Goal: Task Accomplishment & Management: Complete application form

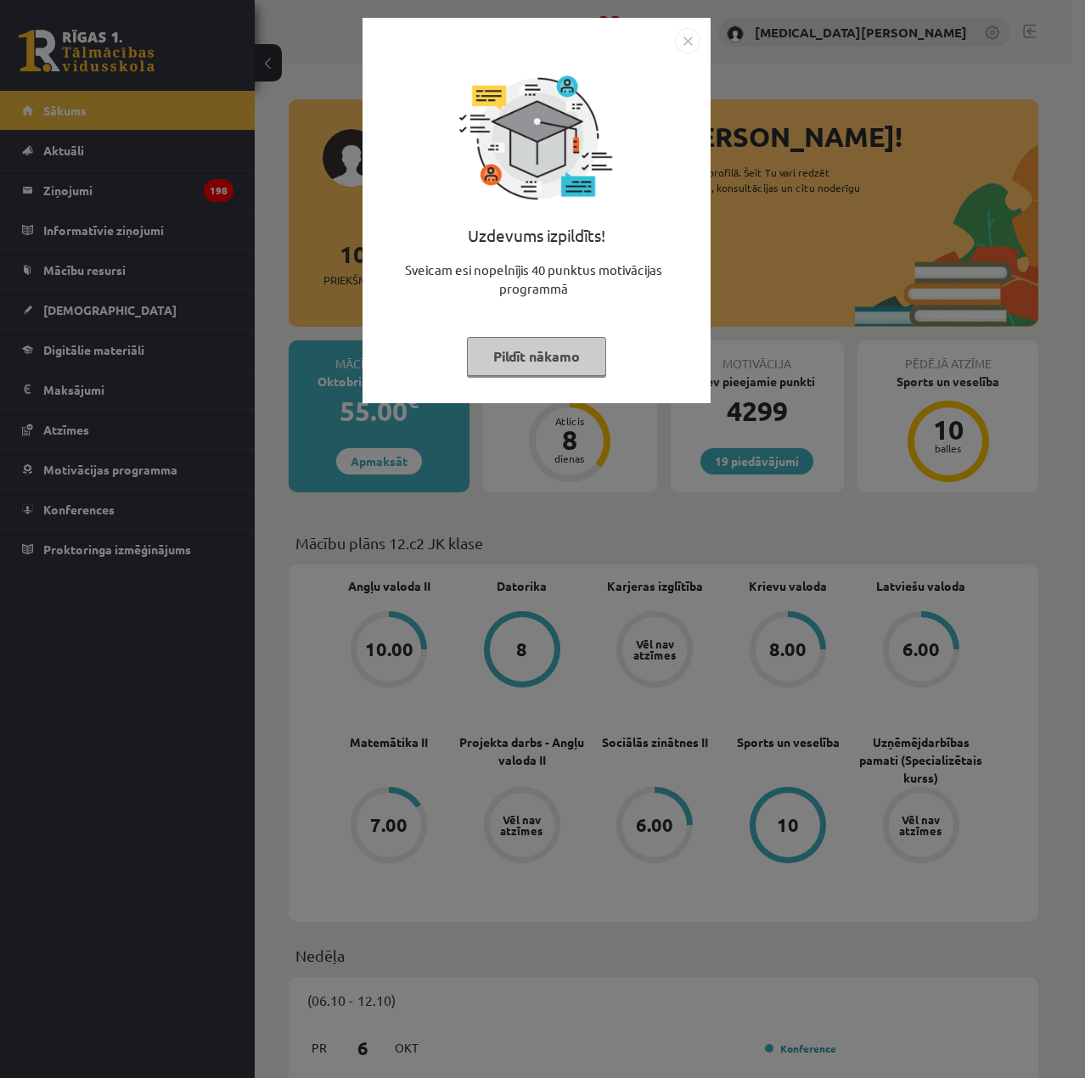
click at [559, 359] on button "Pildīt nākamo" at bounding box center [536, 356] width 139 height 39
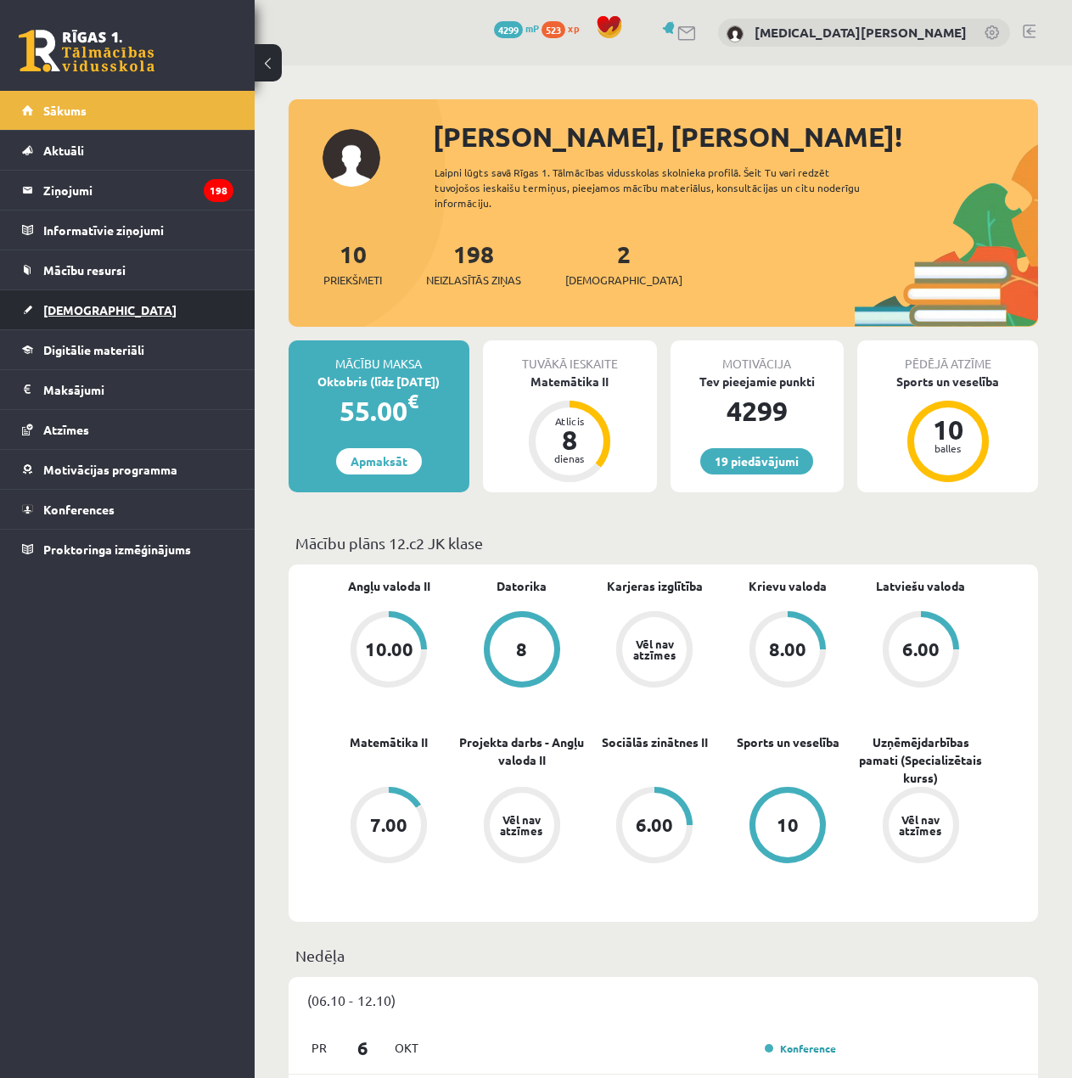
click at [76, 308] on span "[DEMOGRAPHIC_DATA]" at bounding box center [109, 309] width 133 height 15
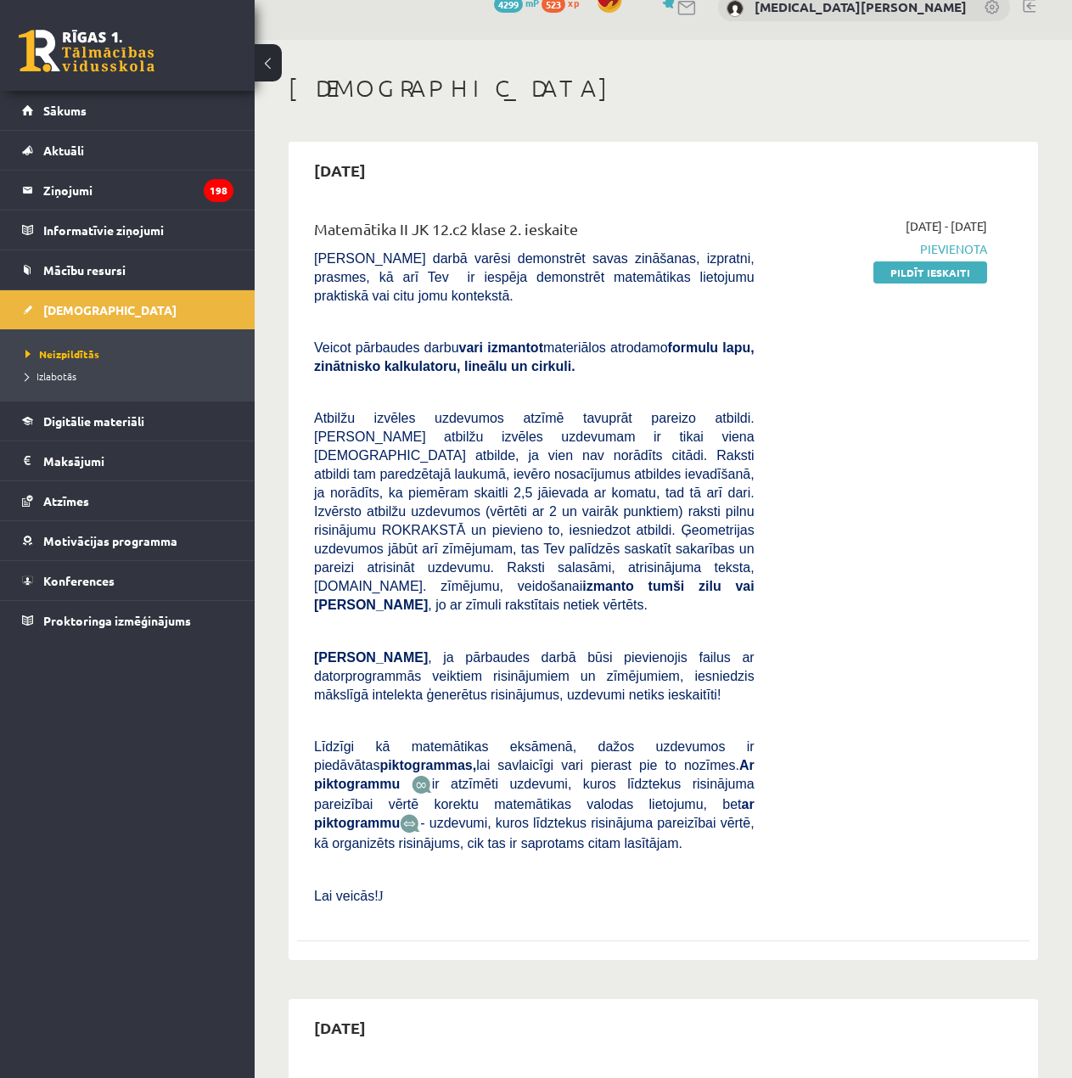
scroll to position [85, 0]
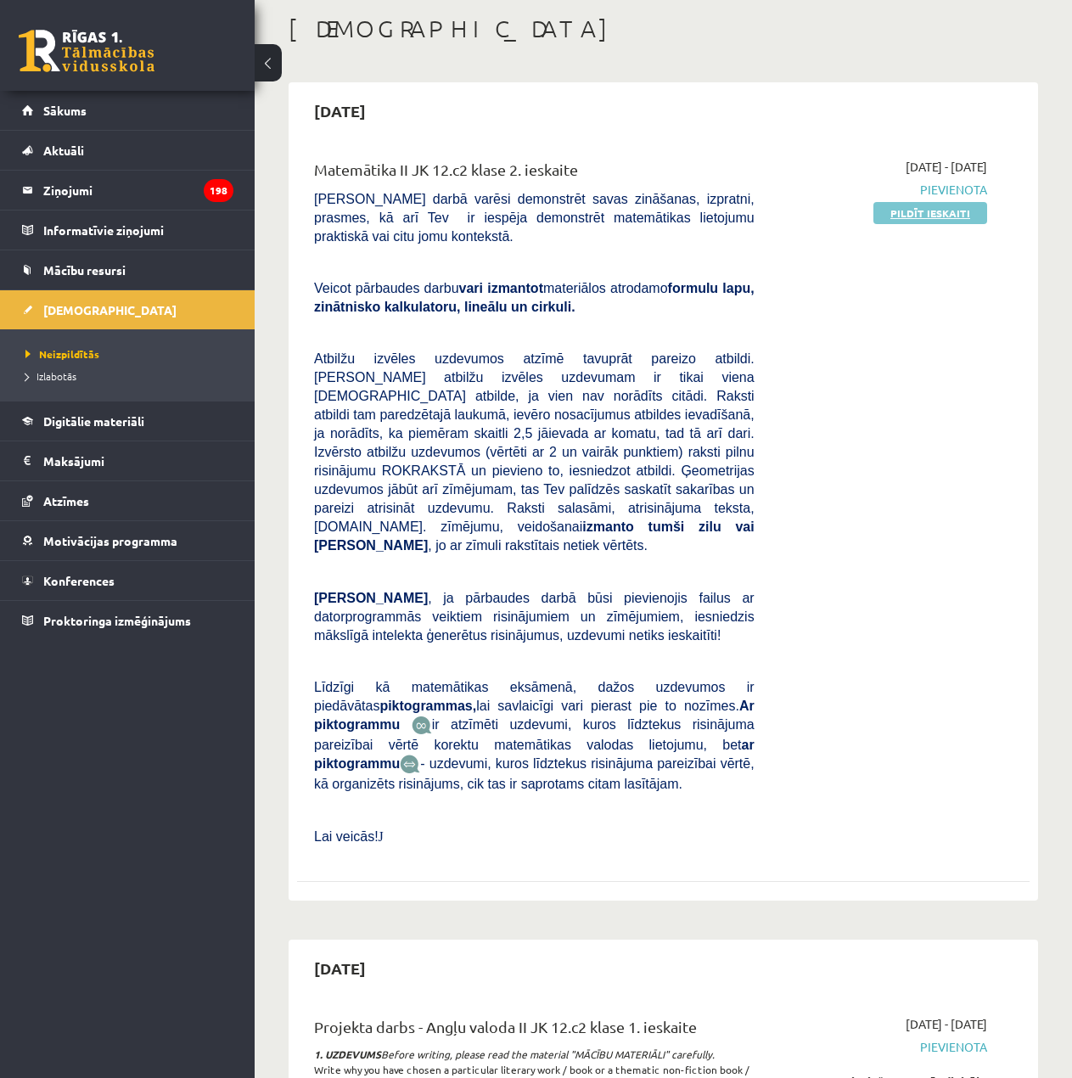
drag, startPoint x: 875, startPoint y: 215, endPoint x: 885, endPoint y: 214, distance: 9.4
click at [877, 215] on span "Pildīt ieskaiti" at bounding box center [931, 213] width 114 height 18
click at [885, 214] on link "Pildīt ieskaiti" at bounding box center [931, 213] width 114 height 22
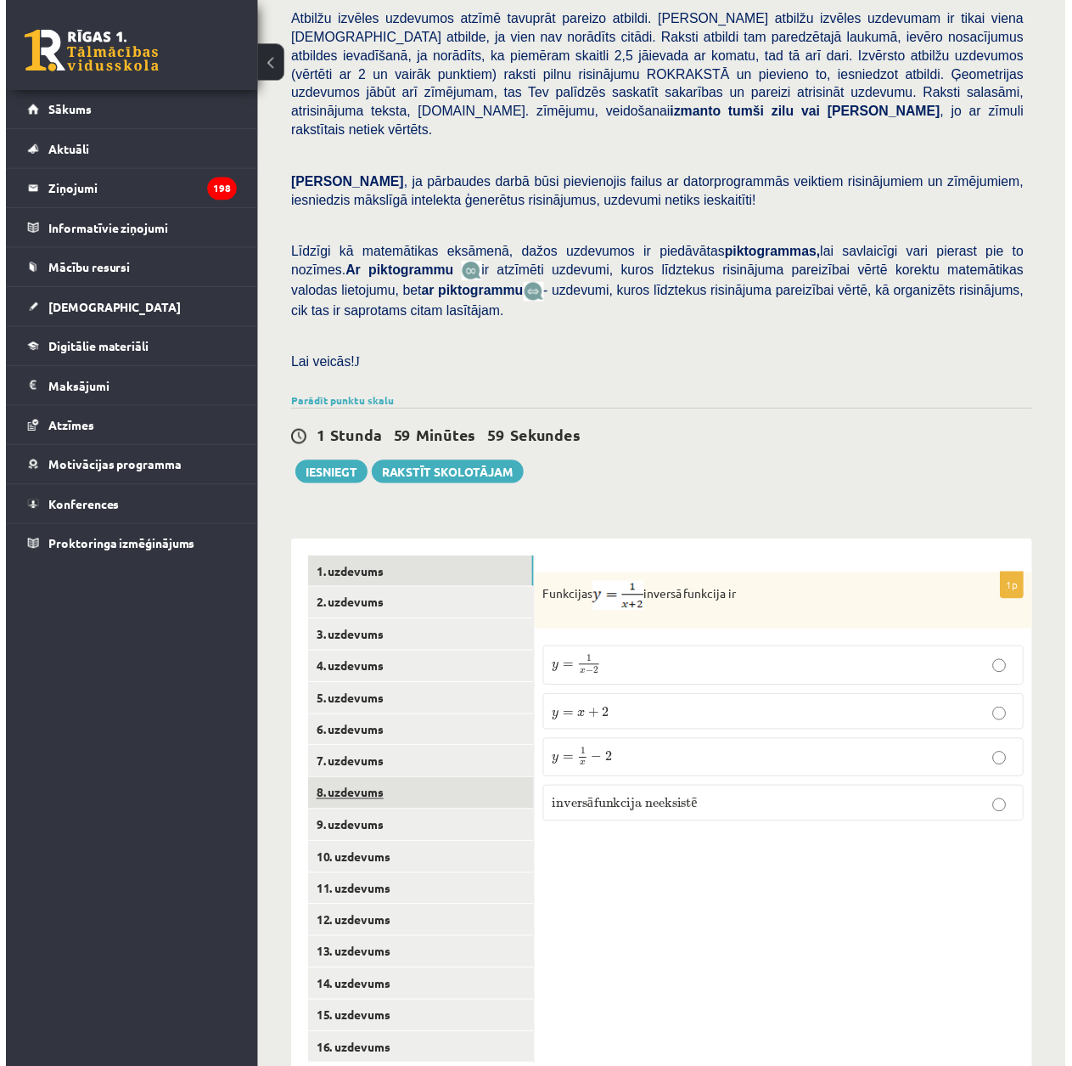
scroll to position [250, 0]
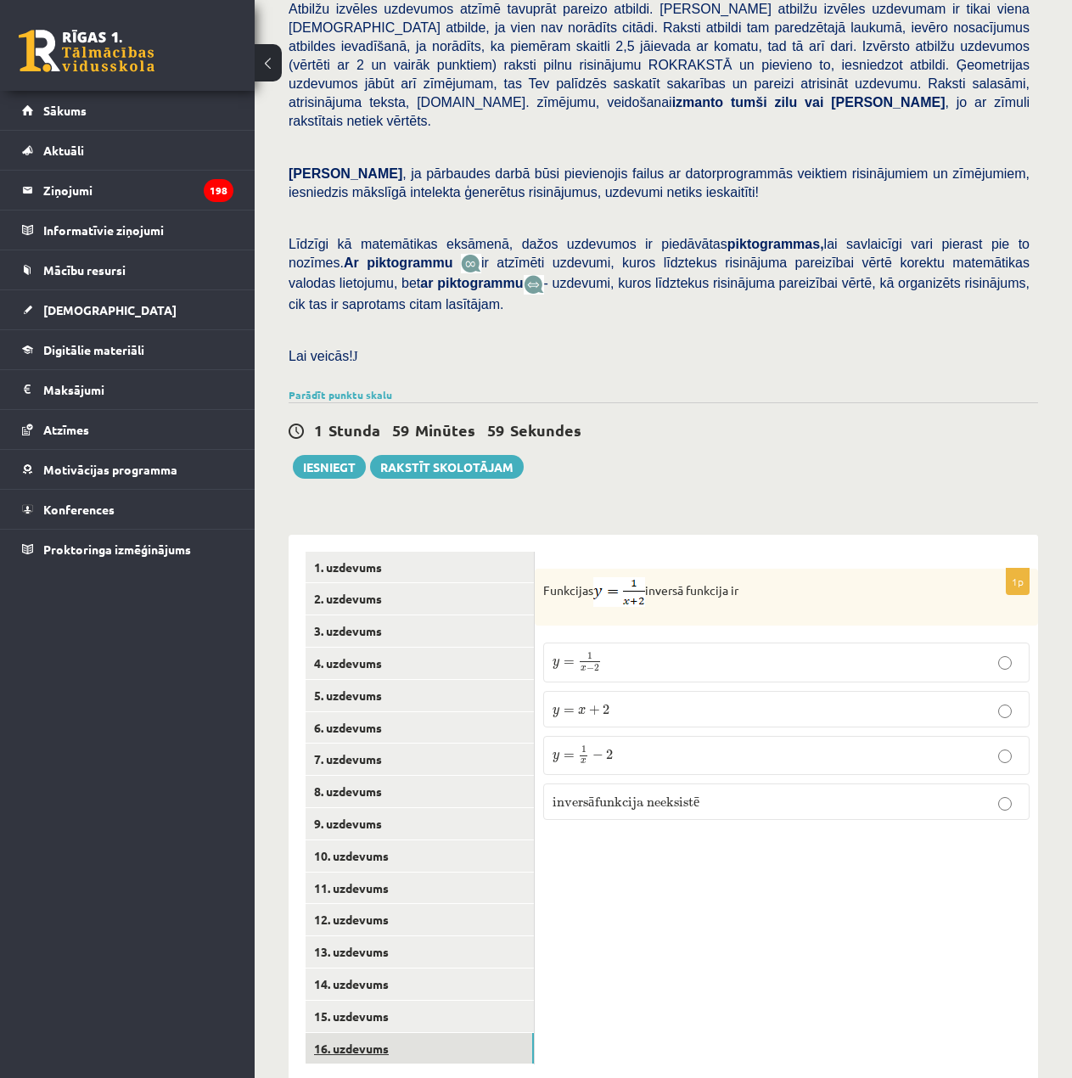
click at [391, 1033] on link "16. uzdevums" at bounding box center [420, 1048] width 228 height 31
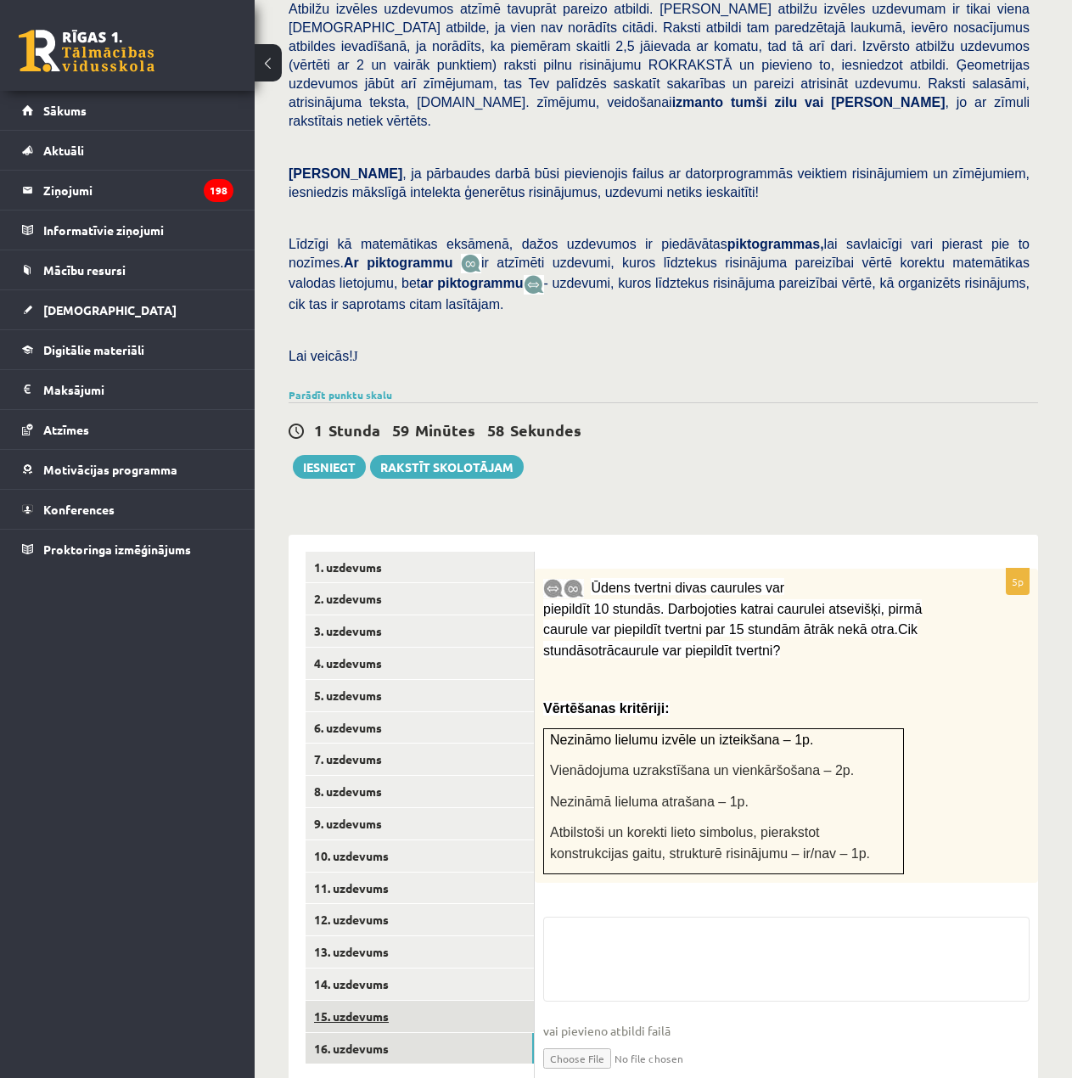
click at [408, 1001] on link "15. uzdevums" at bounding box center [420, 1016] width 228 height 31
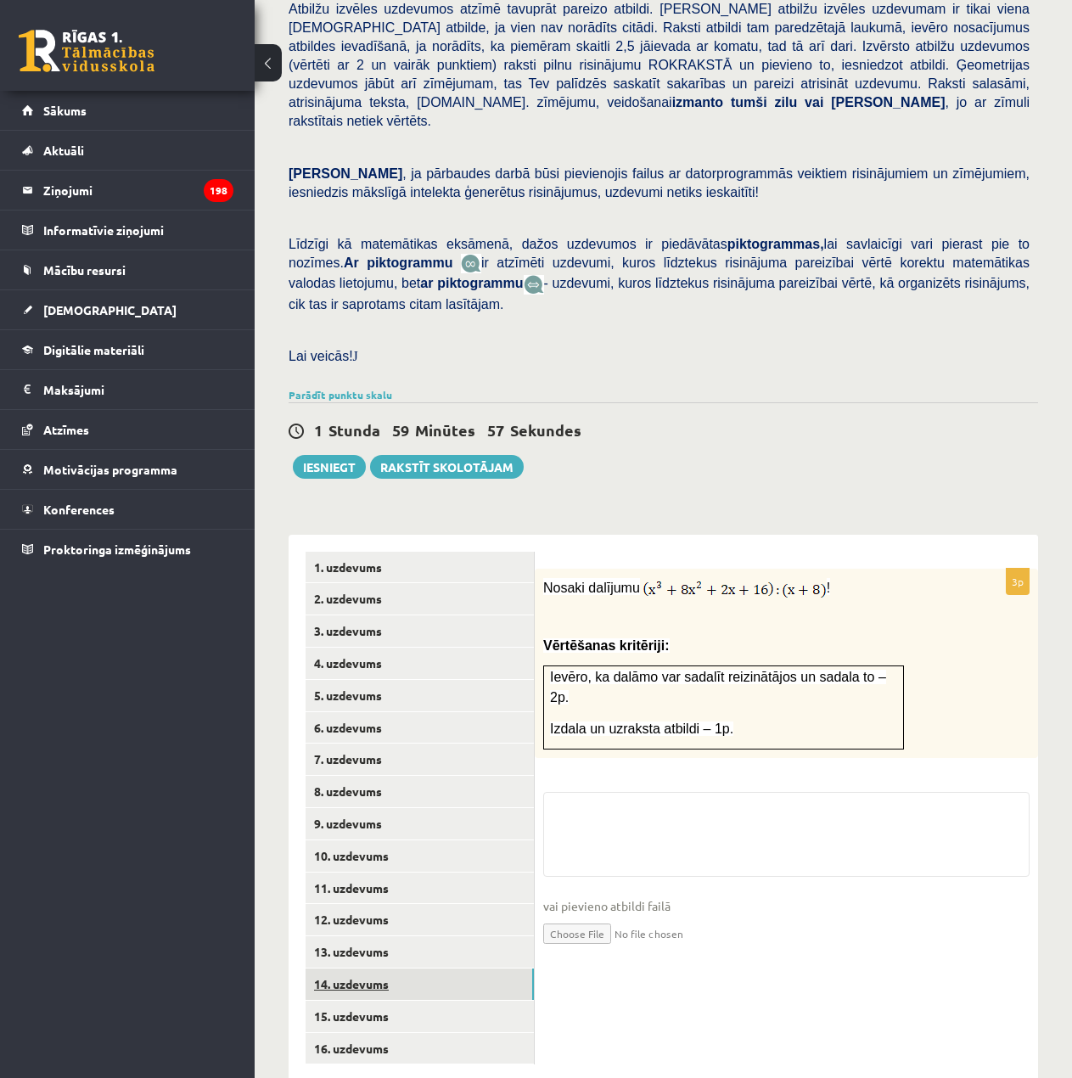
click at [437, 969] on link "14. uzdevums" at bounding box center [420, 984] width 228 height 31
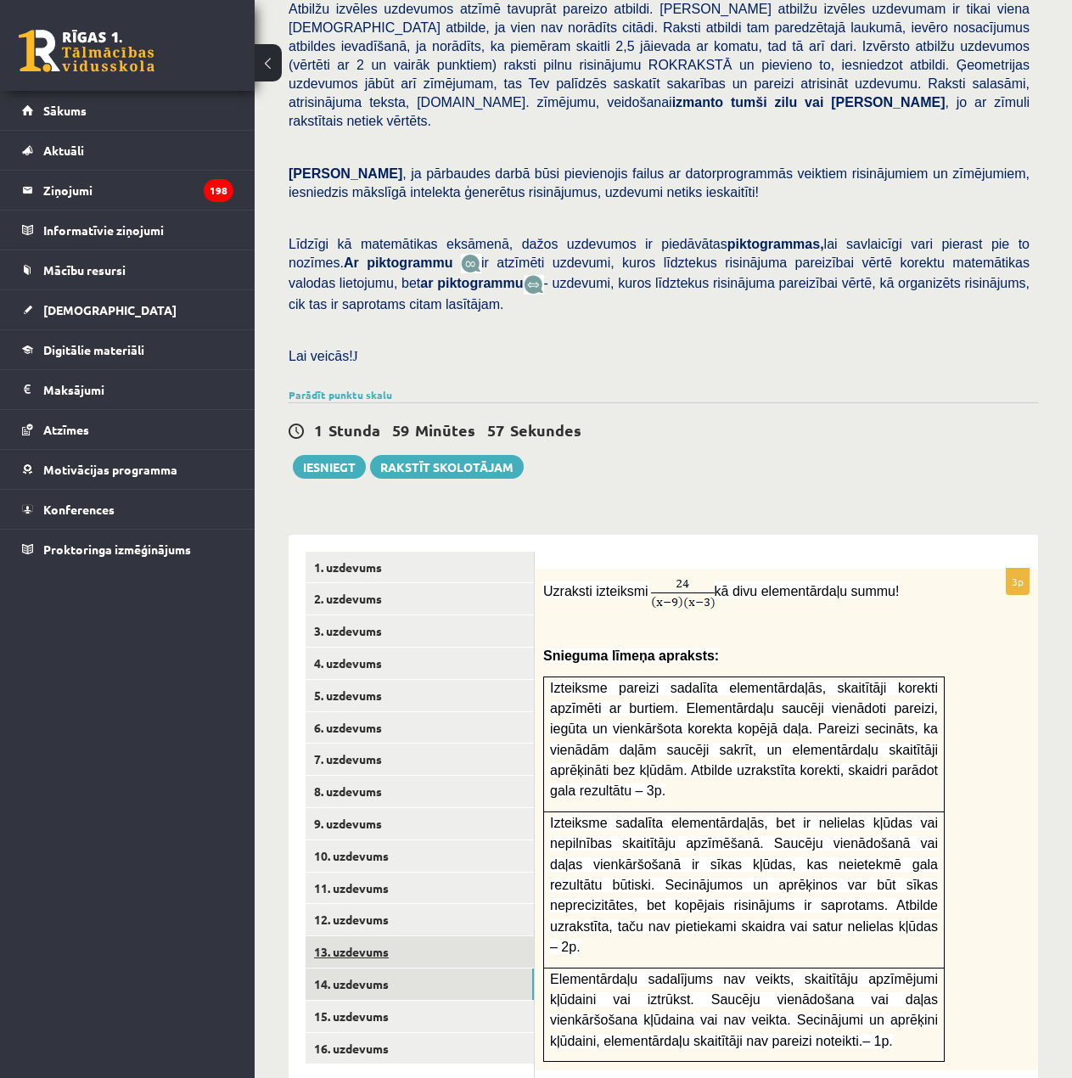
click at [440, 937] on link "13. uzdevums" at bounding box center [420, 952] width 228 height 31
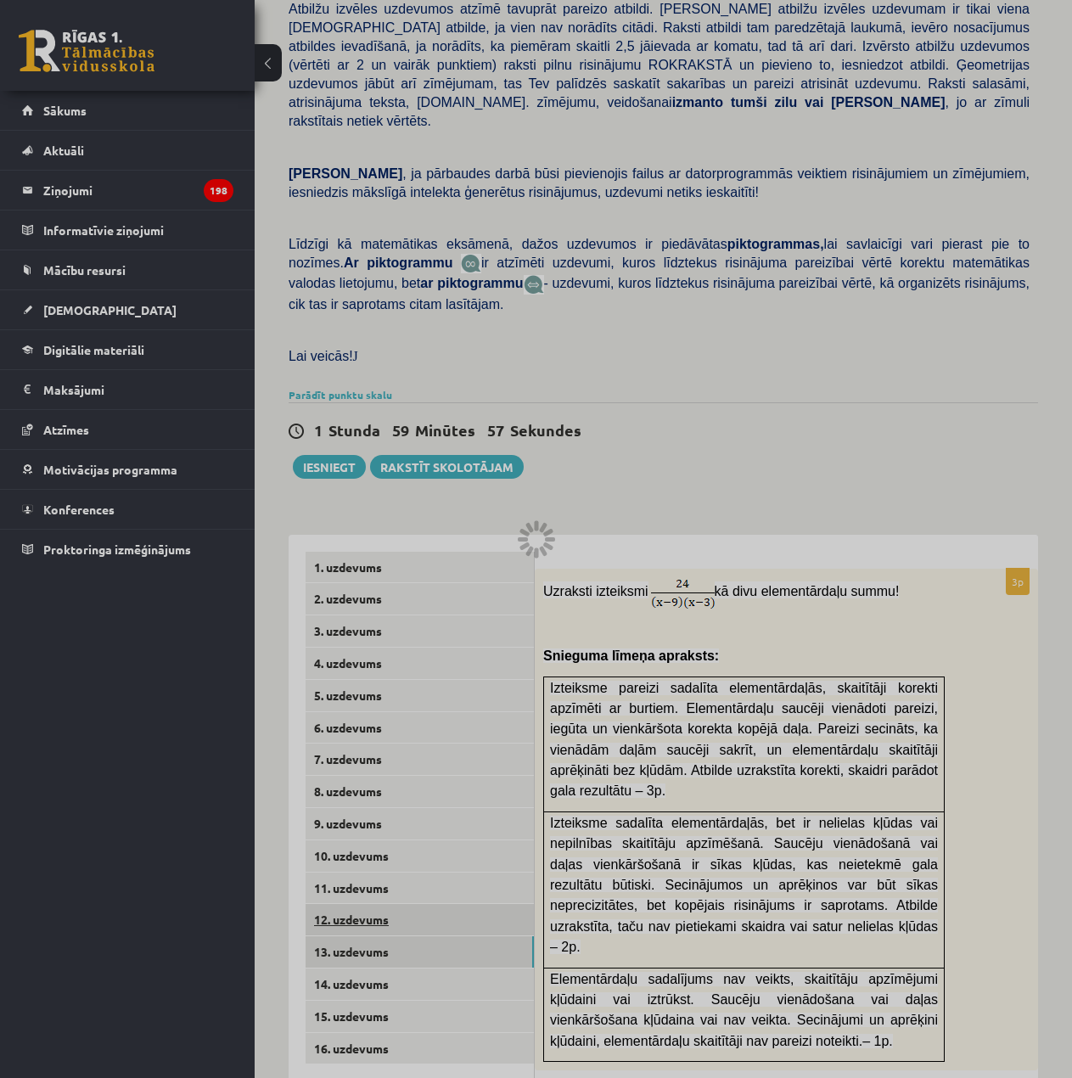
click at [446, 904] on link "12. uzdevums" at bounding box center [420, 919] width 228 height 31
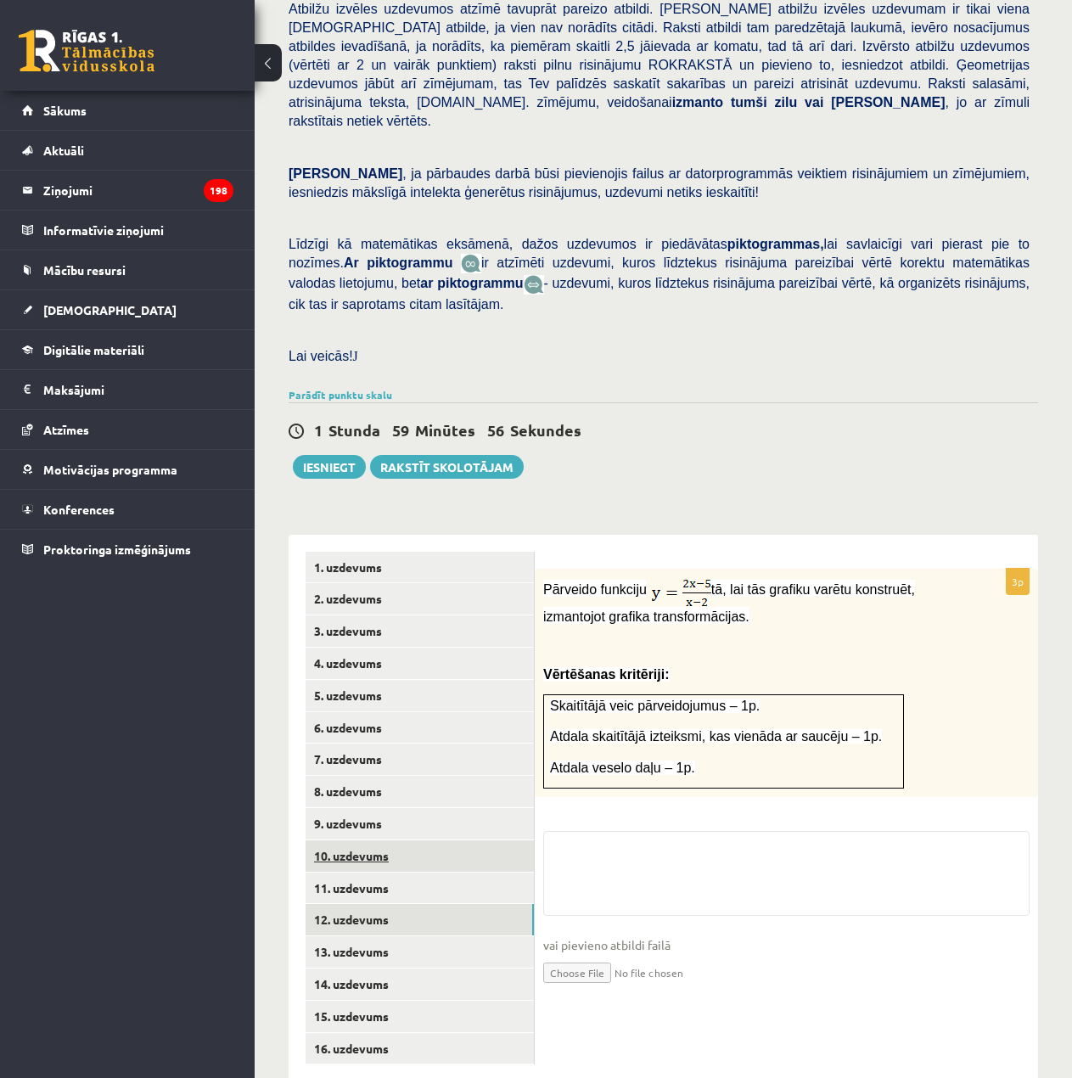
click at [443, 841] on link "10. uzdevums" at bounding box center [420, 856] width 228 height 31
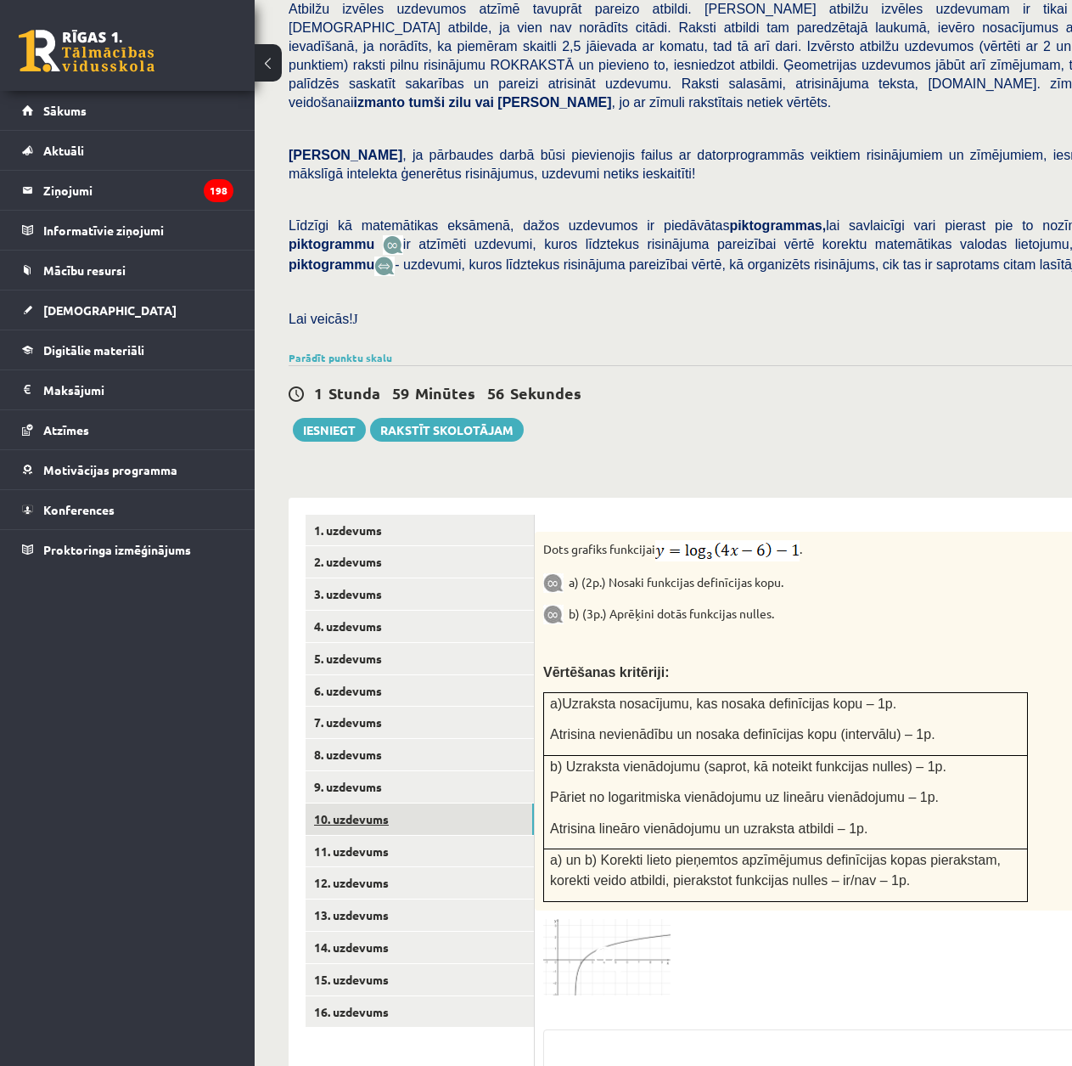
click at [447, 803] on link "10. uzdevums" at bounding box center [420, 818] width 228 height 31
click at [436, 772] on link "9. uzdevums" at bounding box center [420, 786] width 228 height 31
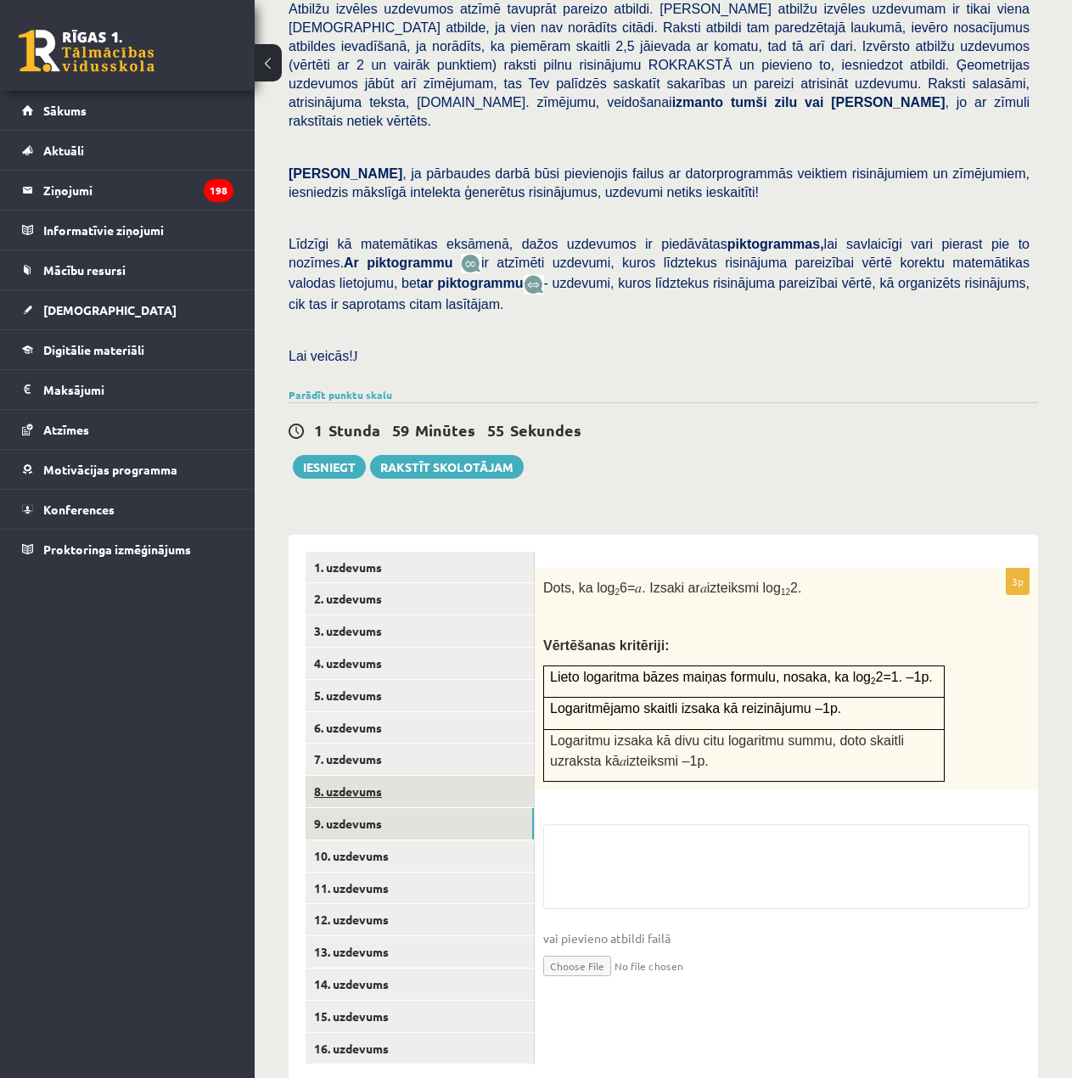
click at [442, 776] on link "8. uzdevums" at bounding box center [420, 791] width 228 height 31
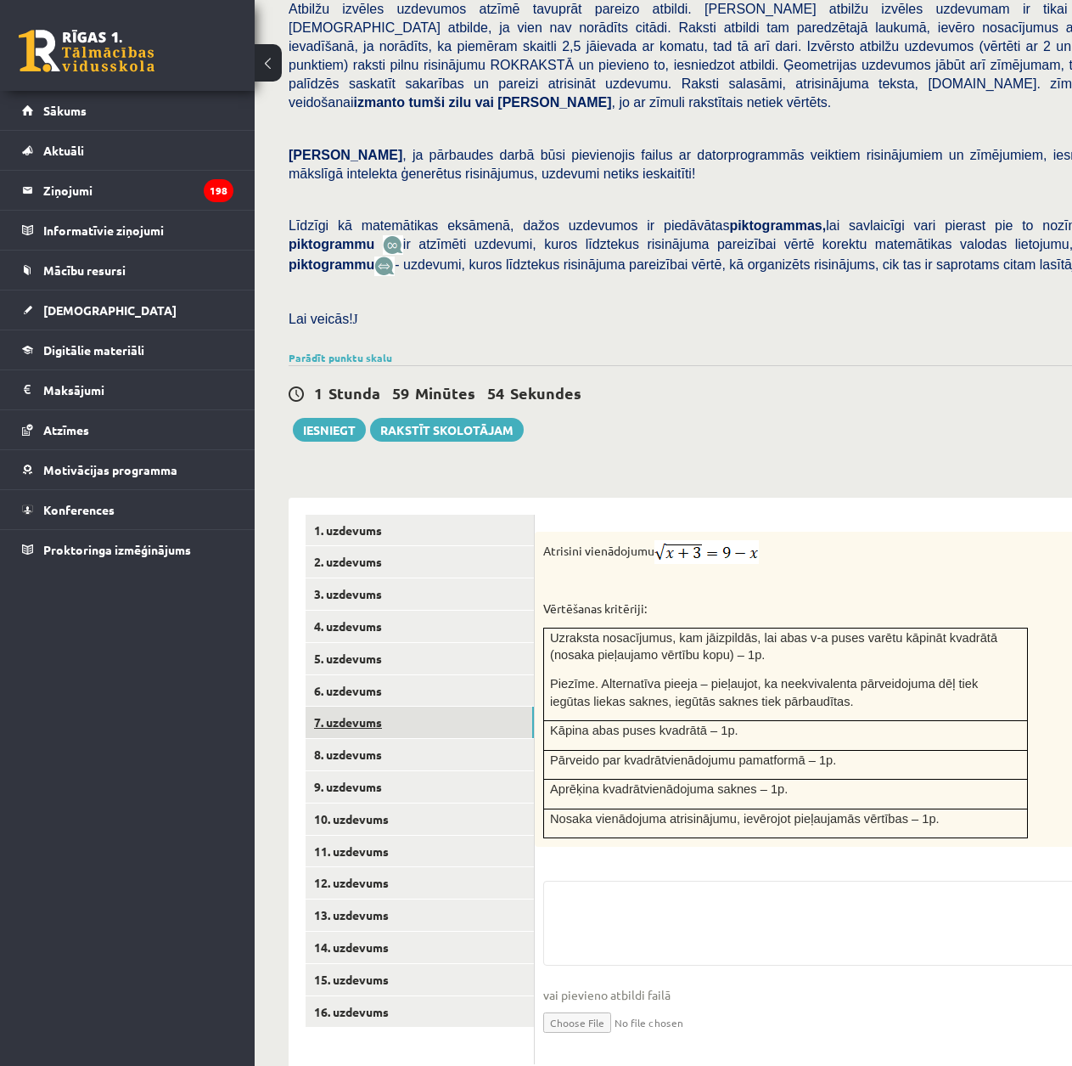
click at [446, 709] on link "7. uzdevums" at bounding box center [420, 721] width 228 height 31
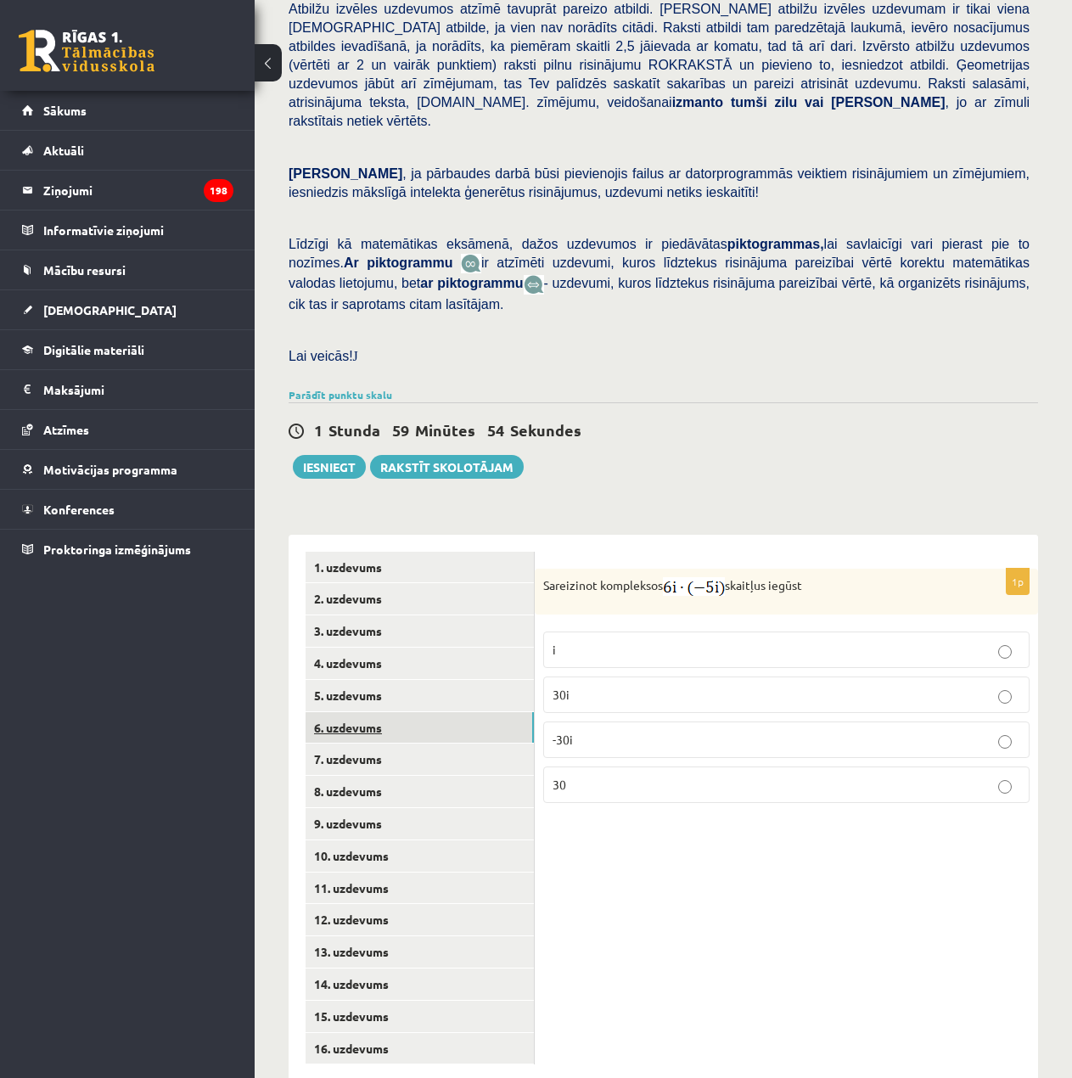
click at [446, 712] on link "6. uzdevums" at bounding box center [420, 727] width 228 height 31
click at [443, 680] on link "5. uzdevums" at bounding box center [420, 695] width 228 height 31
click at [441, 648] on link "4. uzdevums" at bounding box center [420, 663] width 228 height 31
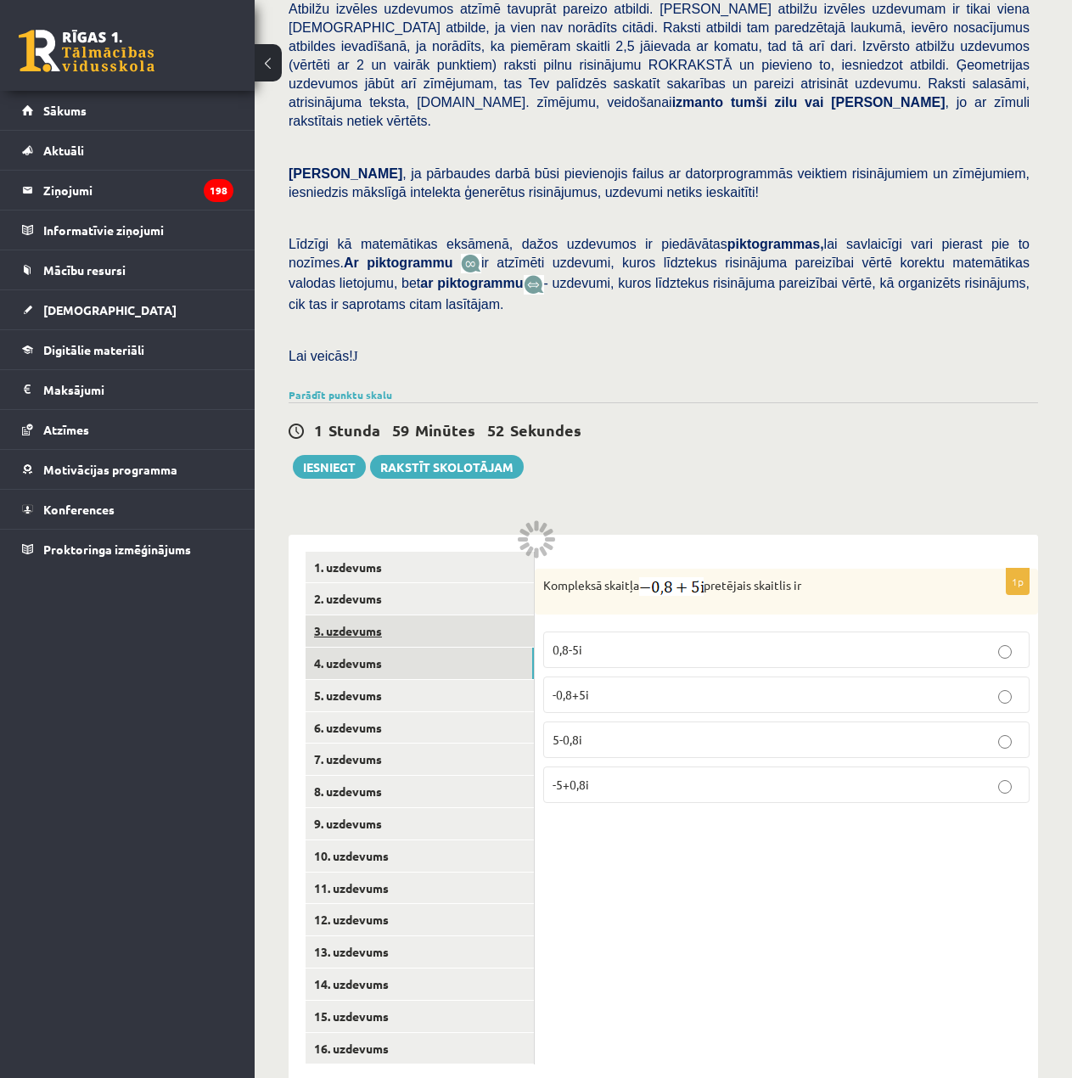
click at [443, 616] on link "3. uzdevums" at bounding box center [420, 631] width 228 height 31
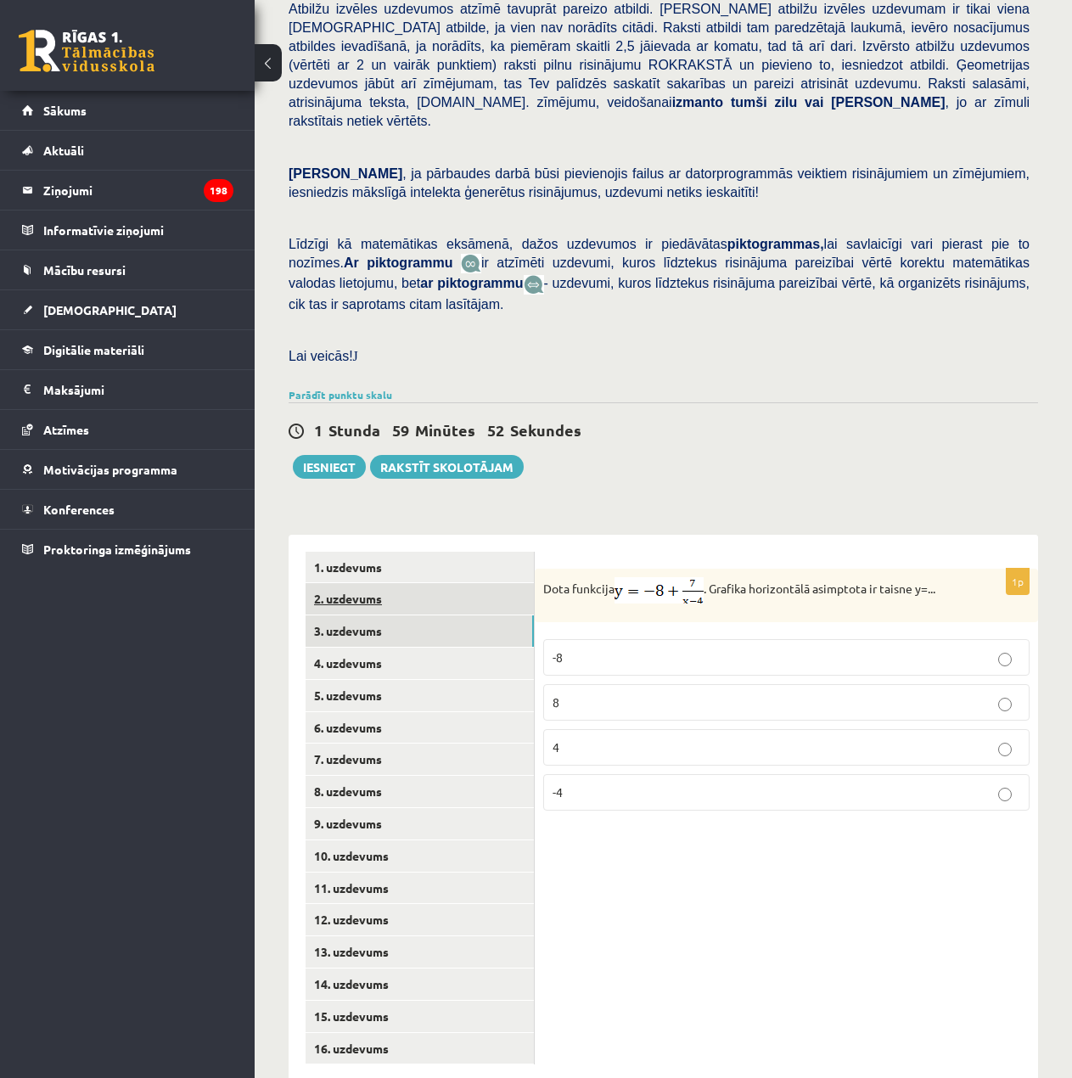
click at [440, 583] on link "2. uzdevums" at bounding box center [420, 598] width 228 height 31
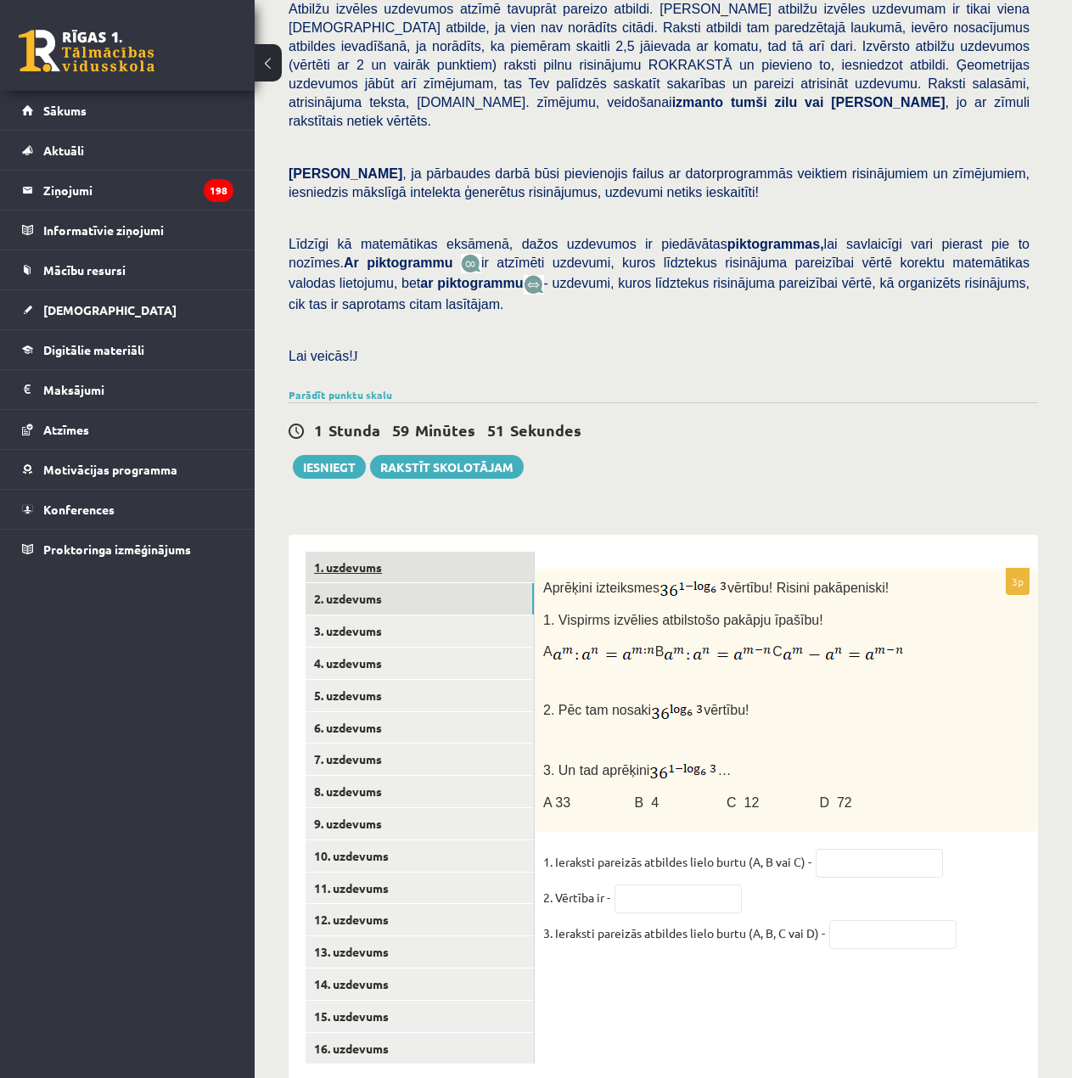
click at [436, 552] on link "1. uzdevums" at bounding box center [420, 567] width 228 height 31
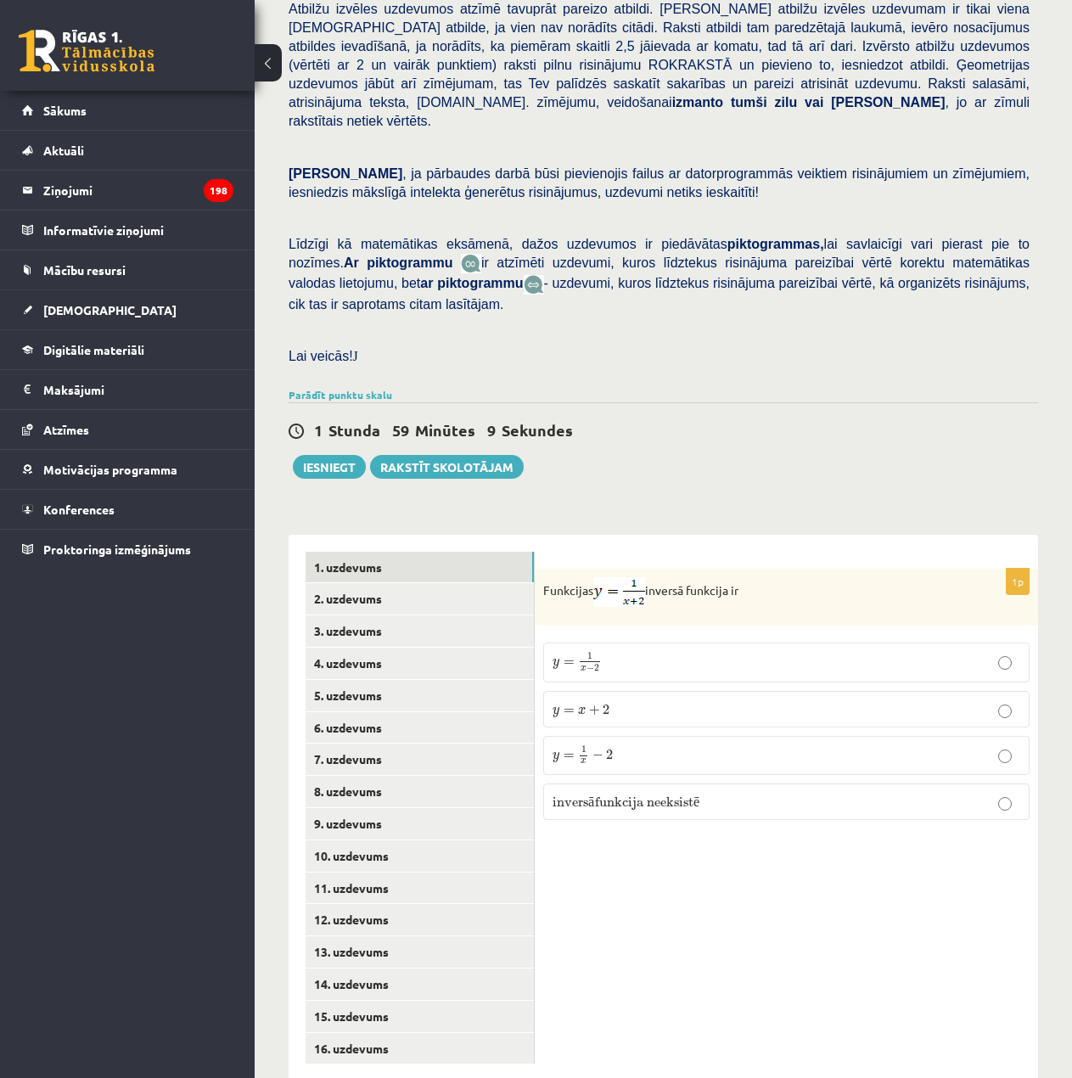
click at [676, 746] on p "y = 1 x − 2 y = 1 x − 2" at bounding box center [787, 756] width 468 height 20
click at [426, 583] on link "2. uzdevums" at bounding box center [420, 598] width 228 height 31
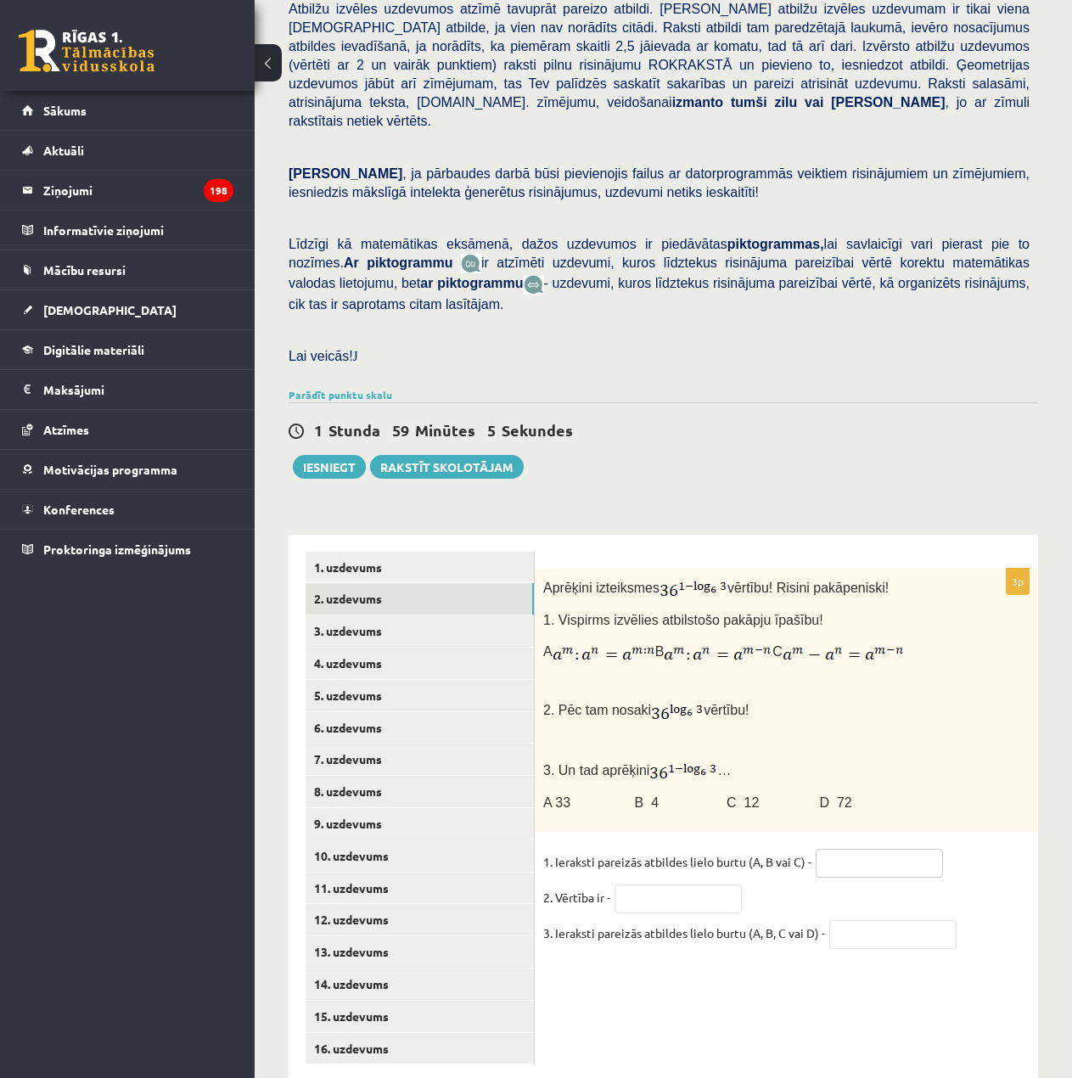
click at [887, 849] on input "text" at bounding box center [879, 863] width 127 height 29
click at [731, 875] on fieldset "1. Ieraksti pareizās atbildes lielo burtu (A, B vai C) - 2. Vērtība ir - 3. Ier…" at bounding box center [786, 902] width 487 height 107
click at [864, 807] on div "3p Aprēķini izteiksmes vērtību! Risini pakāpeniski! 1. Vispirms izvēlies atbils…" at bounding box center [787, 767] width 504 height 396
click at [871, 849] on input "text" at bounding box center [879, 863] width 127 height 29
type input "*"
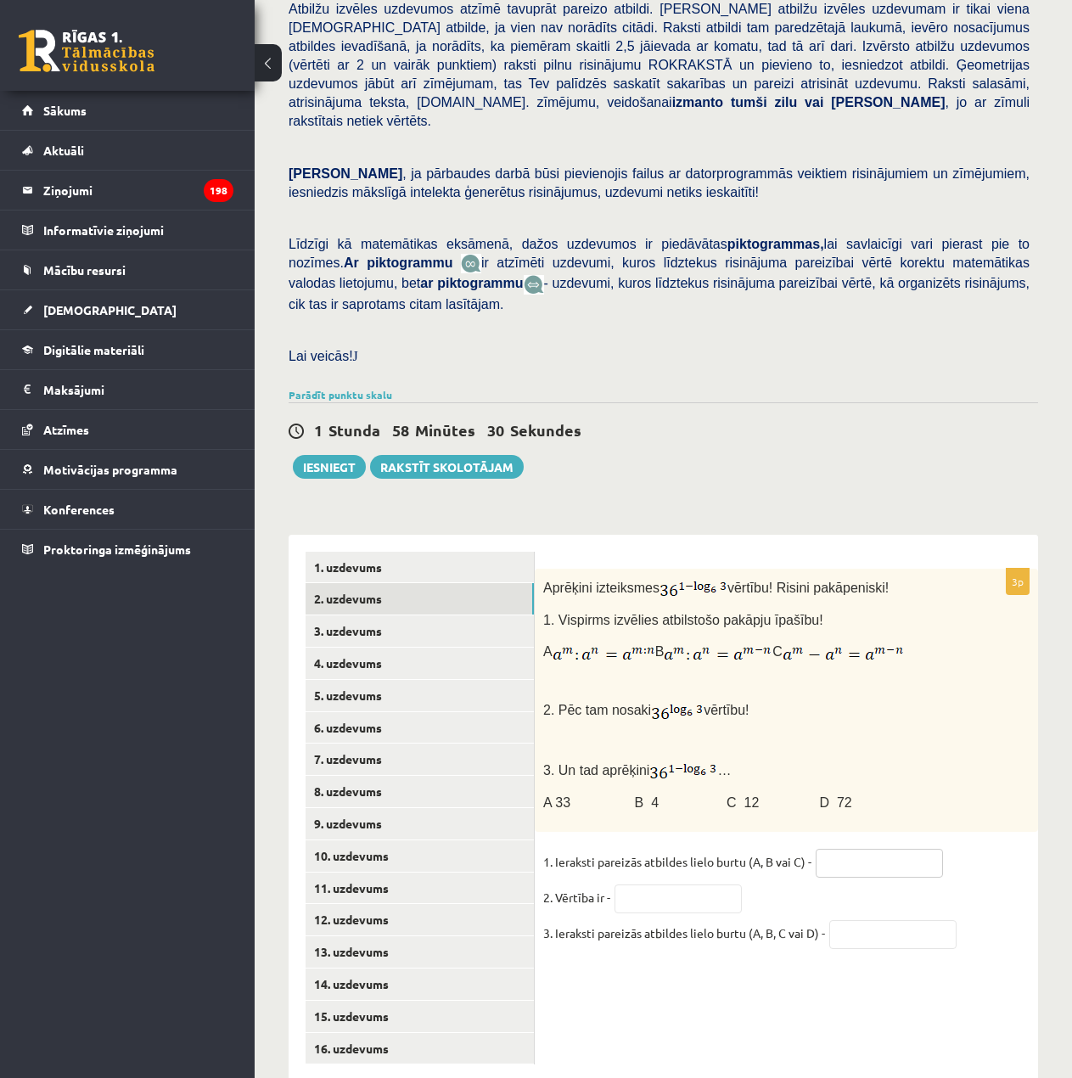
click at [845, 849] on input "text" at bounding box center [879, 863] width 127 height 29
type input "*"
click at [682, 885] on input "text" at bounding box center [678, 899] width 127 height 29
type input "*"
click at [886, 920] on input "text" at bounding box center [893, 934] width 127 height 29
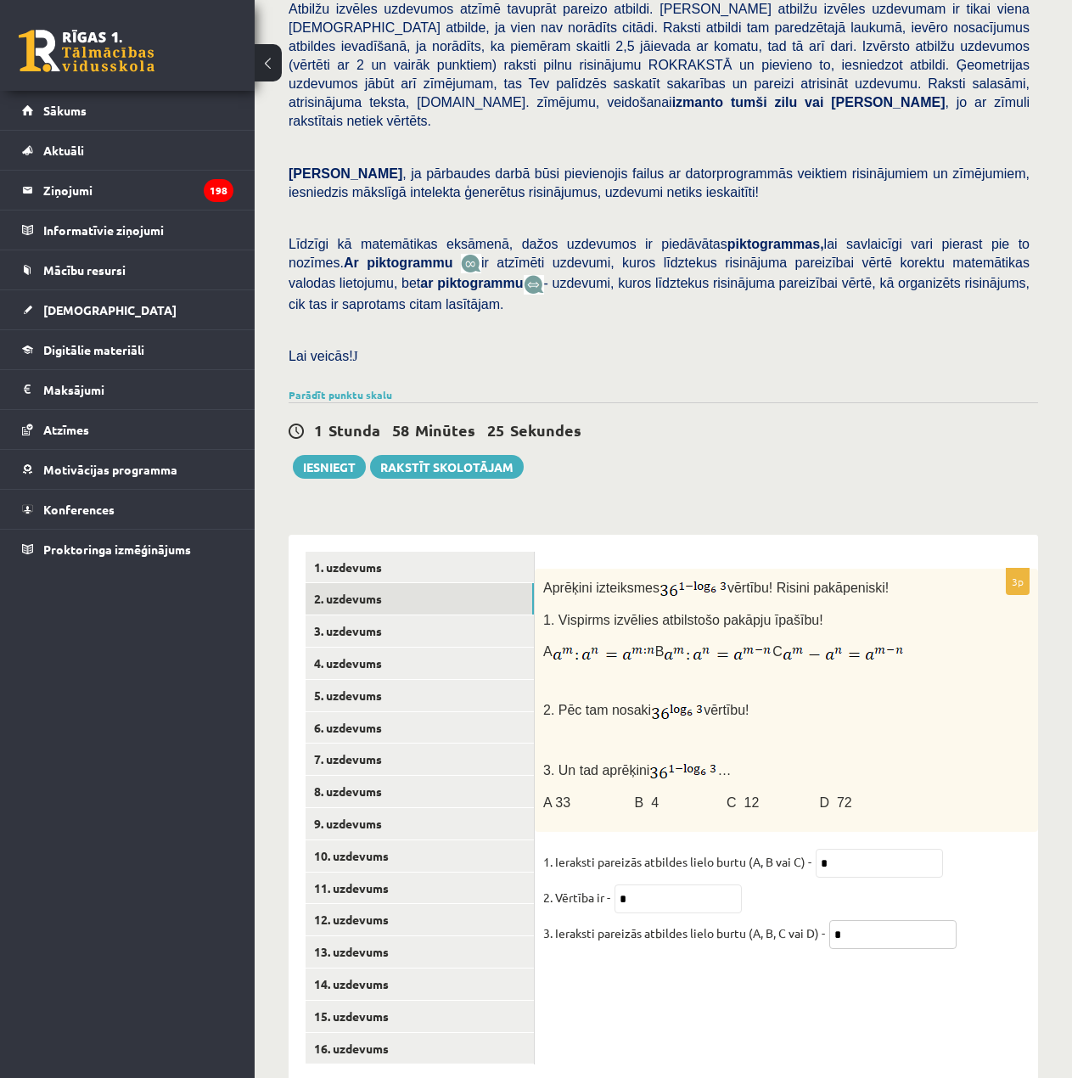
type input "*"
drag, startPoint x: 951, startPoint y: 1023, endPoint x: 951, endPoint y: 1009, distance: 14.4
click at [954, 1016] on div "3p Aprēķini izteiksmes vērtību! Risini pakāpeniski! 1. Vispirms izvēlies atbils…" at bounding box center [787, 809] width 504 height 548
click at [482, 616] on link "3. uzdevums" at bounding box center [420, 631] width 228 height 31
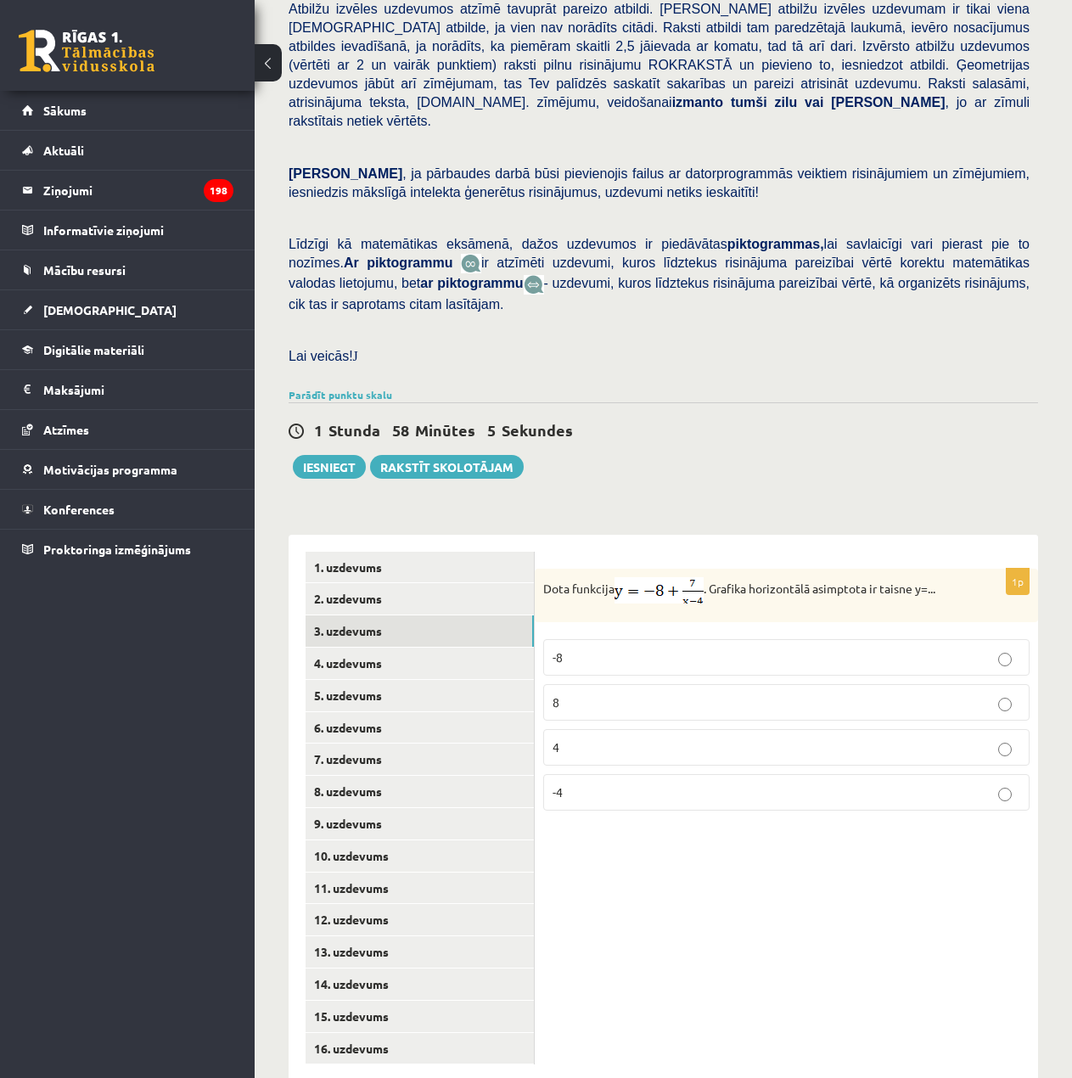
click at [604, 649] on p "-8" at bounding box center [787, 658] width 468 height 18
click at [399, 648] on link "4. uzdevums" at bounding box center [420, 663] width 228 height 31
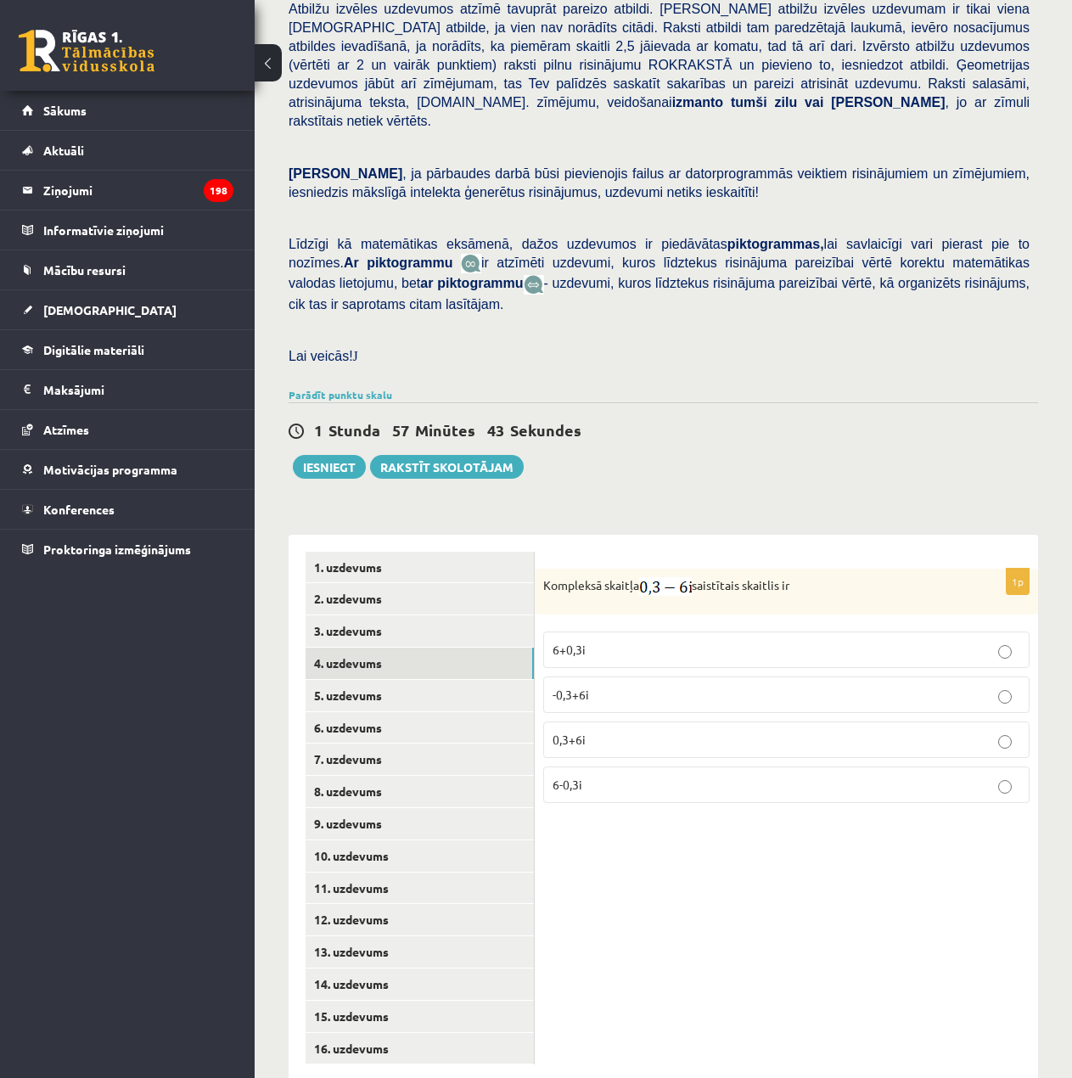
click at [621, 731] on p "0,3+6i" at bounding box center [787, 740] width 468 height 18
click at [381, 680] on link "5. uzdevums" at bounding box center [420, 695] width 228 height 31
click at [565, 642] on span "0,8-5i" at bounding box center [568, 649] width 30 height 15
click at [432, 712] on link "6. uzdevums" at bounding box center [420, 727] width 228 height 31
click at [706, 764] on label "-5" at bounding box center [786, 782] width 487 height 37
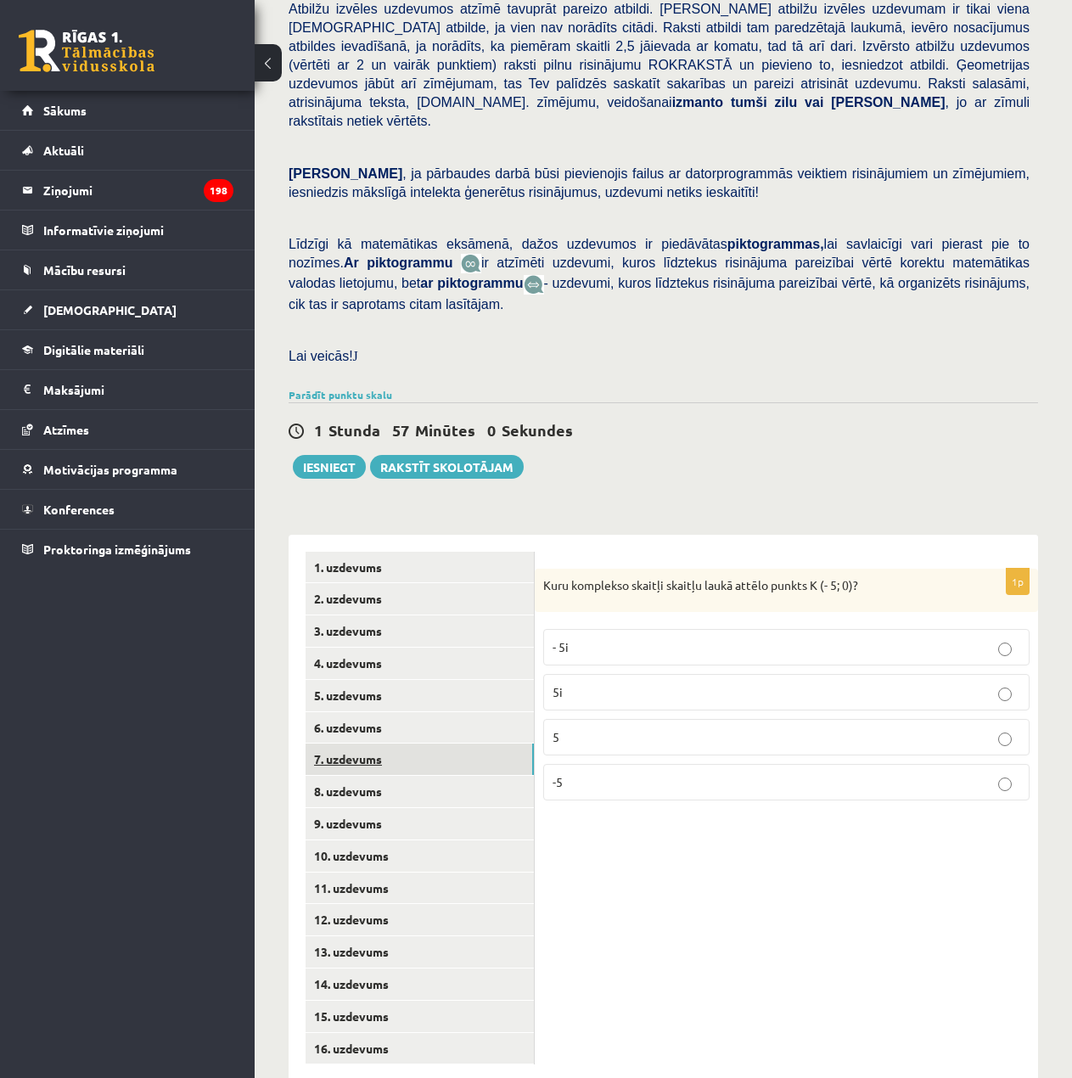
click at [399, 744] on link "7. uzdevums" at bounding box center [420, 759] width 228 height 31
click at [560, 776] on p "30" at bounding box center [787, 785] width 468 height 18
click at [397, 776] on link "8. uzdevums" at bounding box center [420, 791] width 228 height 31
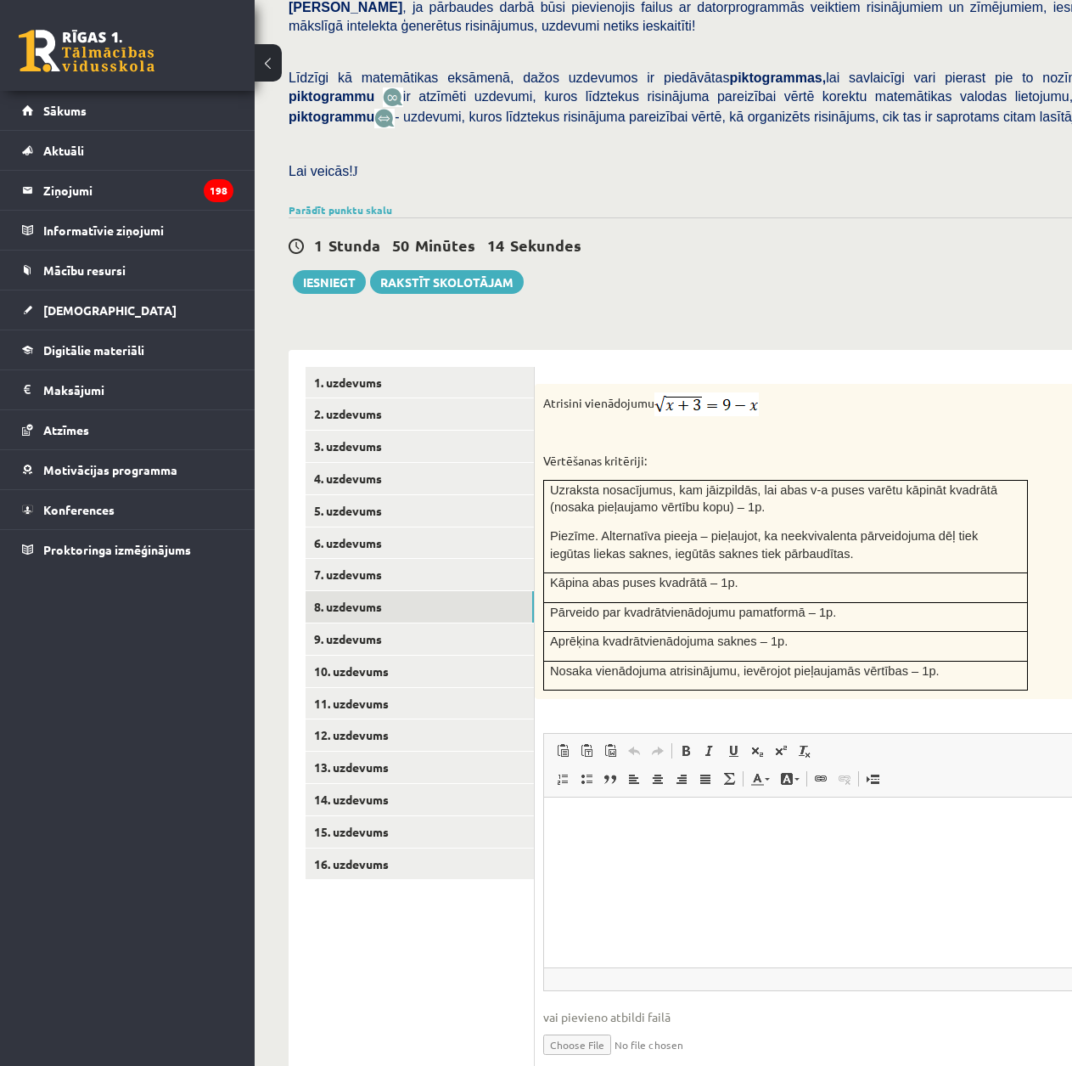
scroll to position [452, 0]
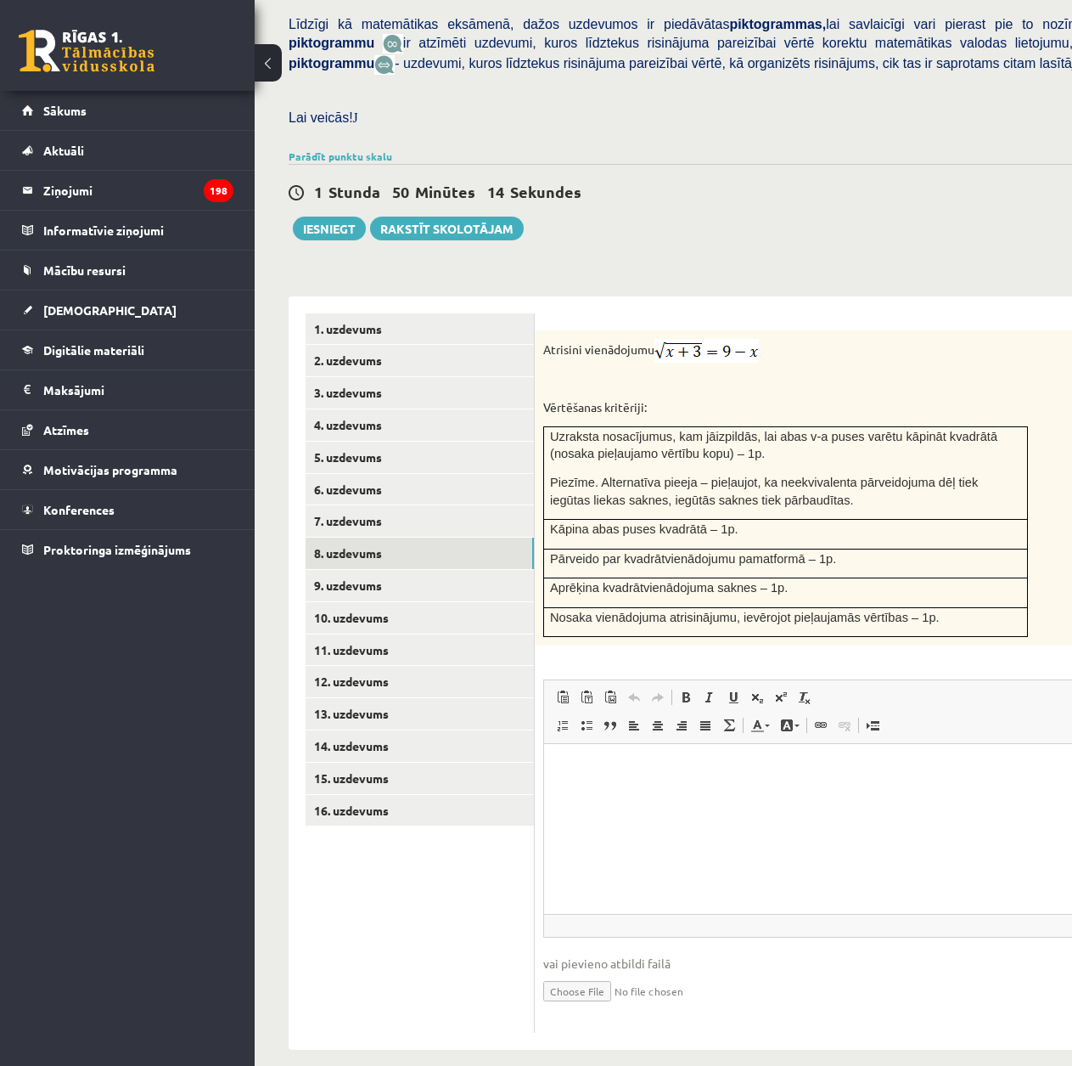
click at [612, 972] on input "file" at bounding box center [828, 989] width 570 height 35
type input "**********"
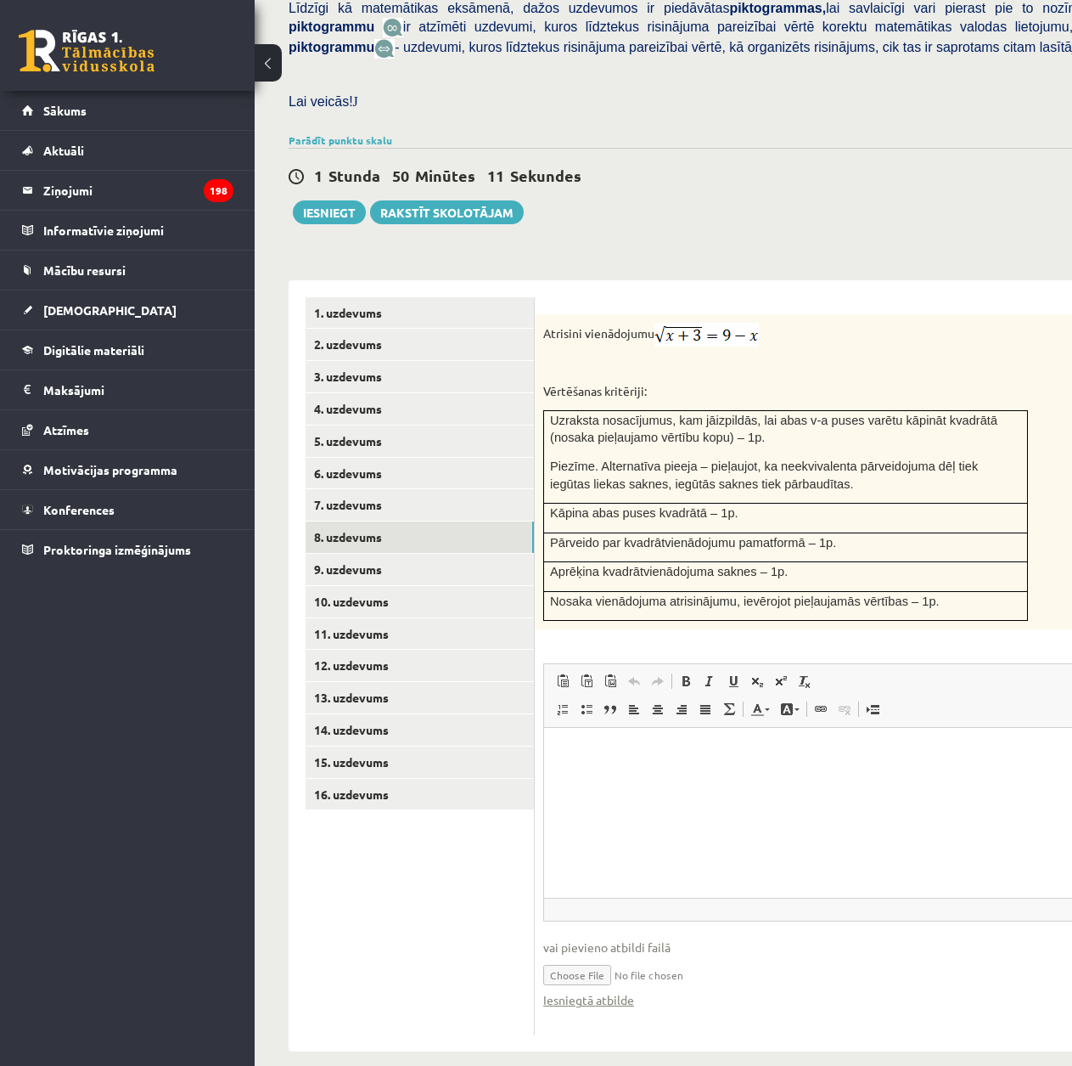
scroll to position [470, 0]
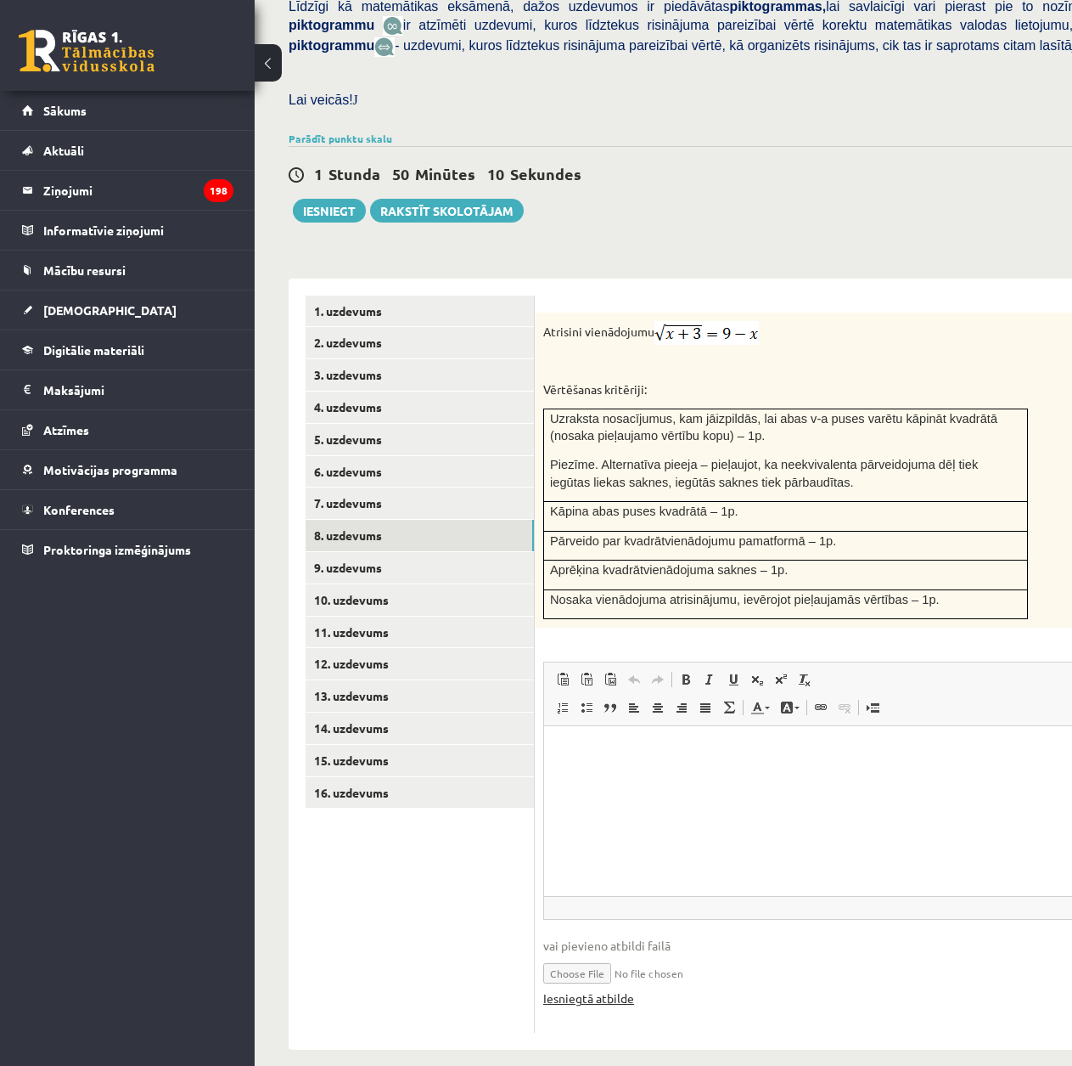
click at [612, 989] on link "Iesniegtā atbilde" at bounding box center [588, 998] width 91 height 18
click at [408, 552] on link "9. uzdevums" at bounding box center [420, 567] width 228 height 31
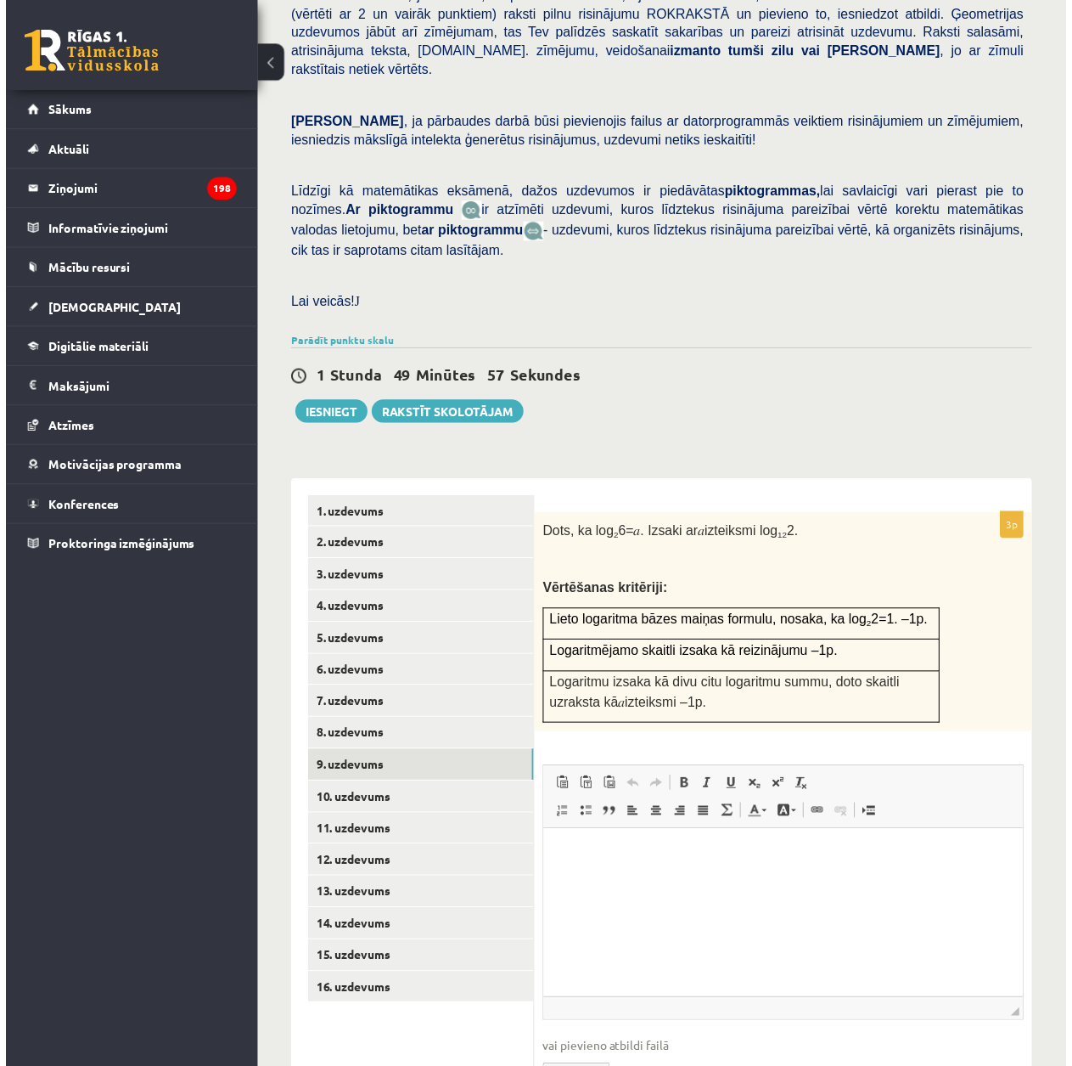
scroll to position [361, 0]
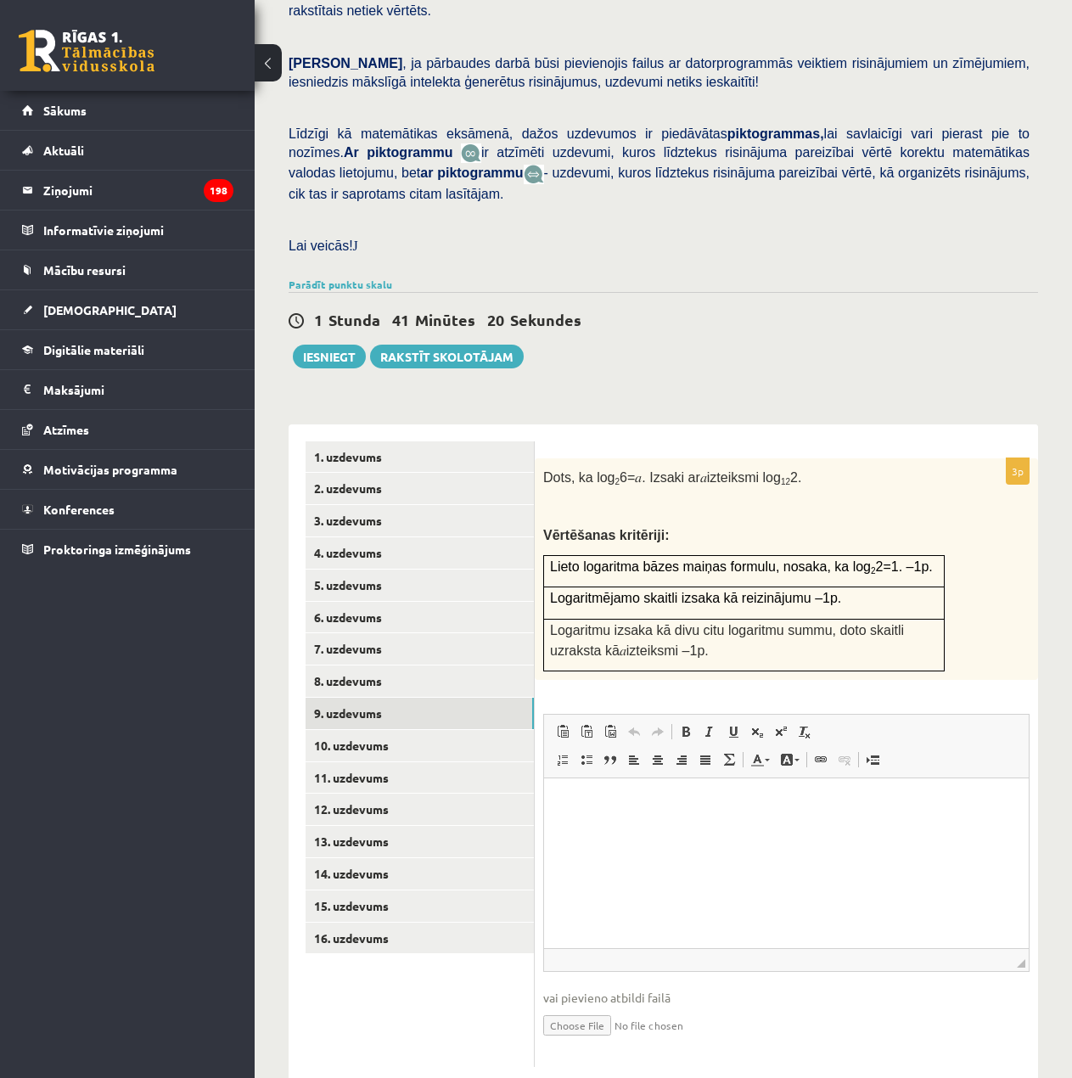
click at [599, 1007] on input "file" at bounding box center [786, 1024] width 487 height 35
type input "**********"
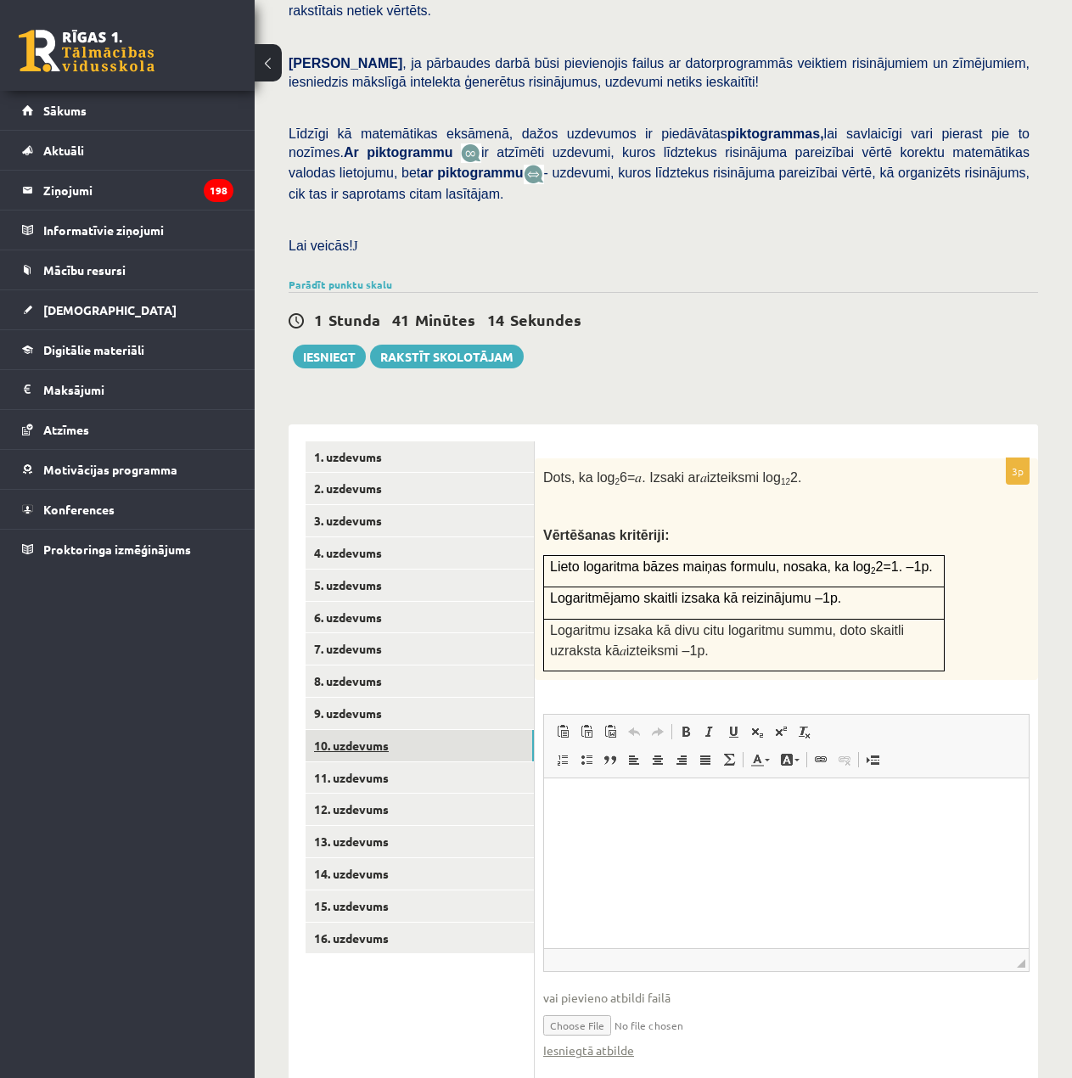
click at [443, 730] on link "10. uzdevums" at bounding box center [420, 745] width 228 height 31
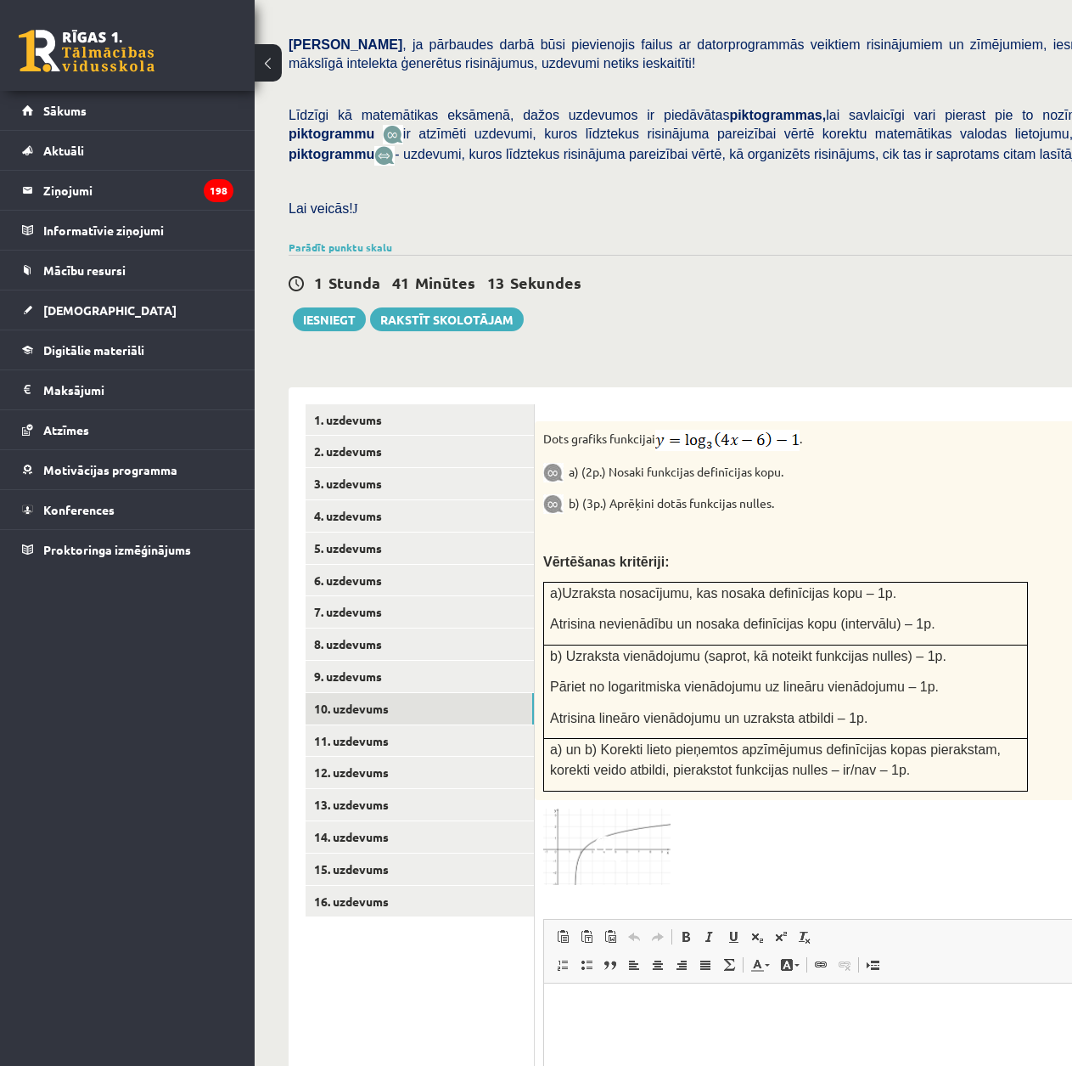
scroll to position [0, 0]
click at [588, 822] on img at bounding box center [606, 846] width 127 height 77
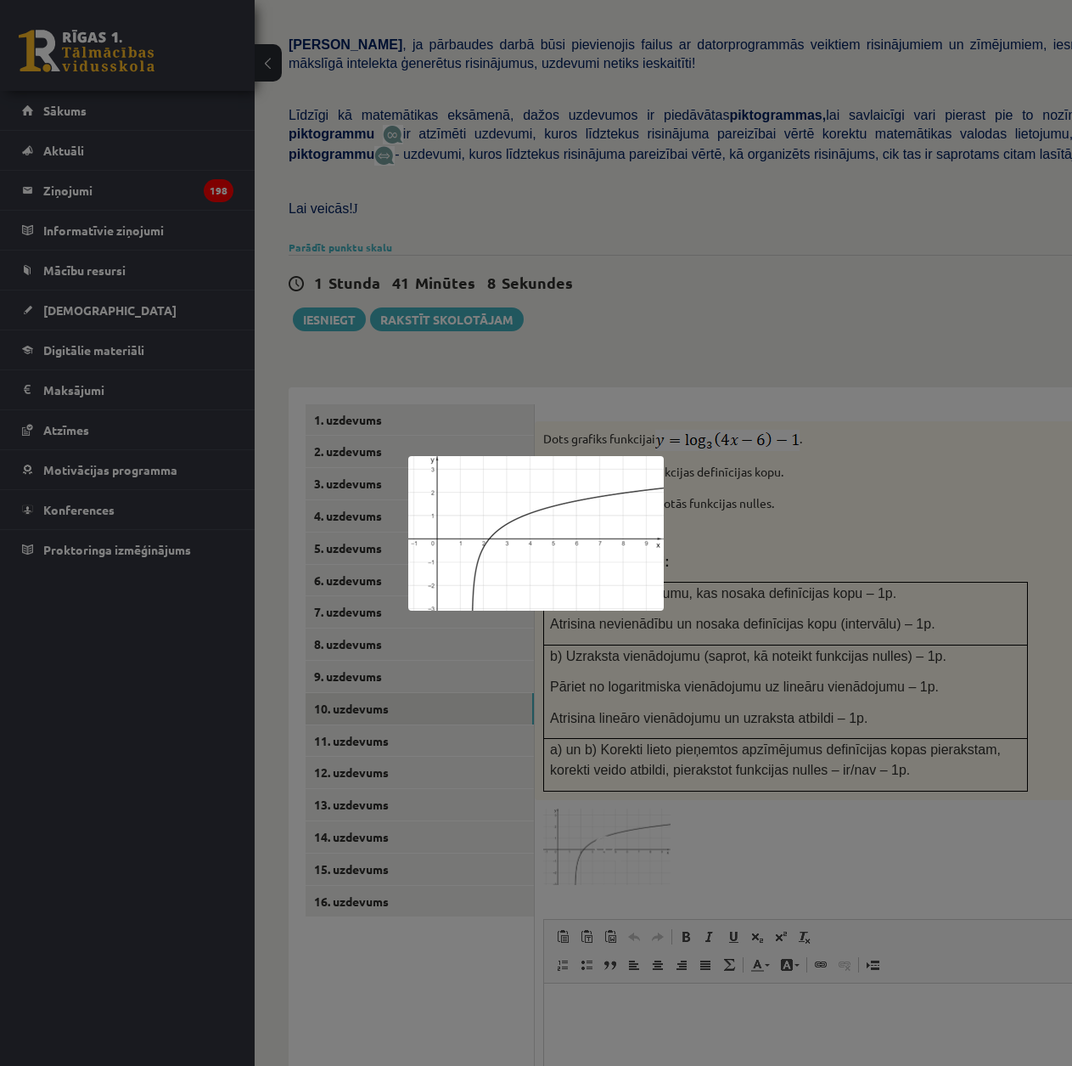
click at [588, 819] on div at bounding box center [536, 533] width 1072 height 1066
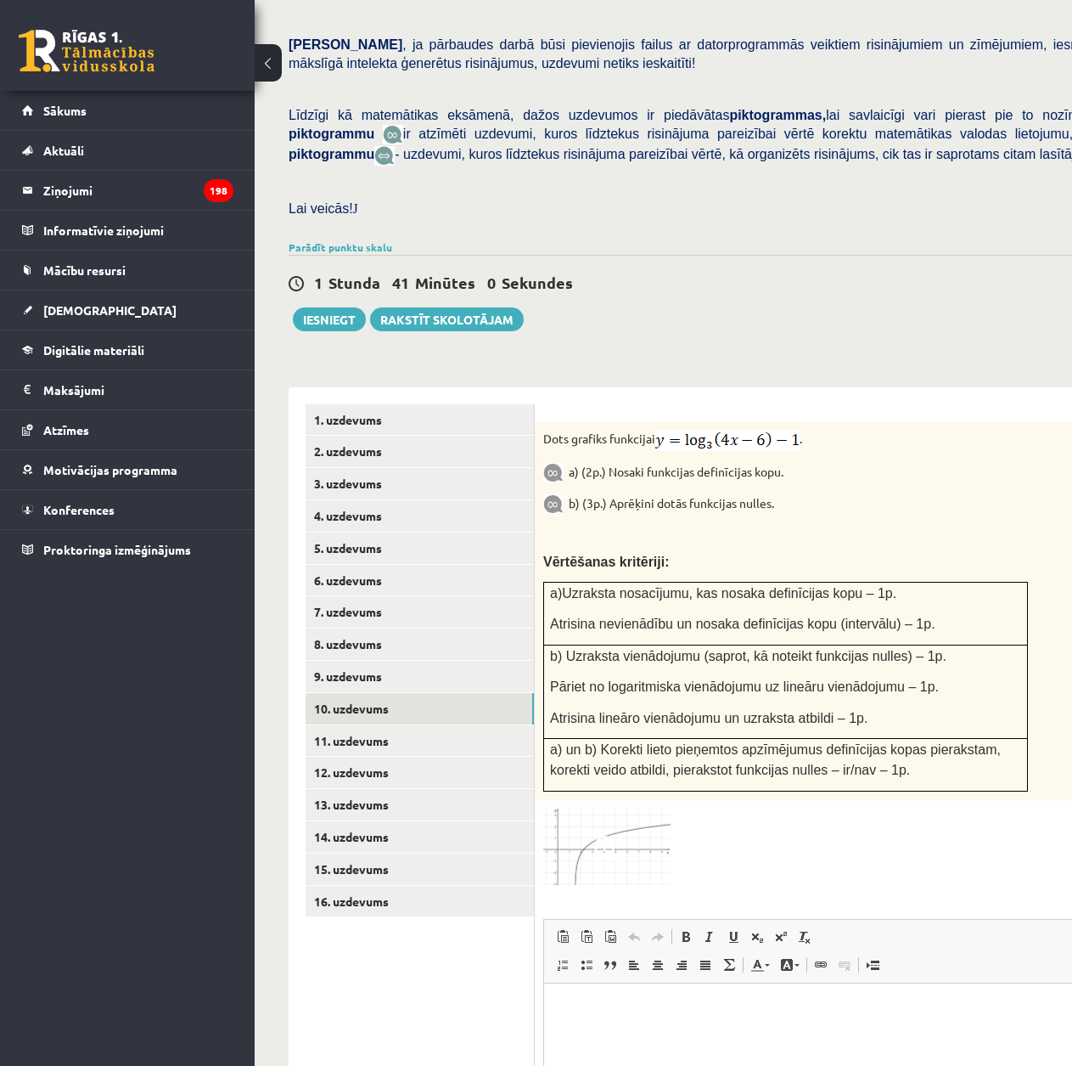
click at [601, 808] on img at bounding box center [606, 846] width 127 height 77
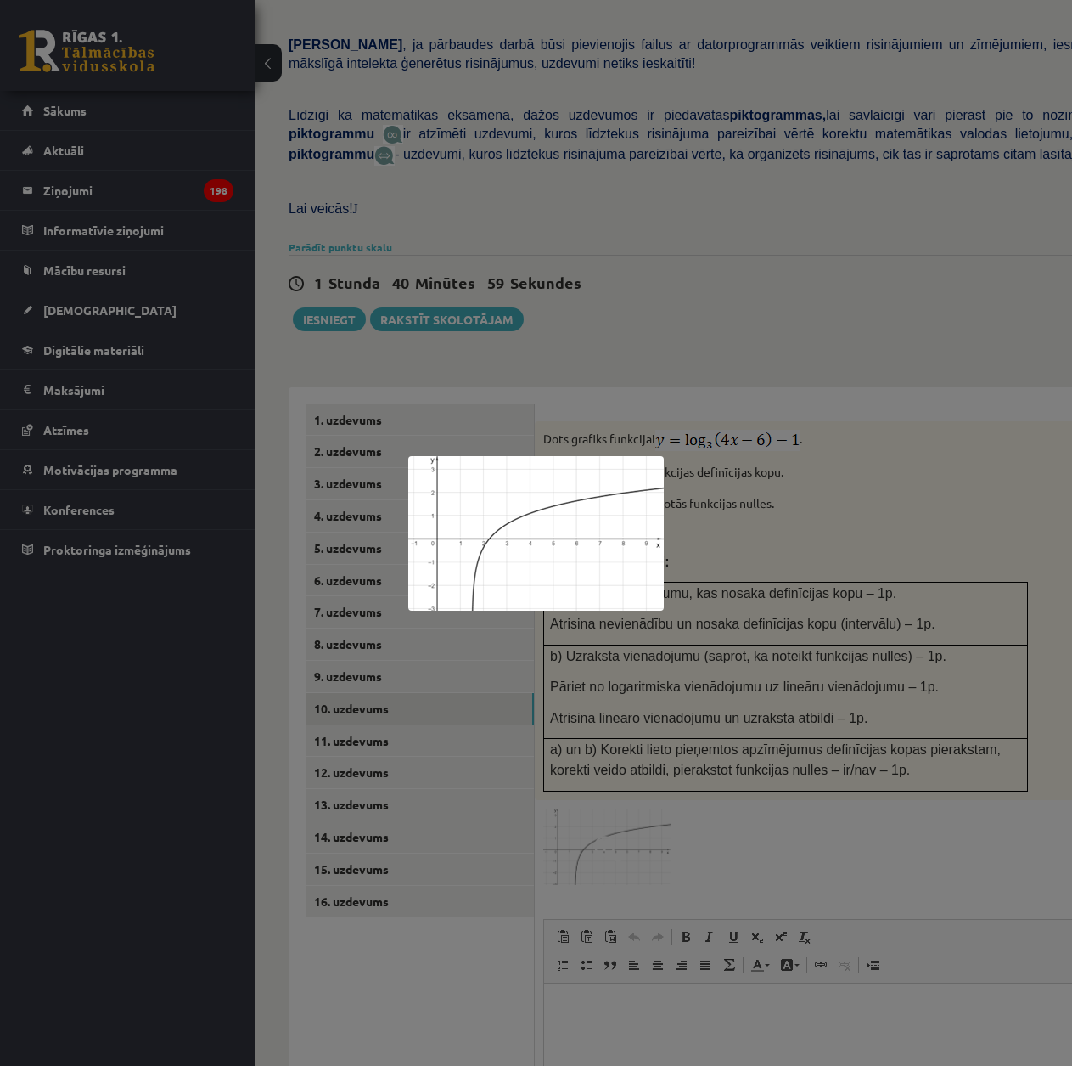
drag, startPoint x: 472, startPoint y: 559, endPoint x: 506, endPoint y: 555, distance: 34.1
drag, startPoint x: 867, startPoint y: 833, endPoint x: 865, endPoint y: 816, distance: 17.1
click at [867, 830] on div at bounding box center [536, 533] width 1072 height 1066
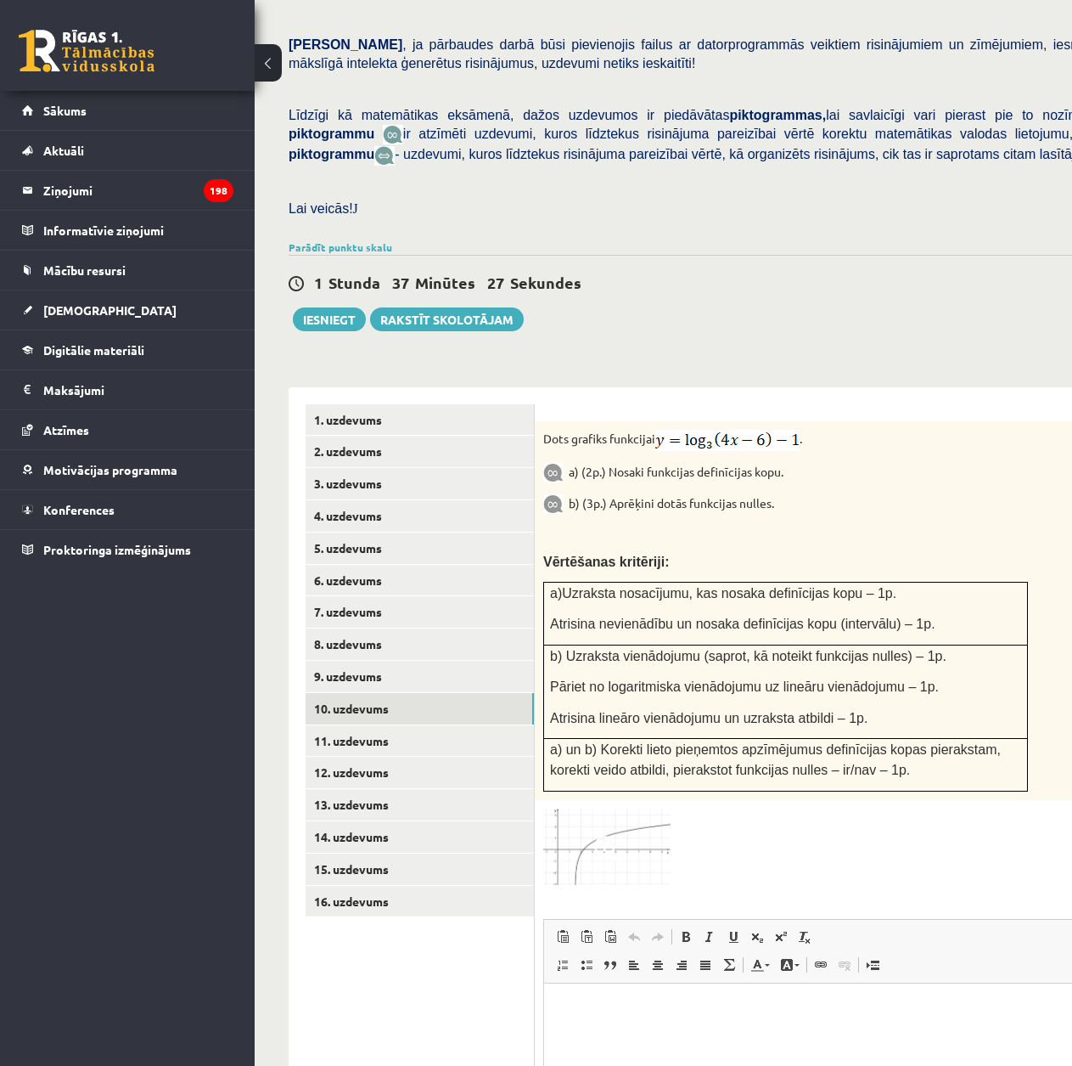
scroll to position [594, 0]
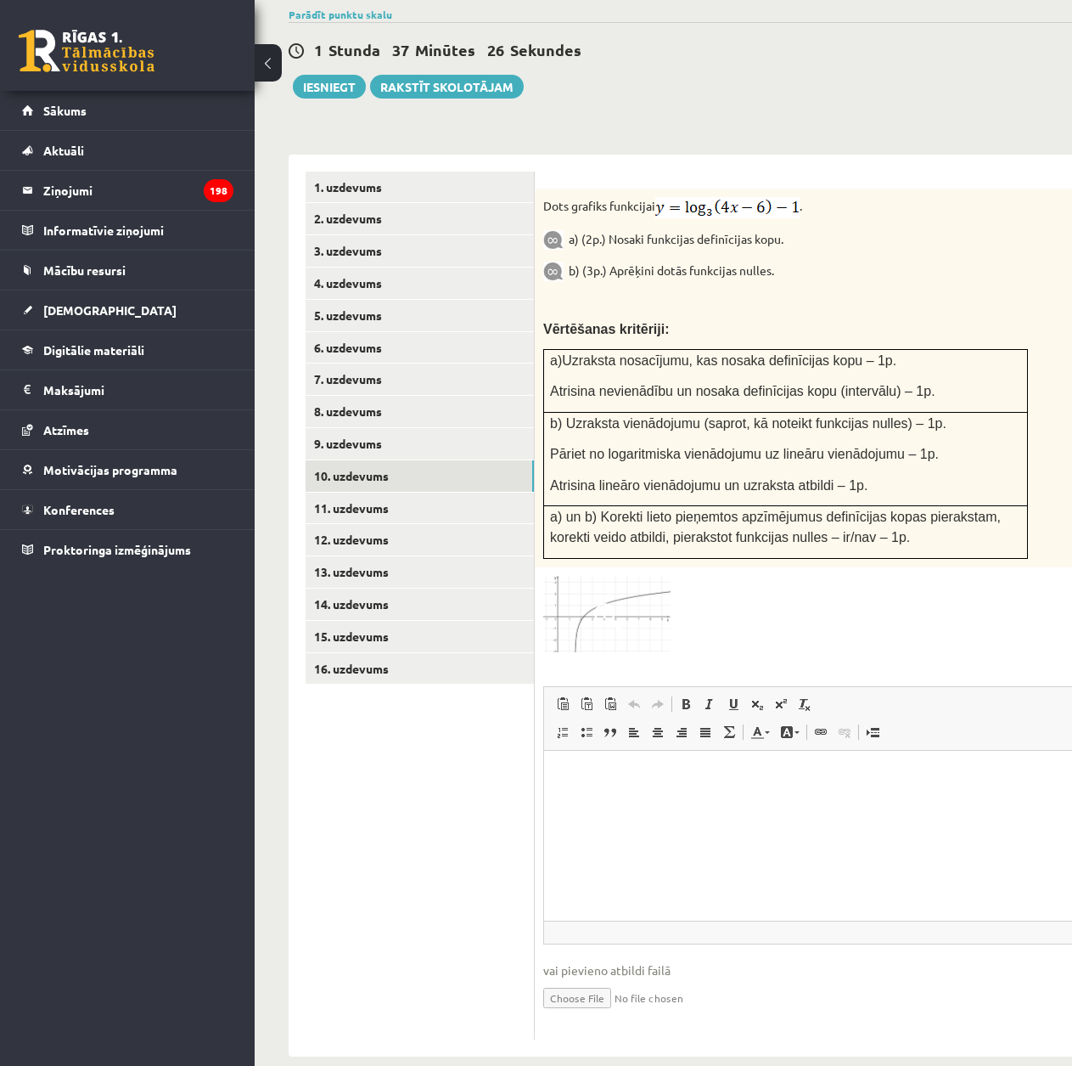
click at [609, 979] on input "file" at bounding box center [828, 996] width 570 height 35
type input "**********"
click at [593, 1014] on link "Iesniegtā atbilde" at bounding box center [588, 1023] width 91 height 18
click at [503, 492] on link "11. uzdevums" at bounding box center [420, 507] width 228 height 31
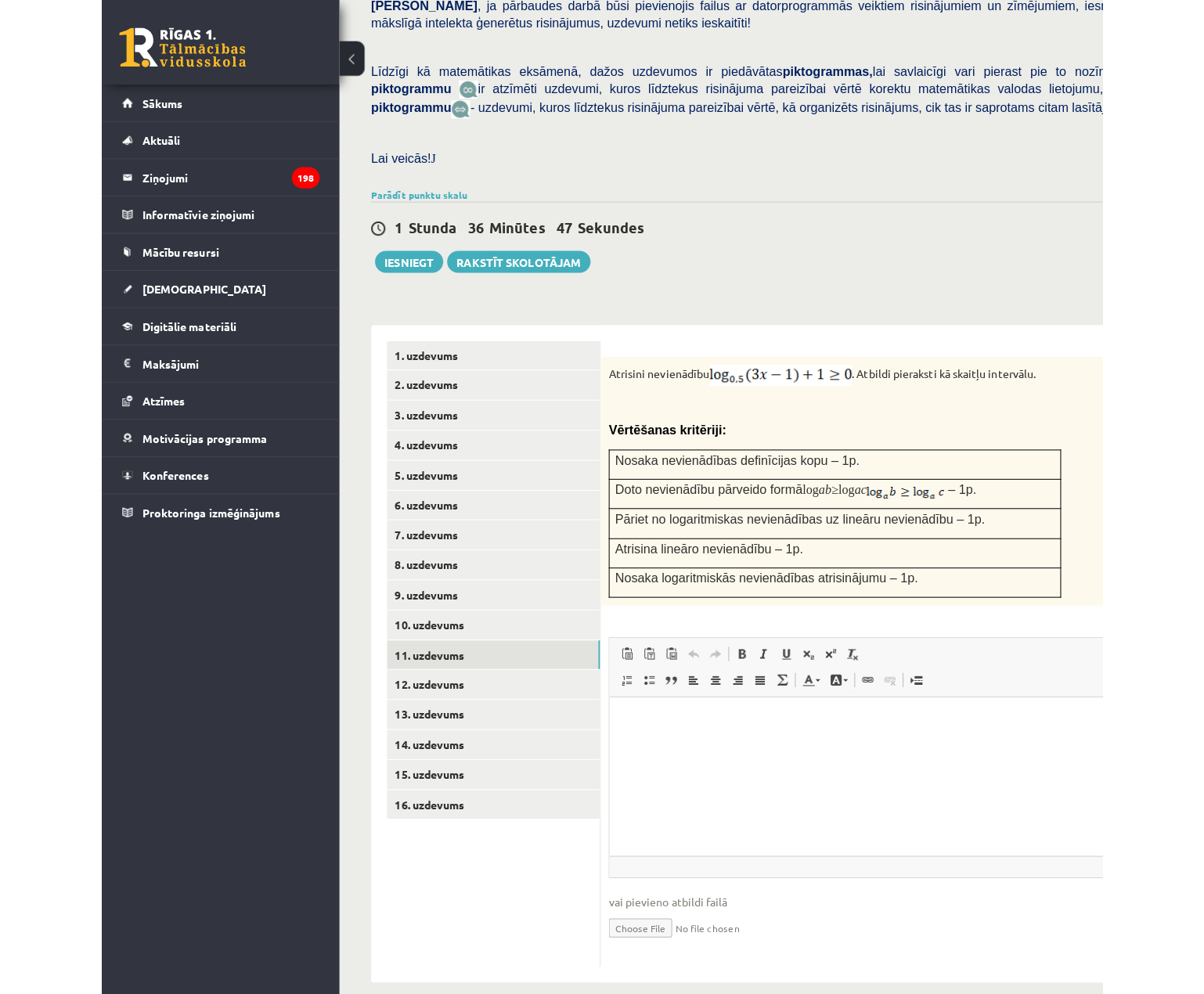
scroll to position [322, 0]
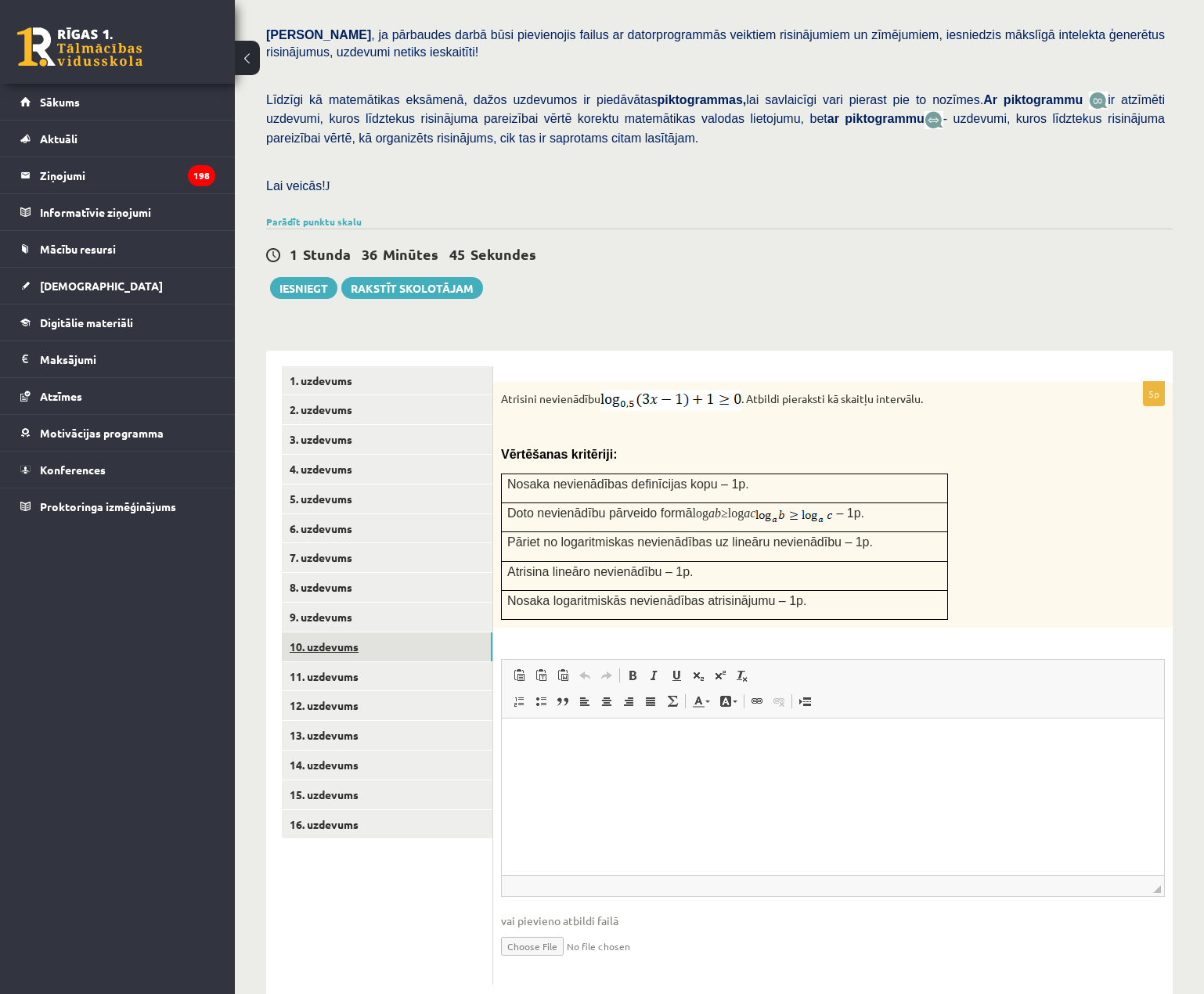
click at [443, 633] on link "10. uzdevums" at bounding box center [387, 646] width 210 height 29
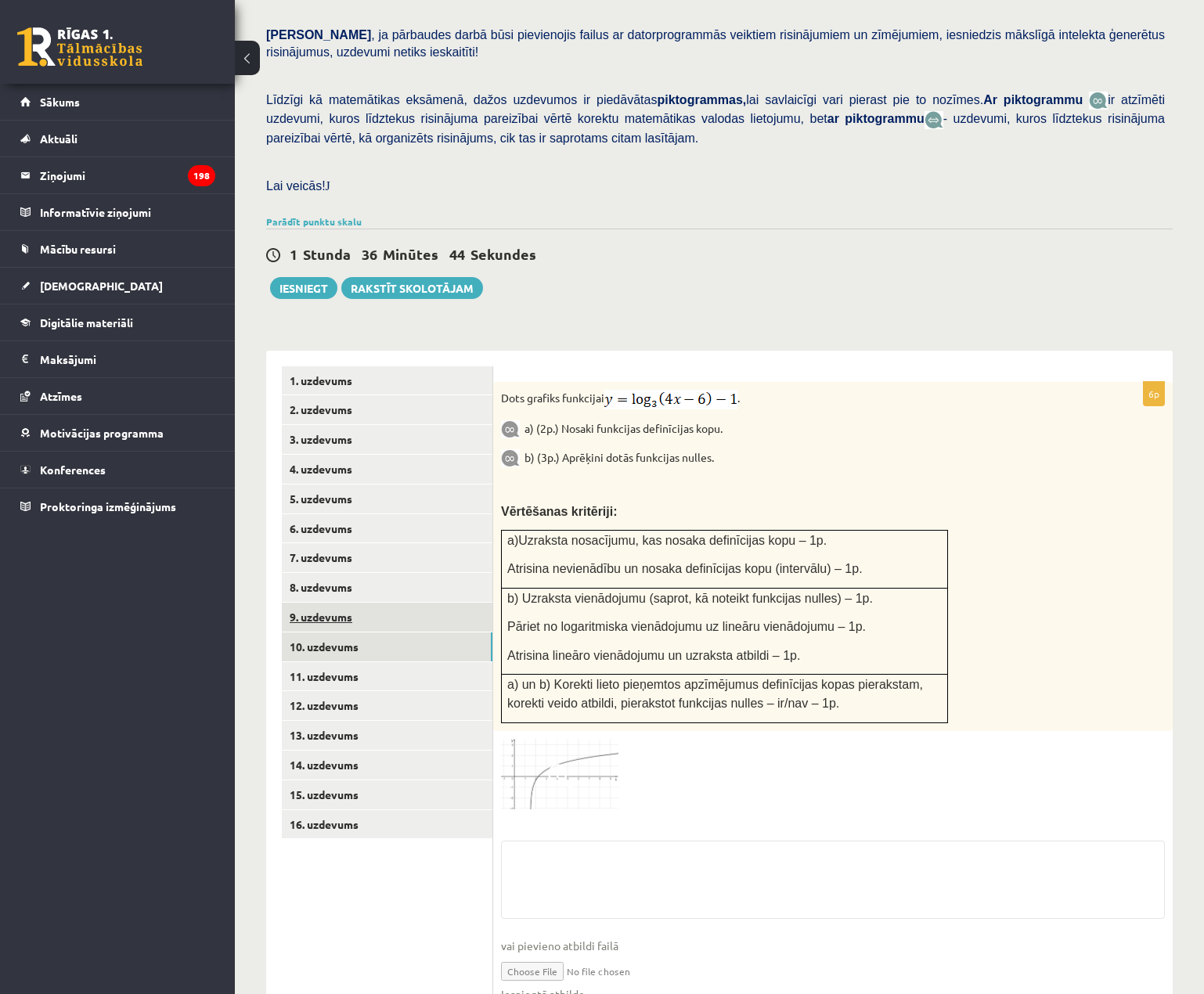
click at [428, 603] on link "9. uzdevums" at bounding box center [387, 617] width 210 height 29
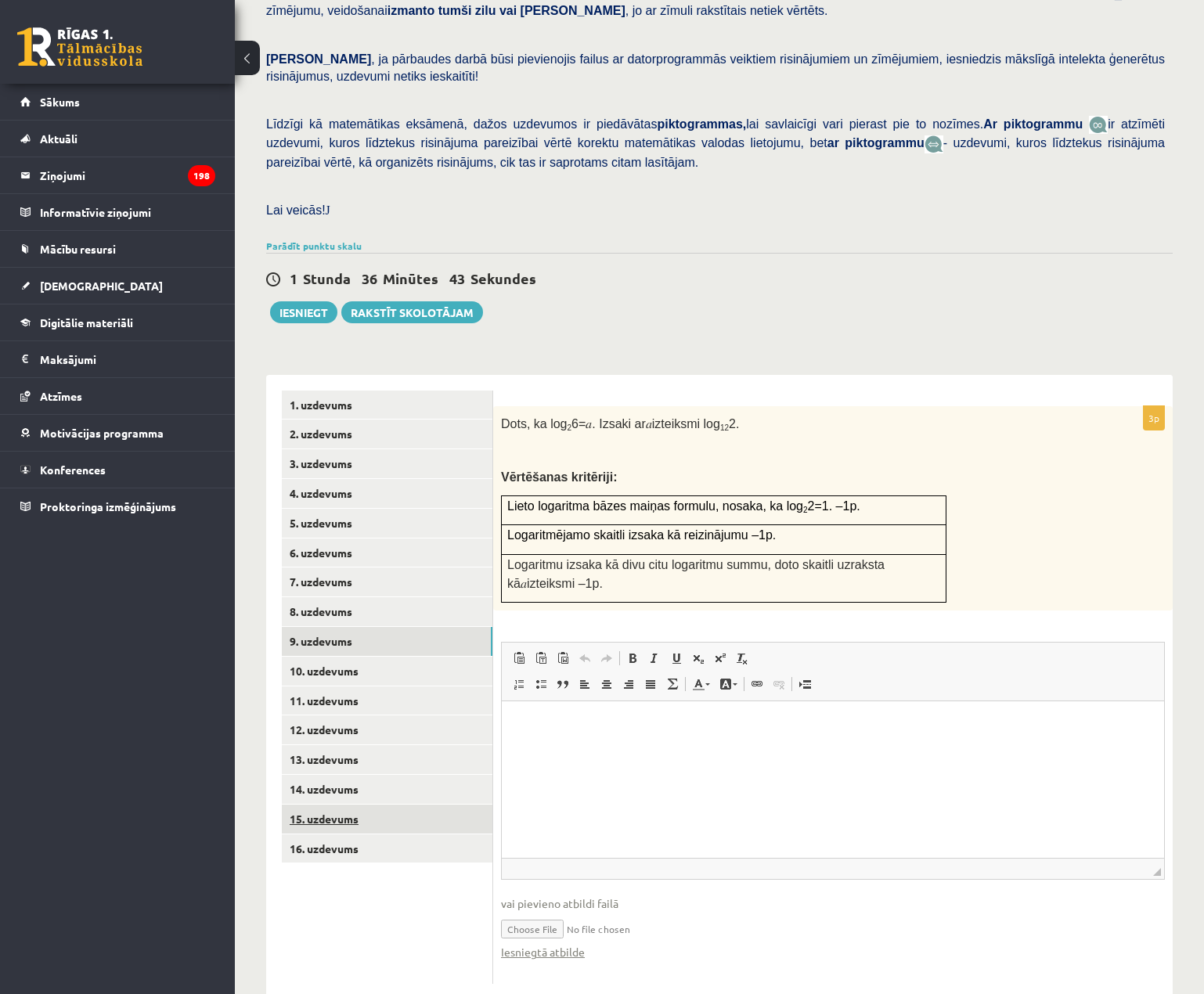
scroll to position [0, 0]
click at [440, 805] on link "15. uzdevums" at bounding box center [387, 819] width 210 height 29
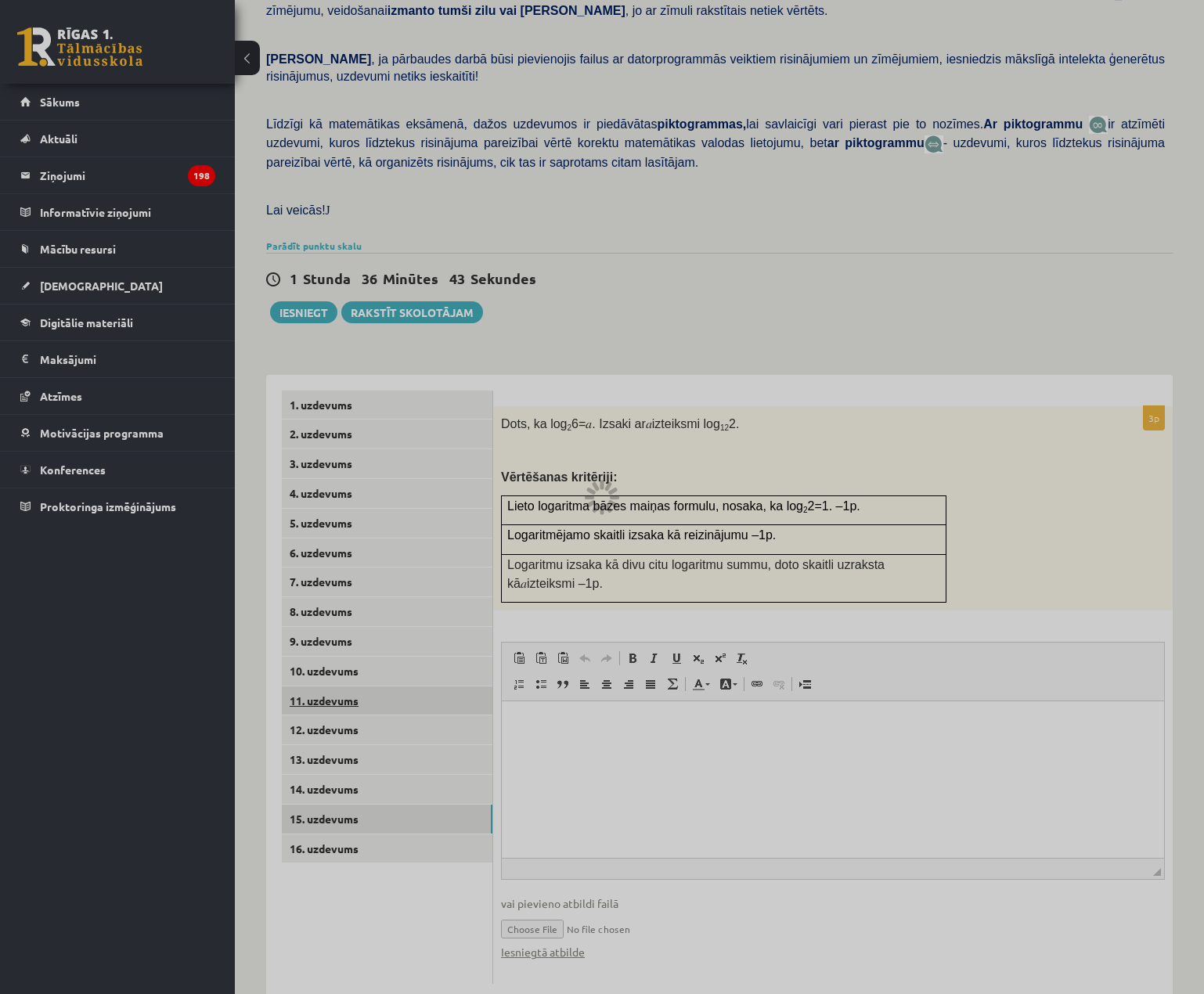
scroll to position [180, 0]
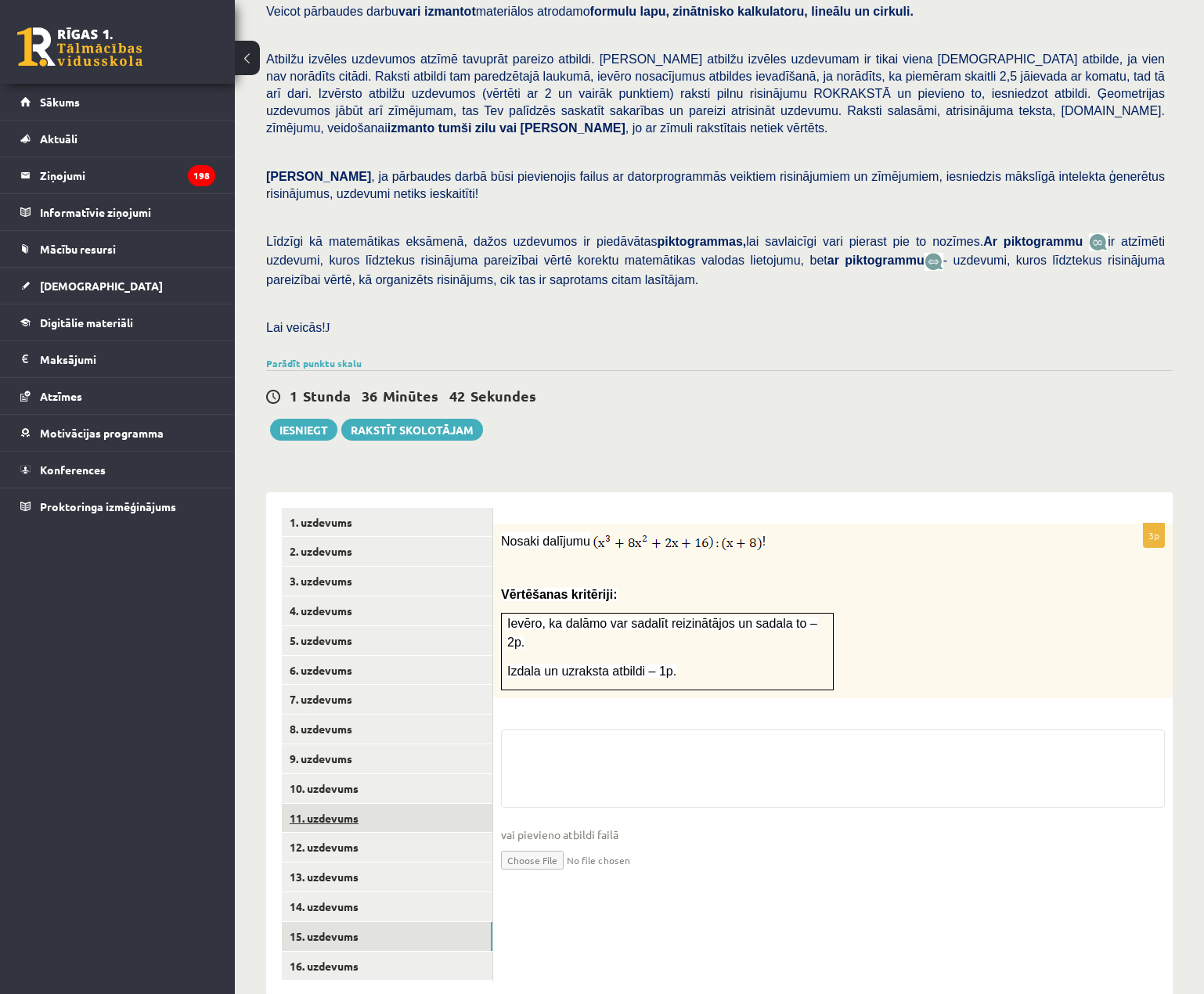
click at [418, 804] on link "11. uzdevums" at bounding box center [387, 818] width 210 height 29
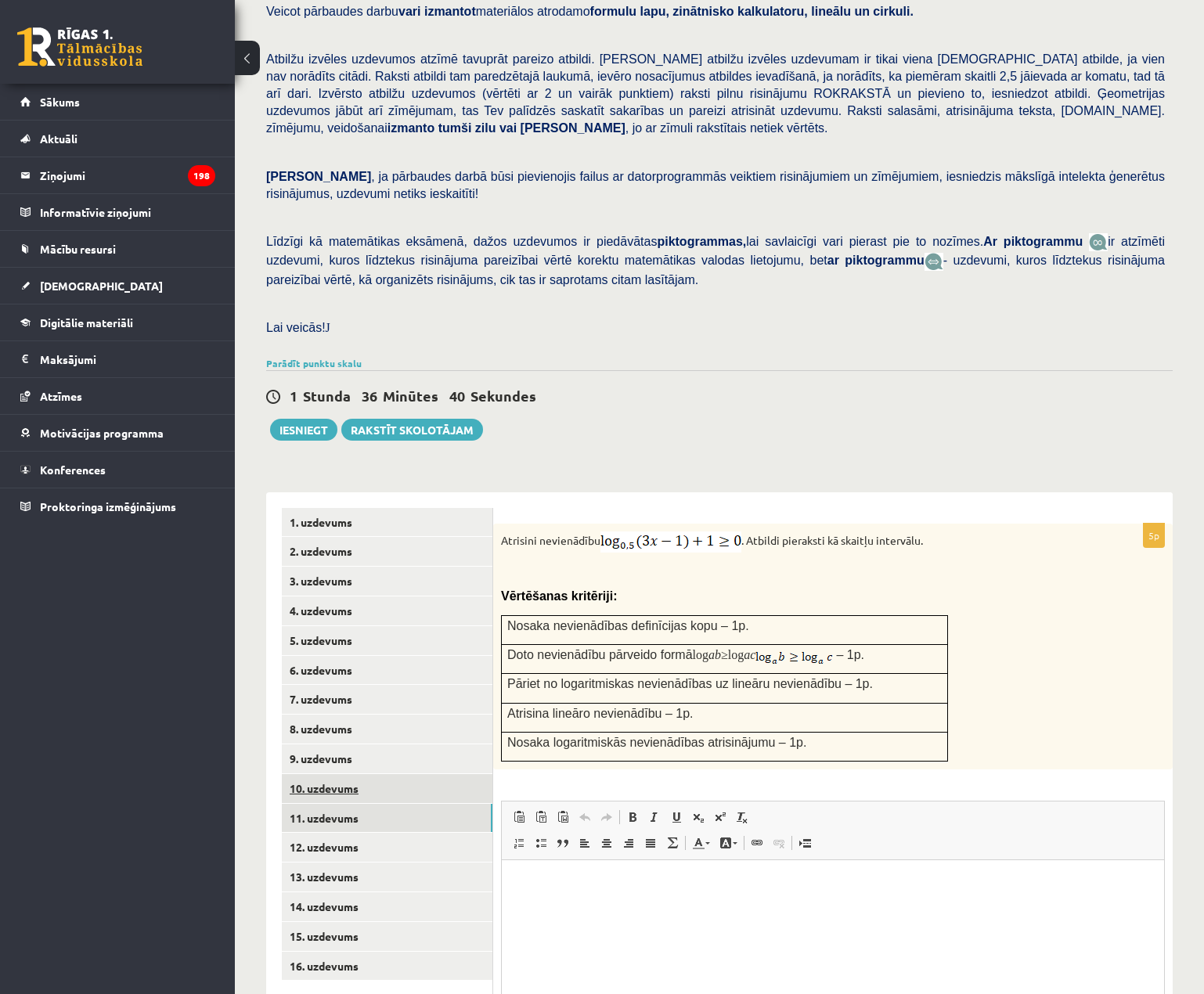
scroll to position [0, 0]
click at [382, 775] on link "10. uzdevums" at bounding box center [387, 788] width 210 height 29
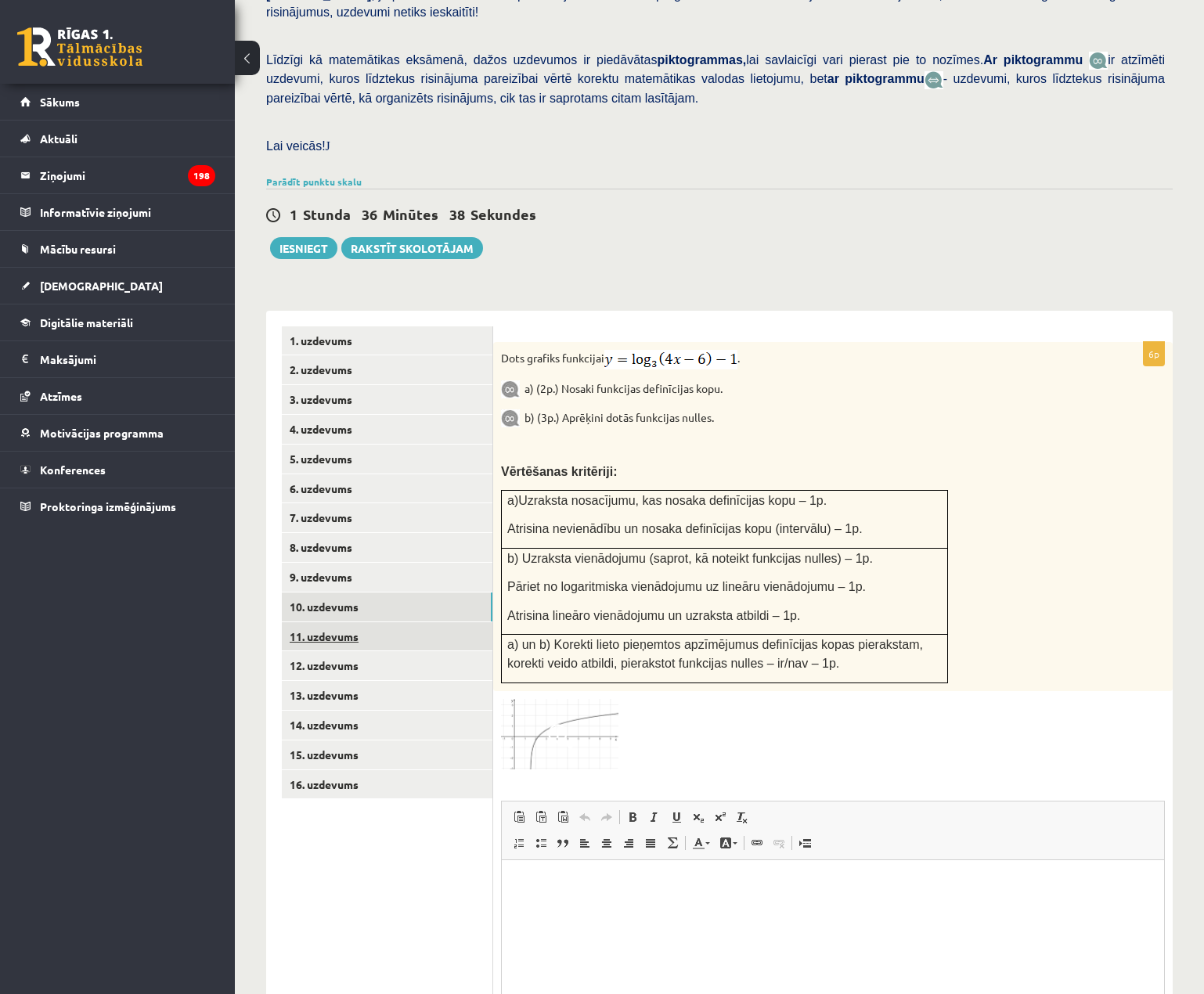
click at [382, 622] on link "11. uzdevums" at bounding box center [387, 636] width 210 height 29
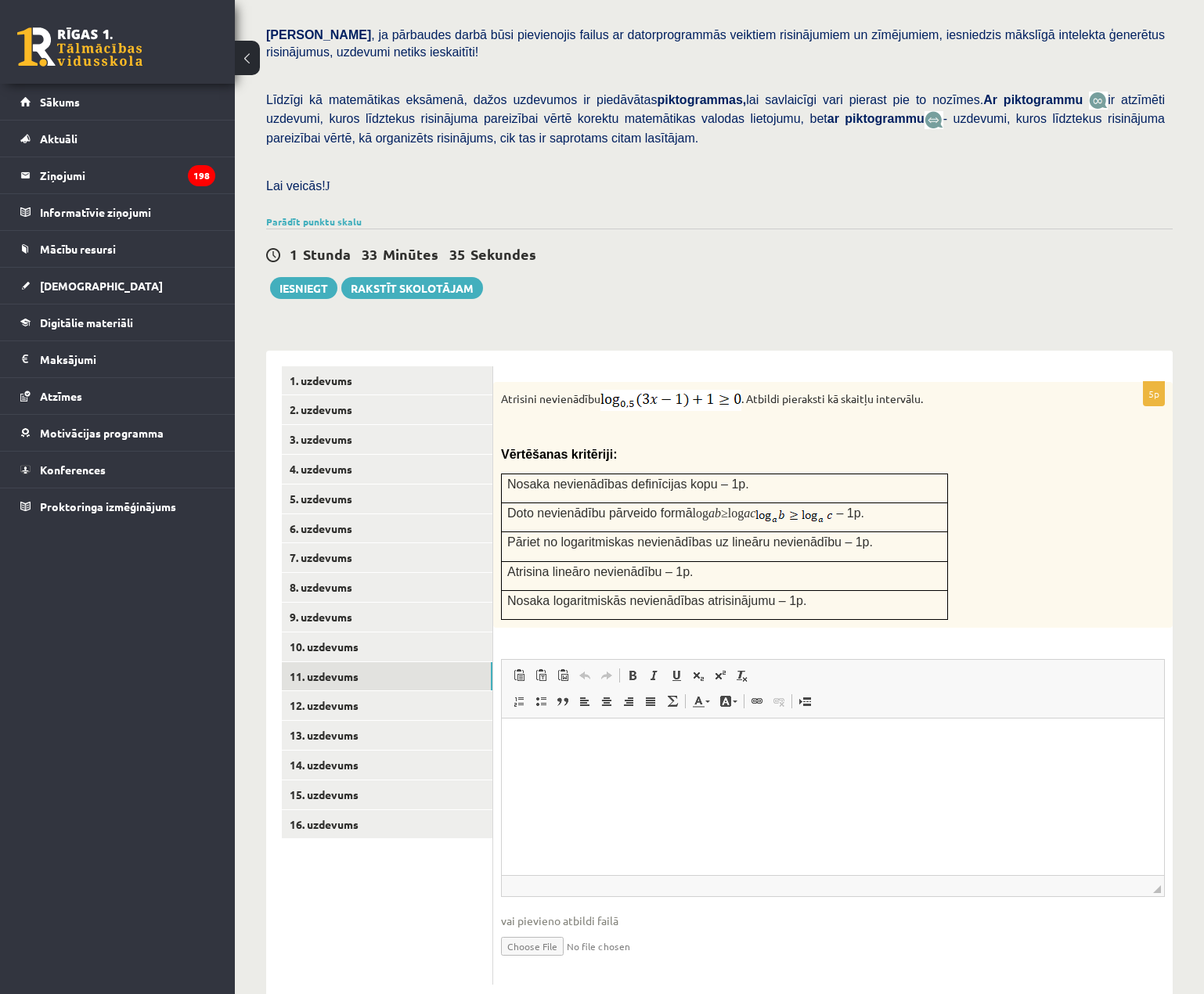
click at [524, 929] on input "file" at bounding box center [832, 945] width 664 height 32
type input "**********"
click at [532, 962] on link "Iesniegtā atbilde" at bounding box center [542, 970] width 84 height 17
click at [392, 692] on link "12. uzdevums" at bounding box center [387, 705] width 210 height 29
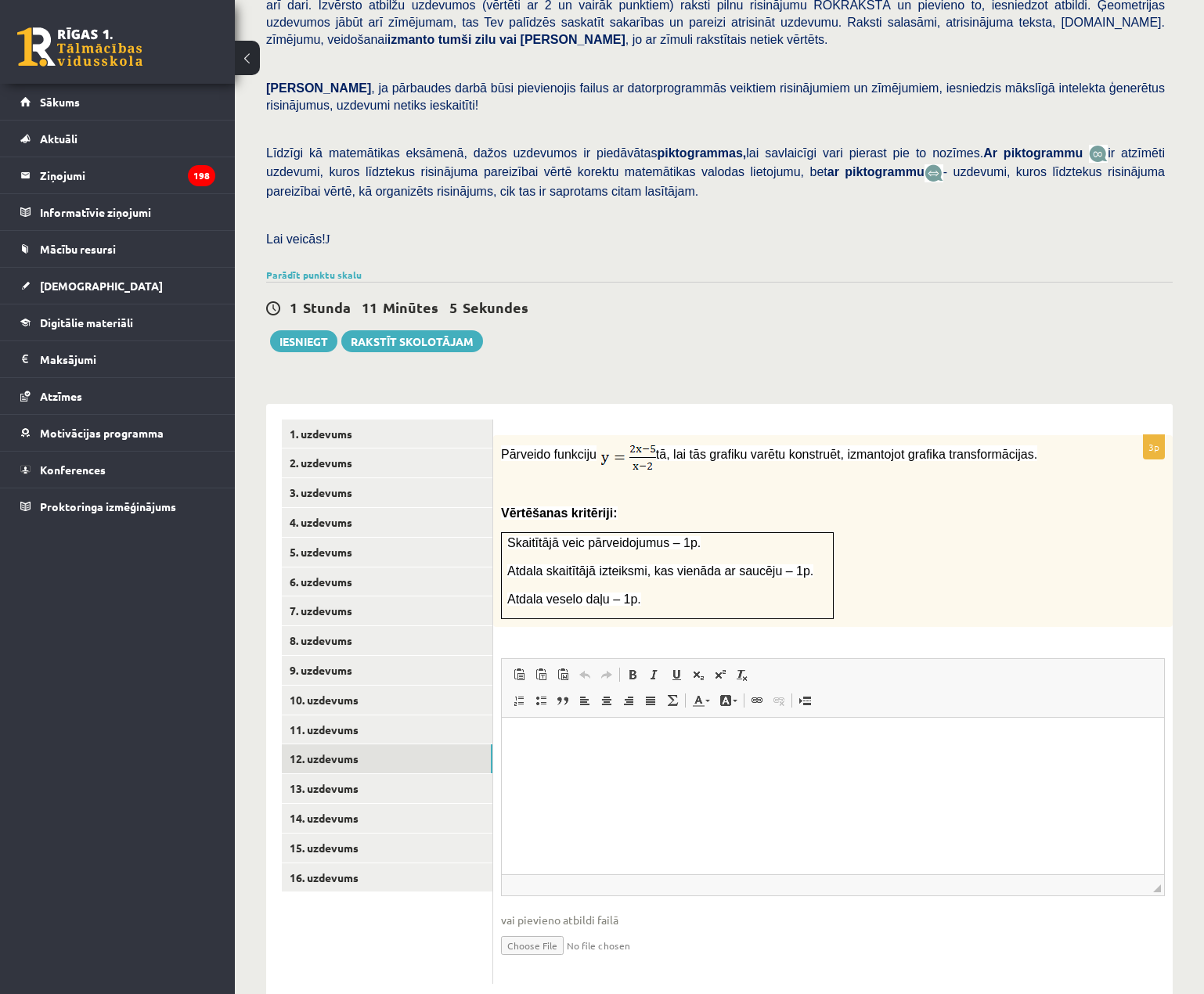
click at [529, 929] on input "file" at bounding box center [832, 944] width 664 height 32
type input "**********"
click at [552, 944] on fieldset "Rich Text Editor, wiswyg-editor-user-answer-47433817344340 Панели инструментов …" at bounding box center [832, 825] width 664 height 335
click at [552, 961] on link "Iesniegtā atbilde" at bounding box center [542, 969] width 84 height 17
click at [386, 775] on link "13. uzdevums" at bounding box center [387, 788] width 210 height 29
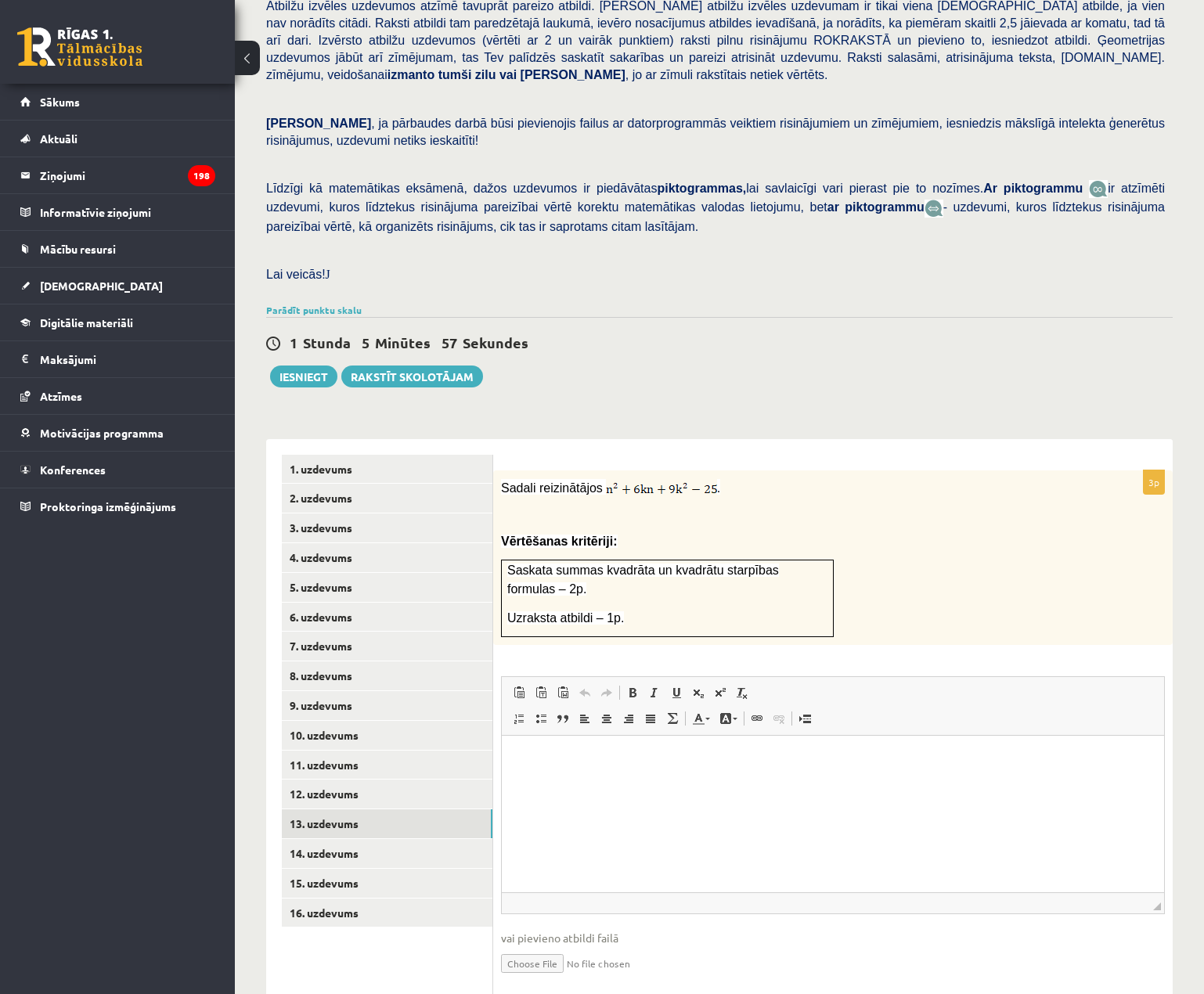
click at [544, 947] on input "file" at bounding box center [832, 963] width 664 height 32
type input "**********"
click at [535, 978] on link "Iesniegtā atbilde" at bounding box center [542, 987] width 84 height 17
click at [385, 839] on link "14. uzdevums" at bounding box center [387, 853] width 210 height 29
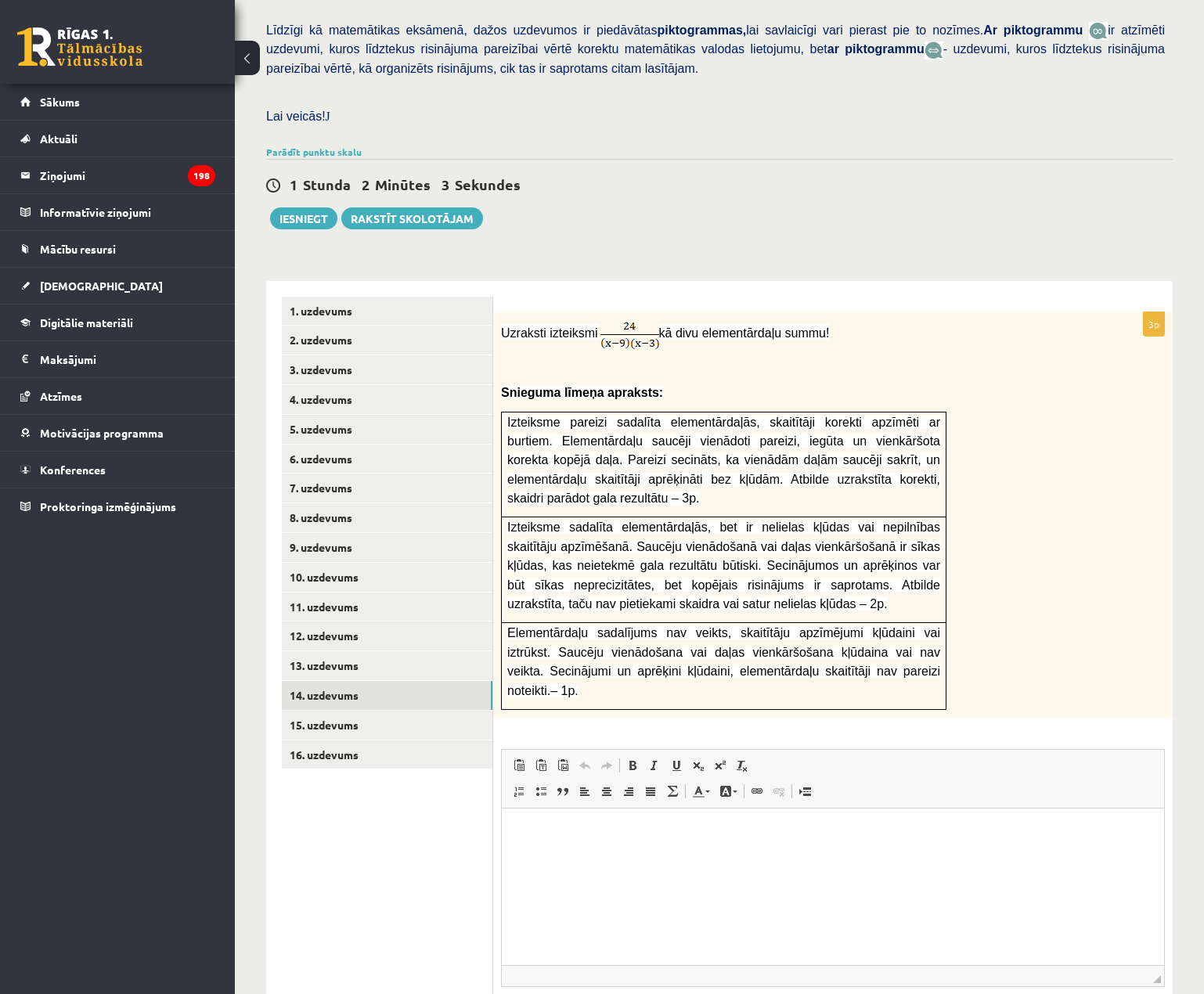
scroll to position [437, 0]
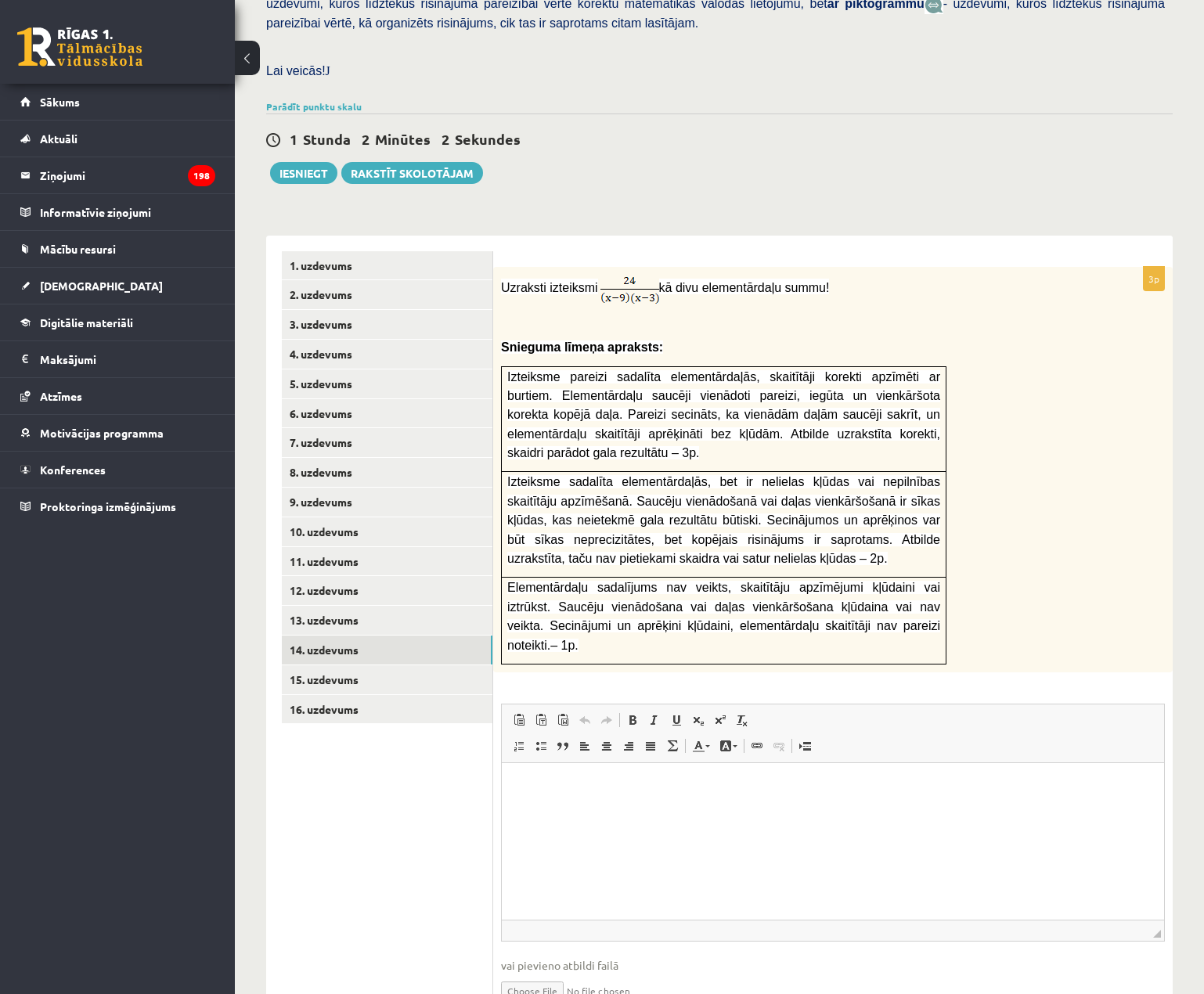
click at [561, 974] on input "file" at bounding box center [832, 989] width 664 height 32
type input "**********"
click at [464, 666] on link "15. uzdevums" at bounding box center [387, 680] width 210 height 29
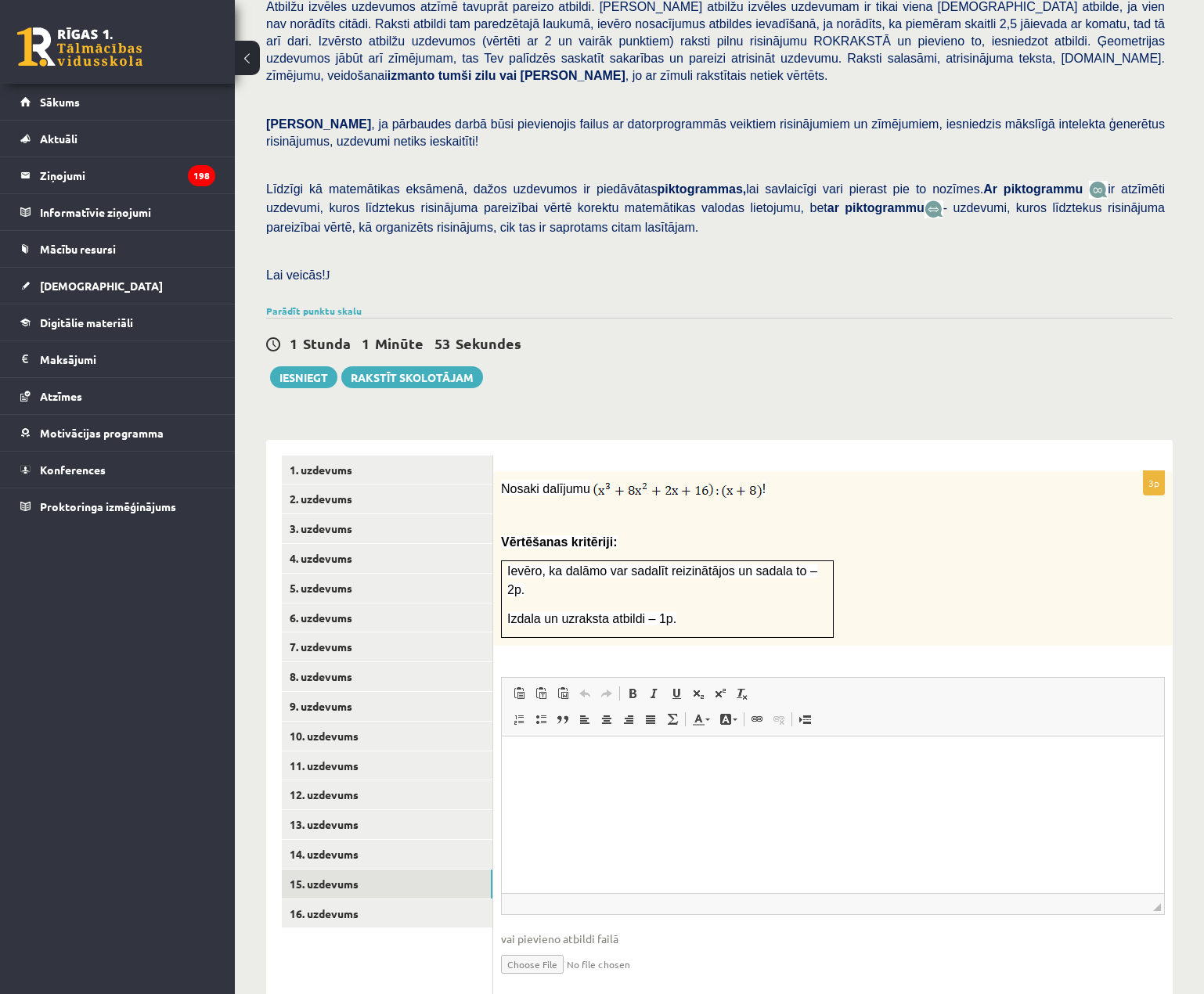
scroll to position [0, 0]
click at [558, 947] on input "file" at bounding box center [832, 963] width 664 height 32
type input "**********"
click at [536, 941] on fieldset "Rich Text Editor, wiswyg-editor-user-answer-47433757164380 Панели инструментов …" at bounding box center [832, 844] width 664 height 335
click at [534, 979] on link "Iesniegtā atbilde" at bounding box center [542, 988] width 84 height 17
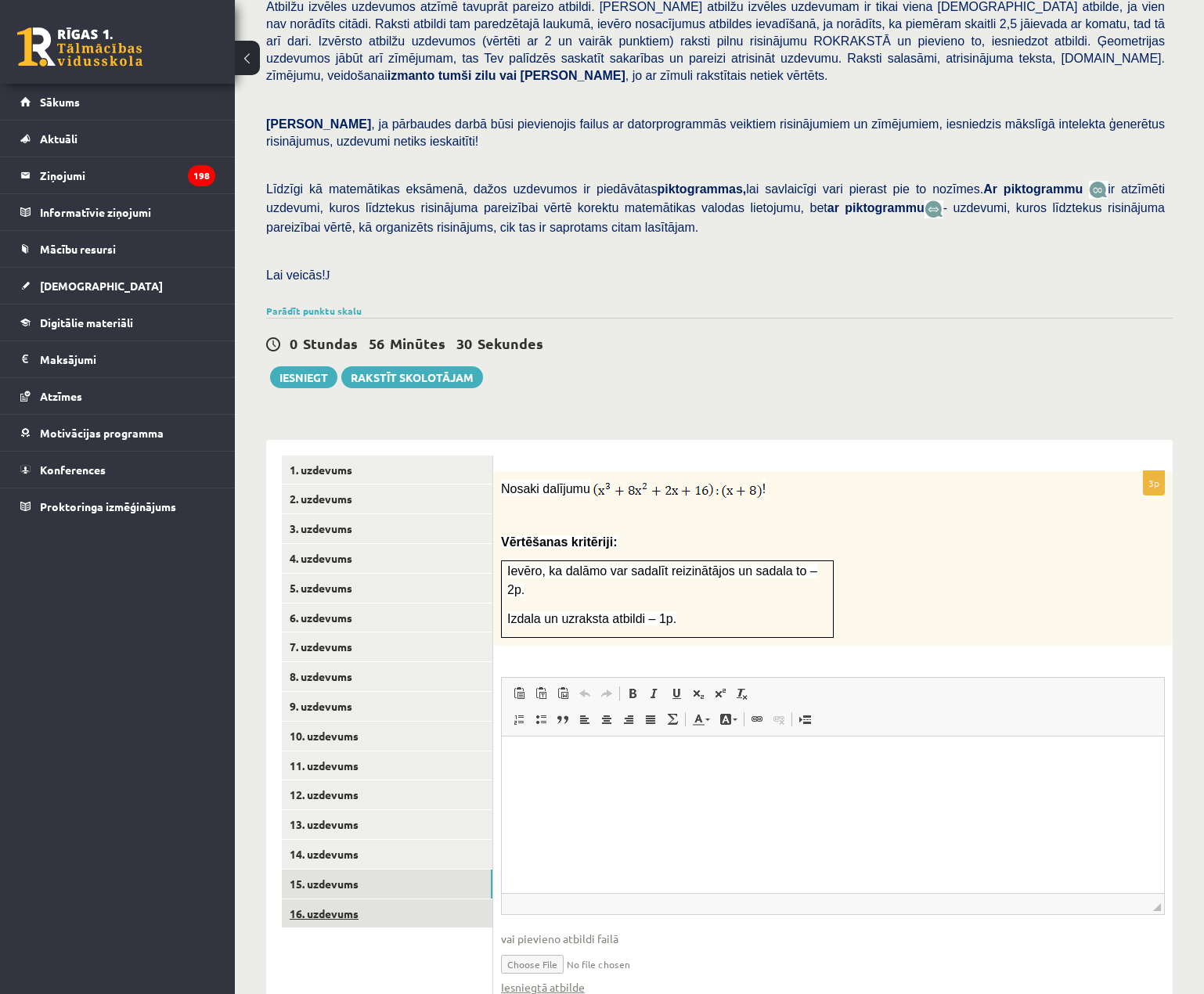
click at [333, 900] on link "16. uzdevums" at bounding box center [387, 914] width 210 height 29
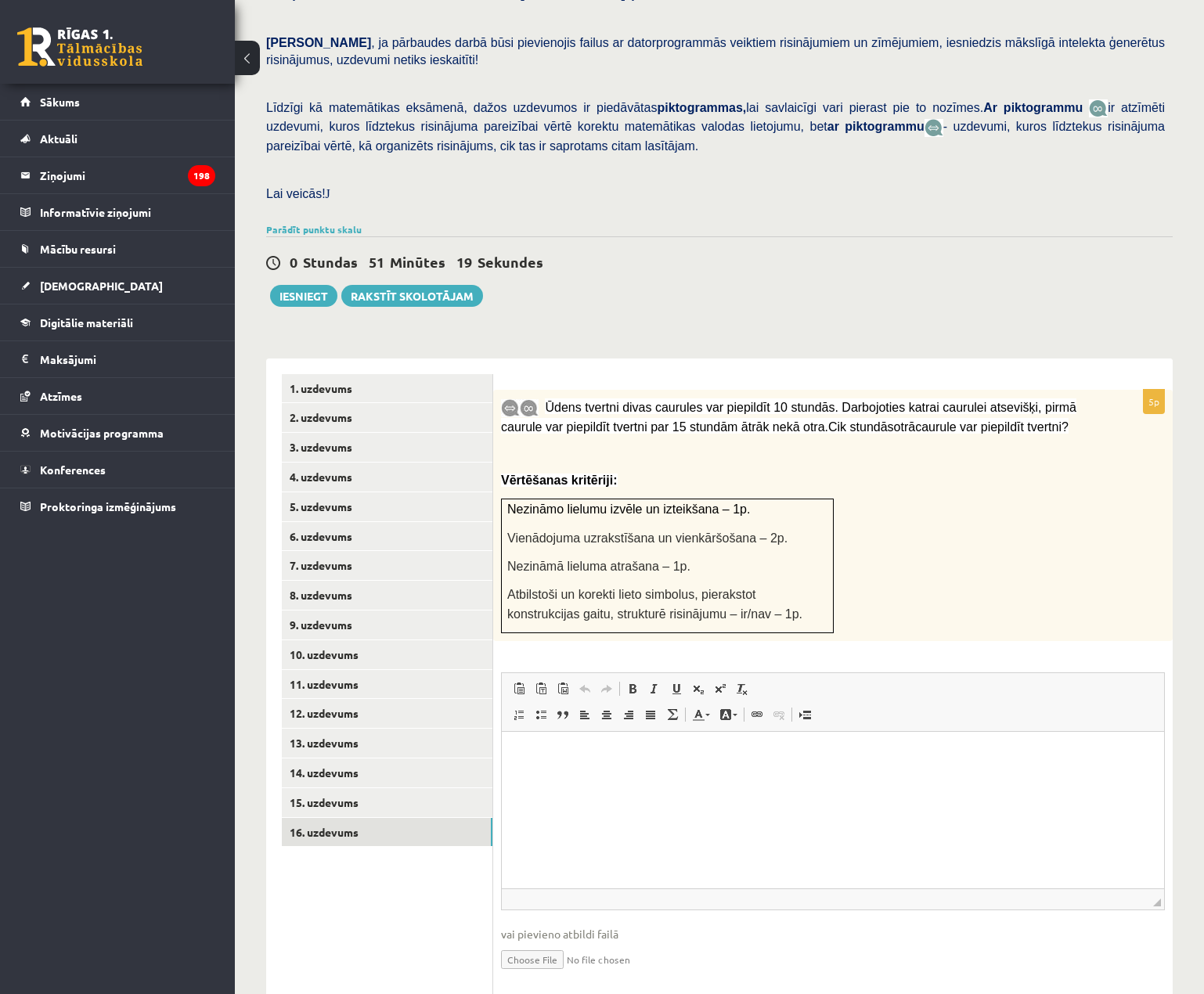
scroll to position [325, 0]
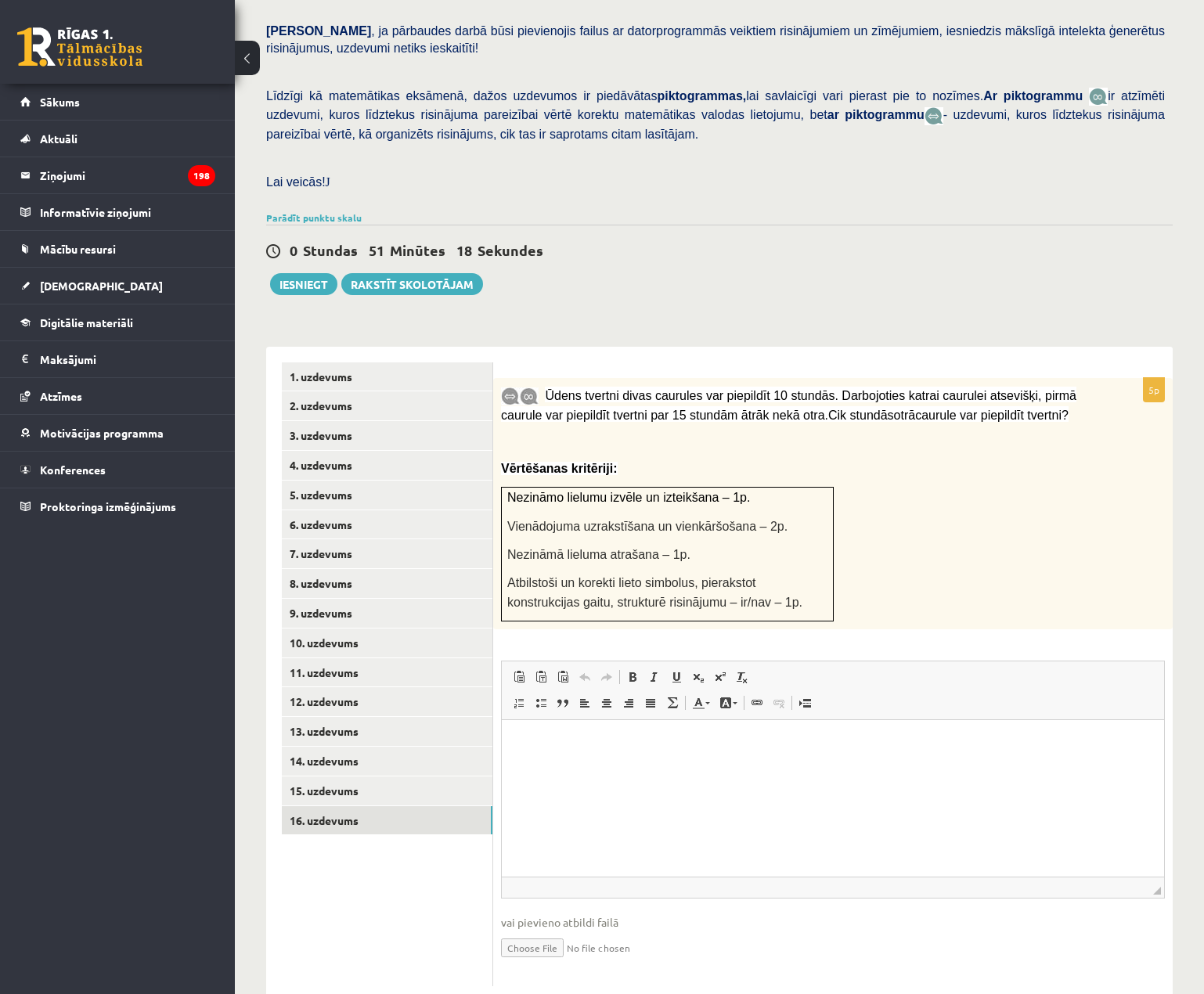
click at [572, 931] on input "file" at bounding box center [832, 947] width 664 height 32
type input "**********"
click at [561, 963] on link "Iesniegtā atbilde" at bounding box center [542, 971] width 84 height 17
click at [332, 776] on link "15. uzdevums" at bounding box center [387, 790] width 210 height 29
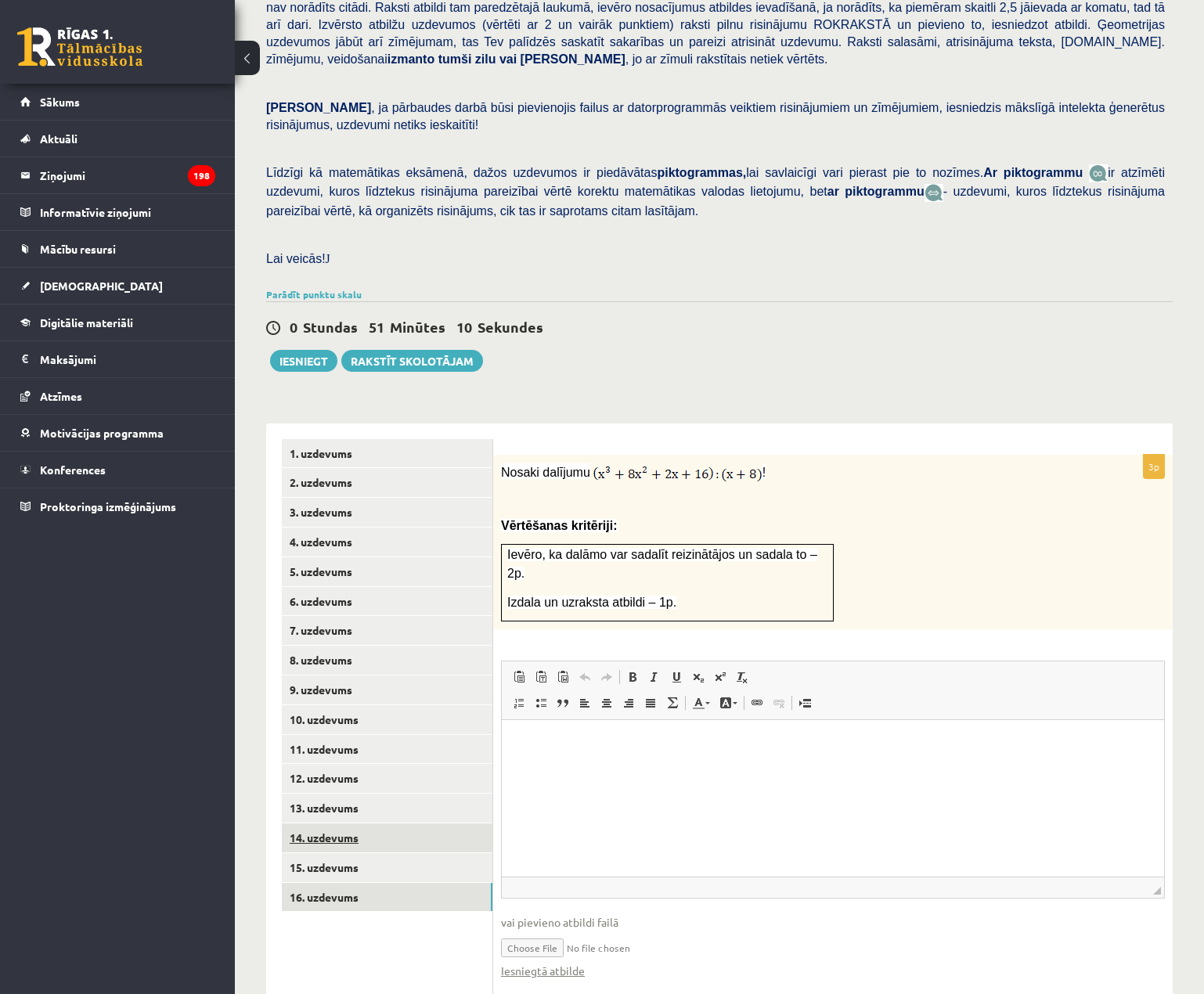
scroll to position [0, 0]
click at [407, 883] on link "16. uzdevums" at bounding box center [387, 897] width 210 height 29
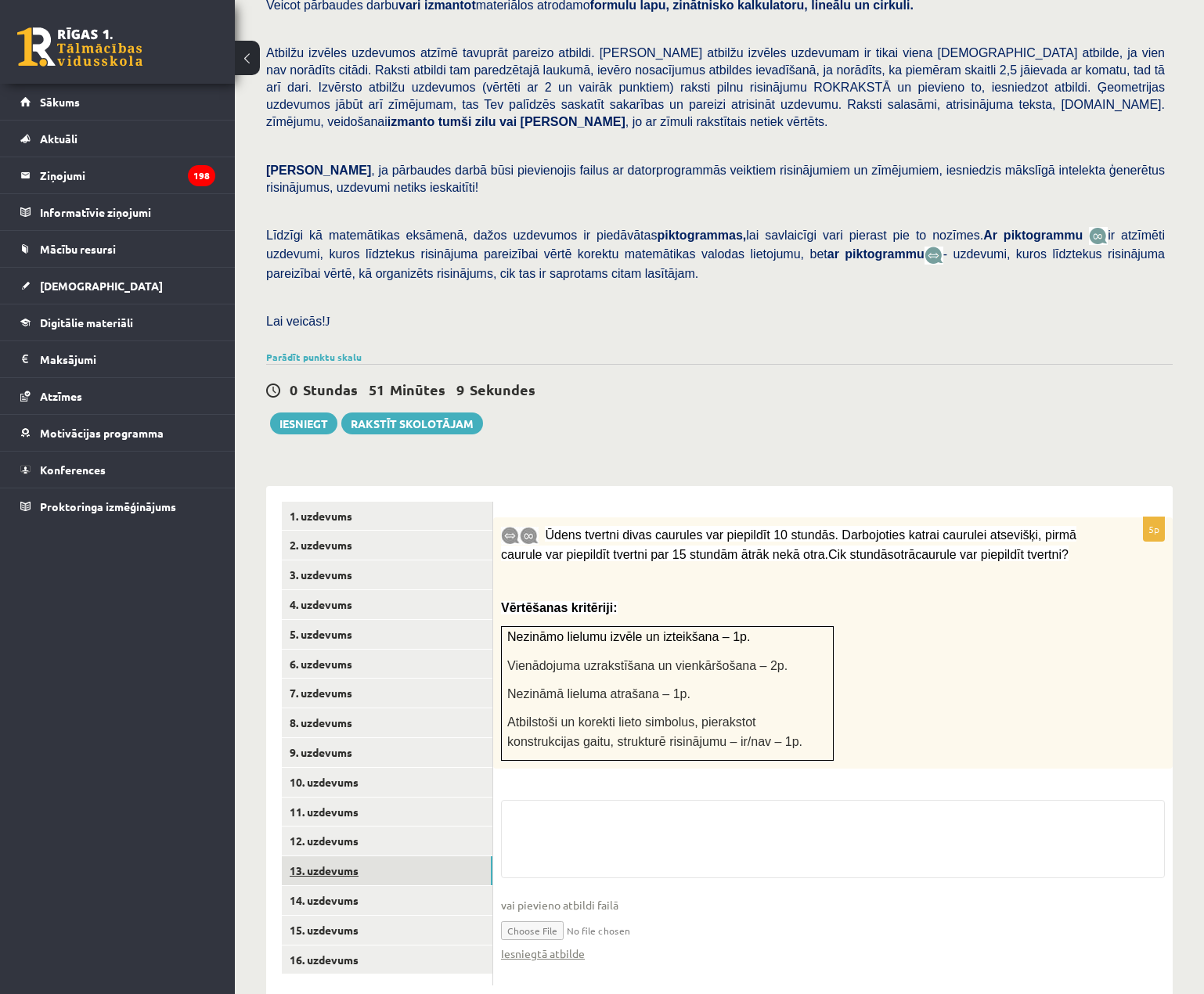
click at [410, 857] on link "13. uzdevums" at bounding box center [387, 870] width 210 height 29
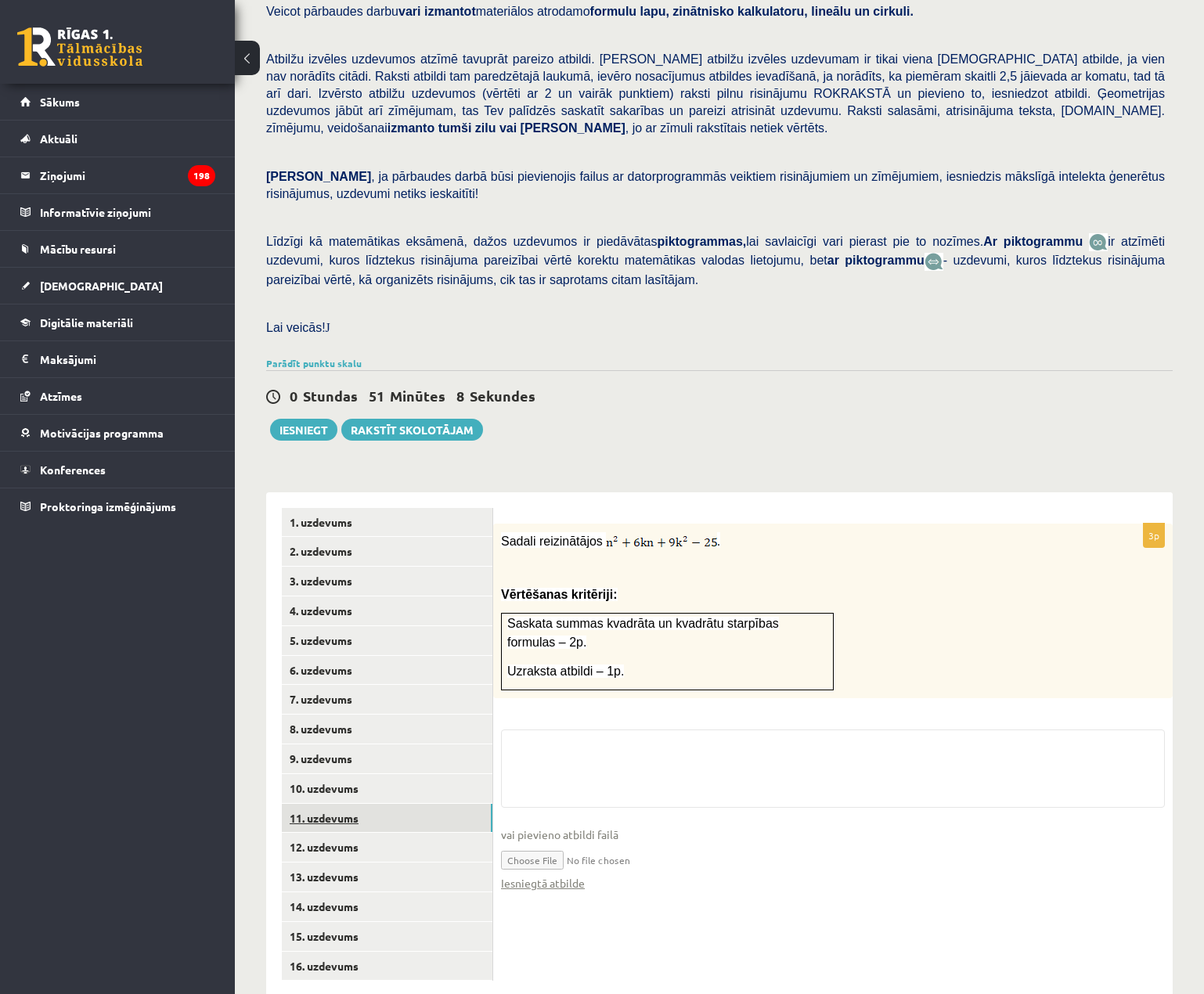
click at [444, 804] on link "11. uzdevums" at bounding box center [387, 818] width 210 height 29
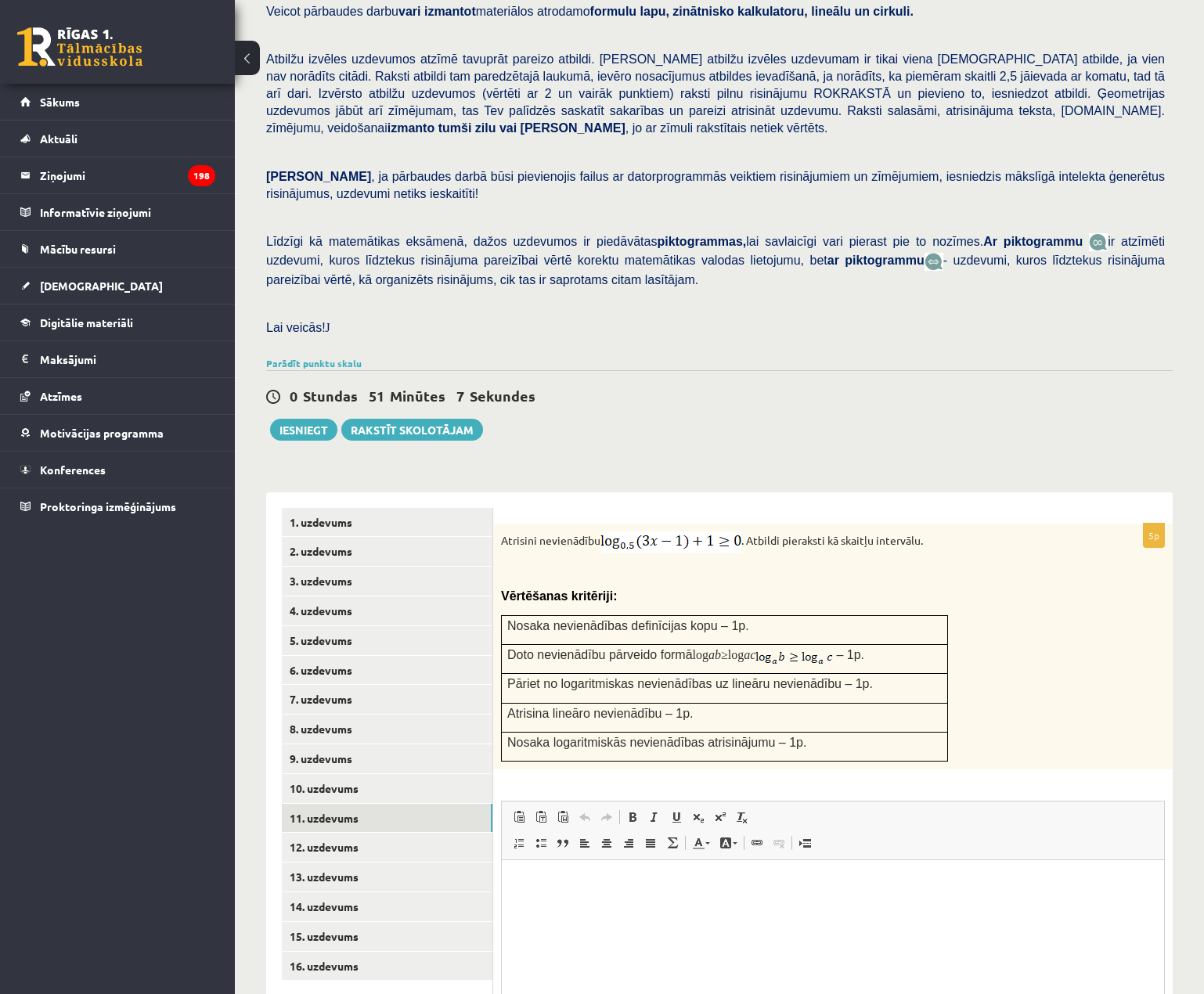
scroll to position [0, 0]
click at [302, 419] on button "Iesniegt" at bounding box center [303, 430] width 67 height 22
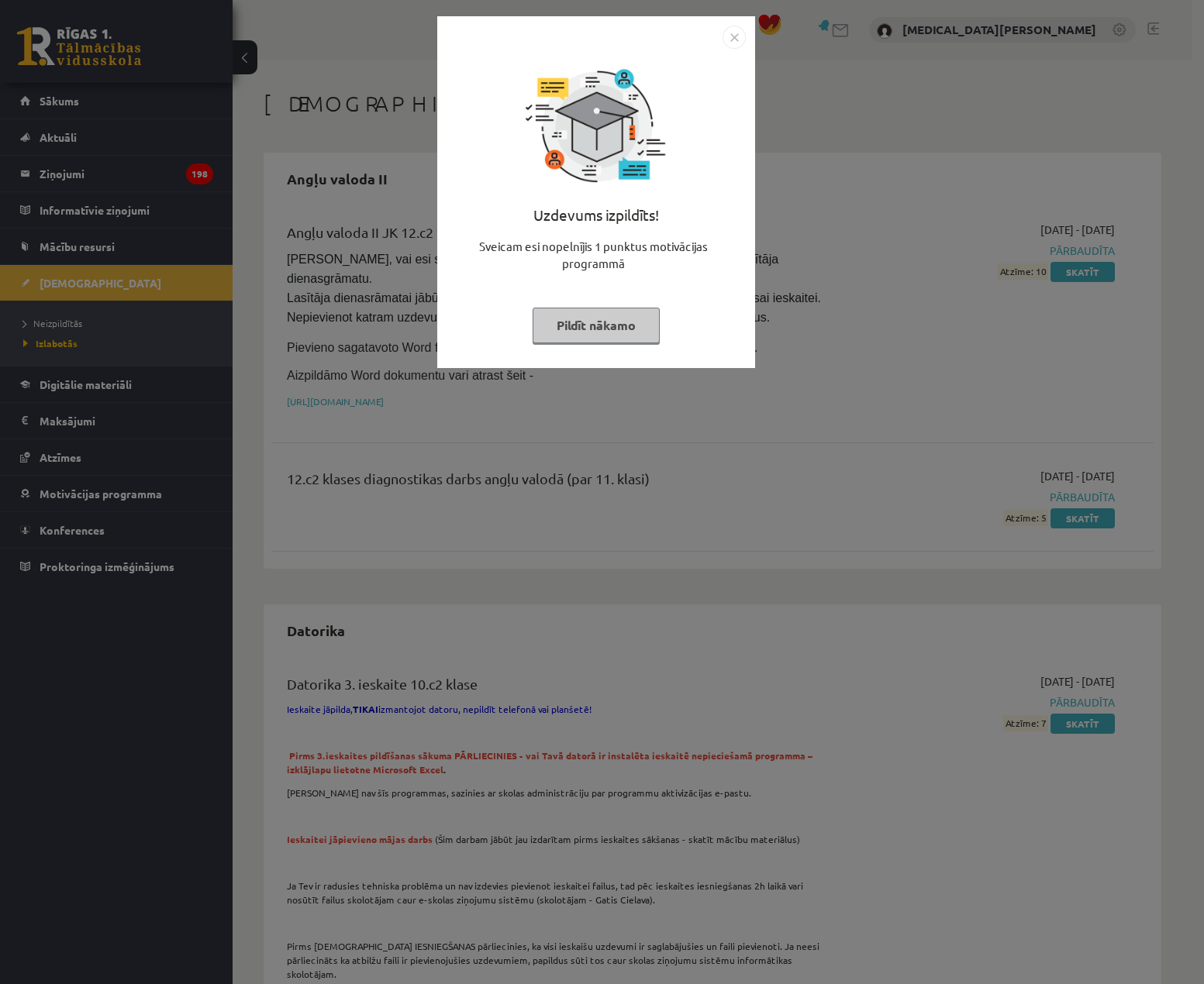
click at [600, 319] on button "Pildīt nākamo" at bounding box center [595, 325] width 127 height 36
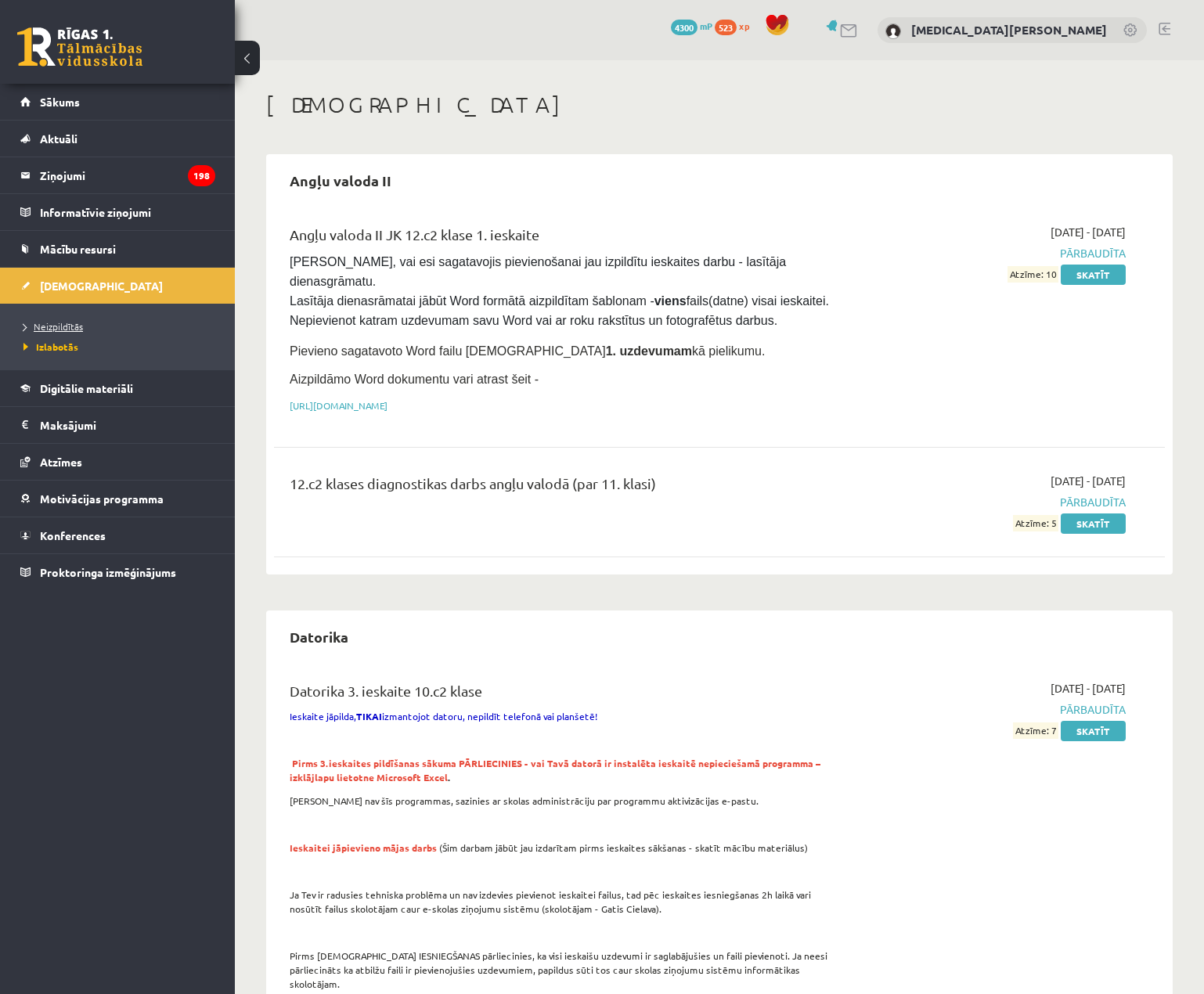
drag, startPoint x: 63, startPoint y: 312, endPoint x: 59, endPoint y: 323, distance: 11.7
click at [62, 315] on ul "Neizpildītās Izlabotās" at bounding box center [117, 336] width 235 height 65
click at [58, 325] on span "Neizpildītās" at bounding box center [53, 326] width 60 height 13
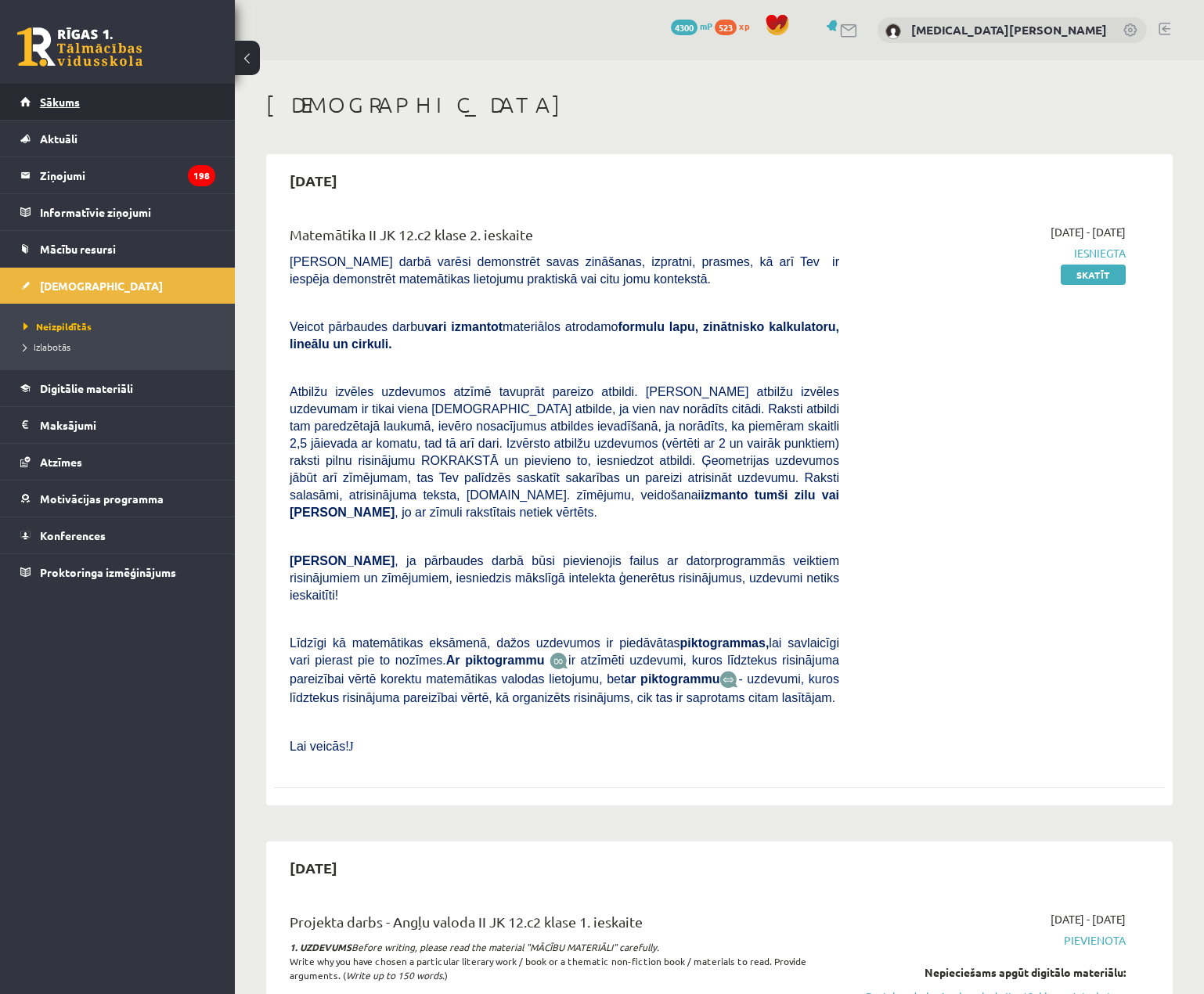
click at [149, 107] on link "Sākums" at bounding box center [117, 101] width 195 height 36
